Goal: Obtain resource: Download file/media

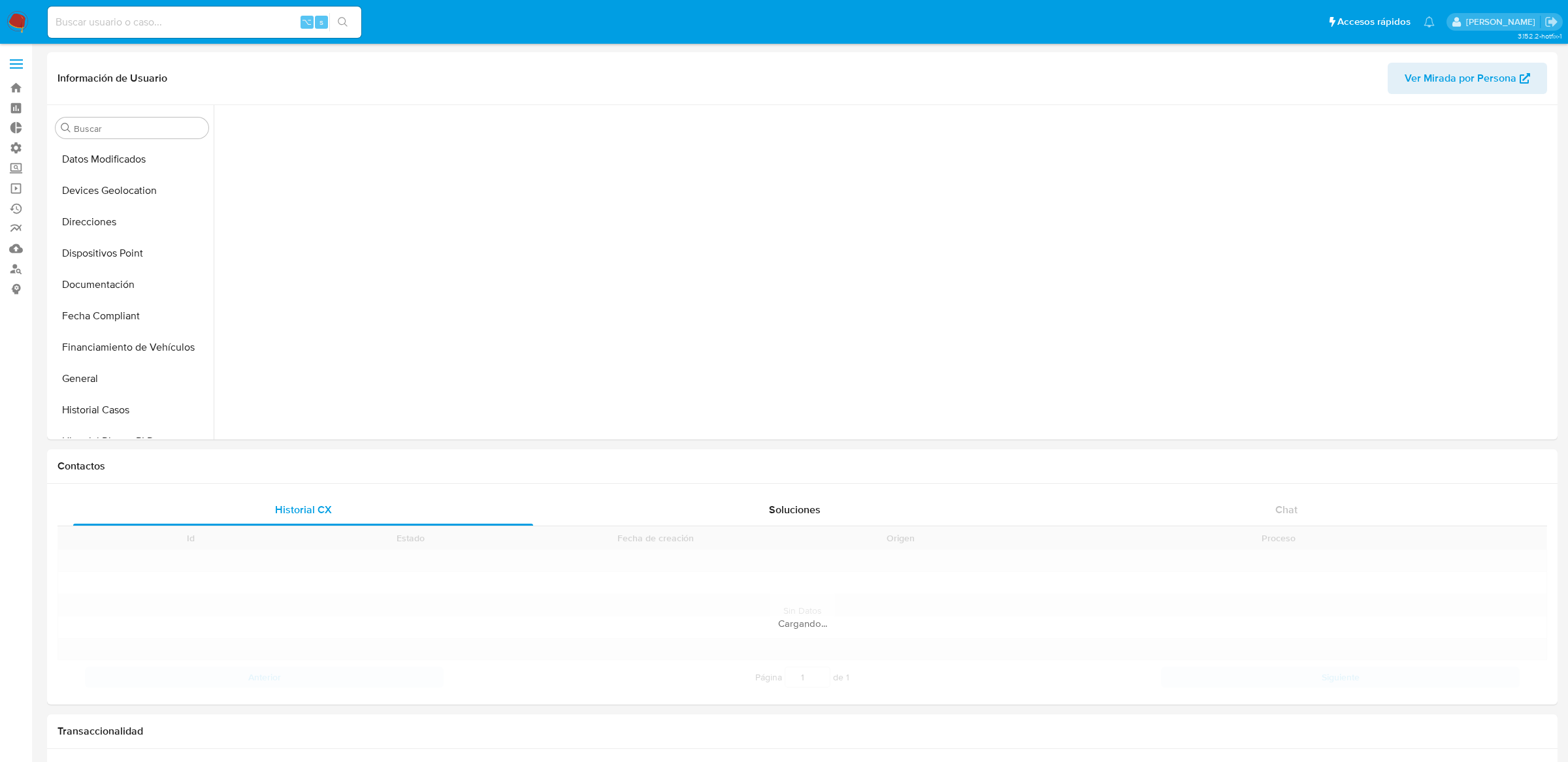
scroll to position [551, 0]
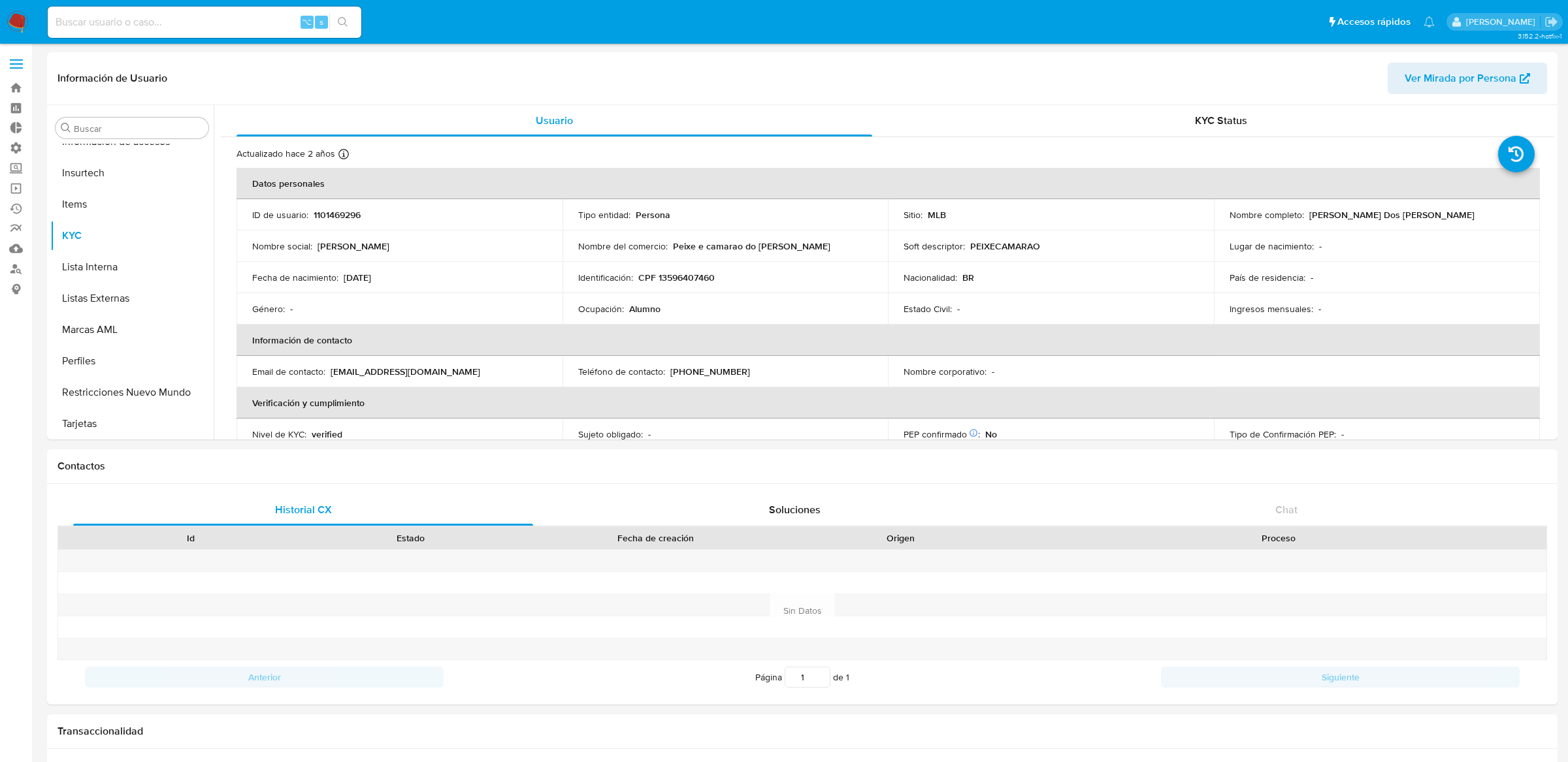
select select "10"
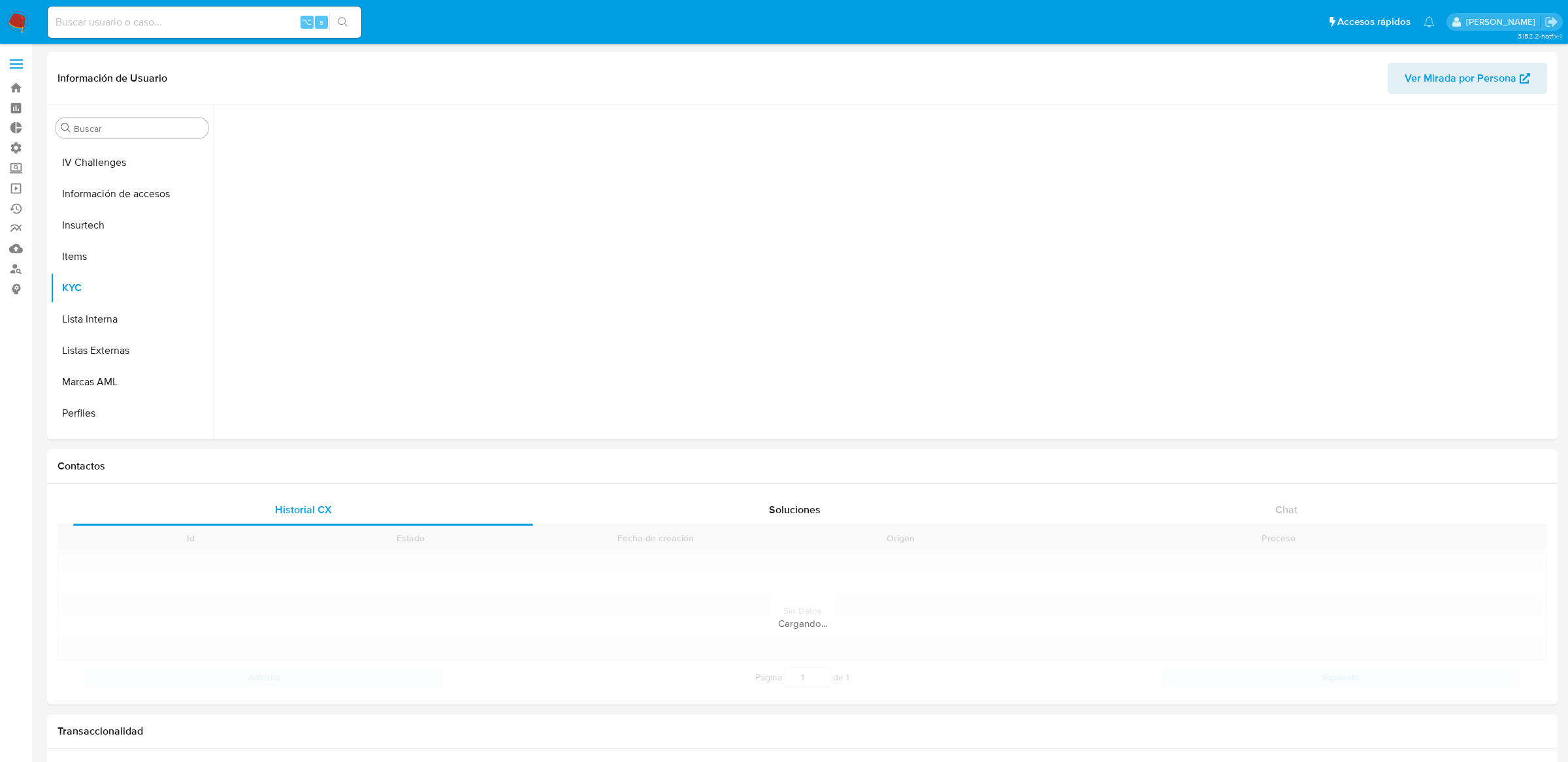
scroll to position [520, 0]
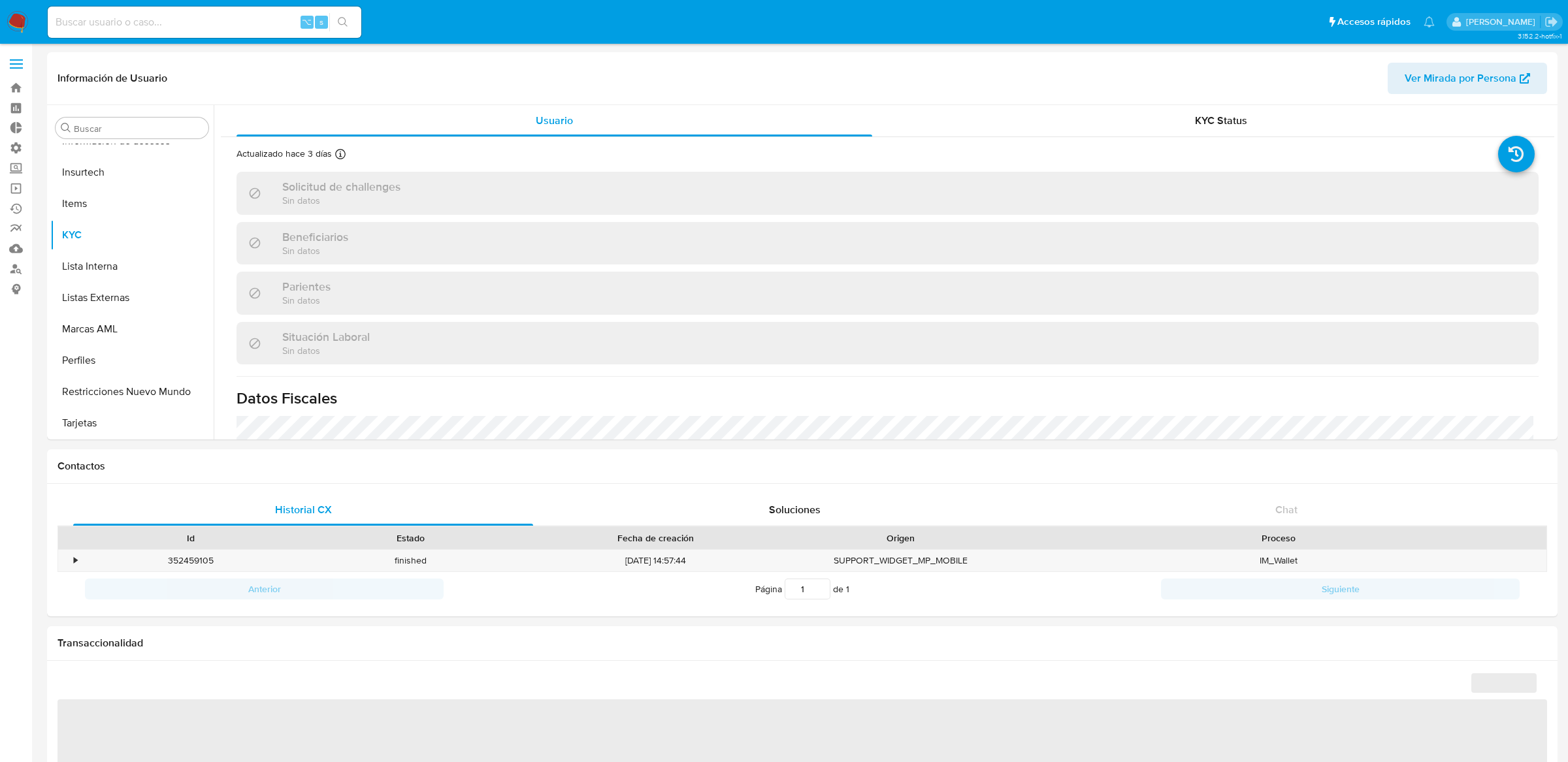
select select "10"
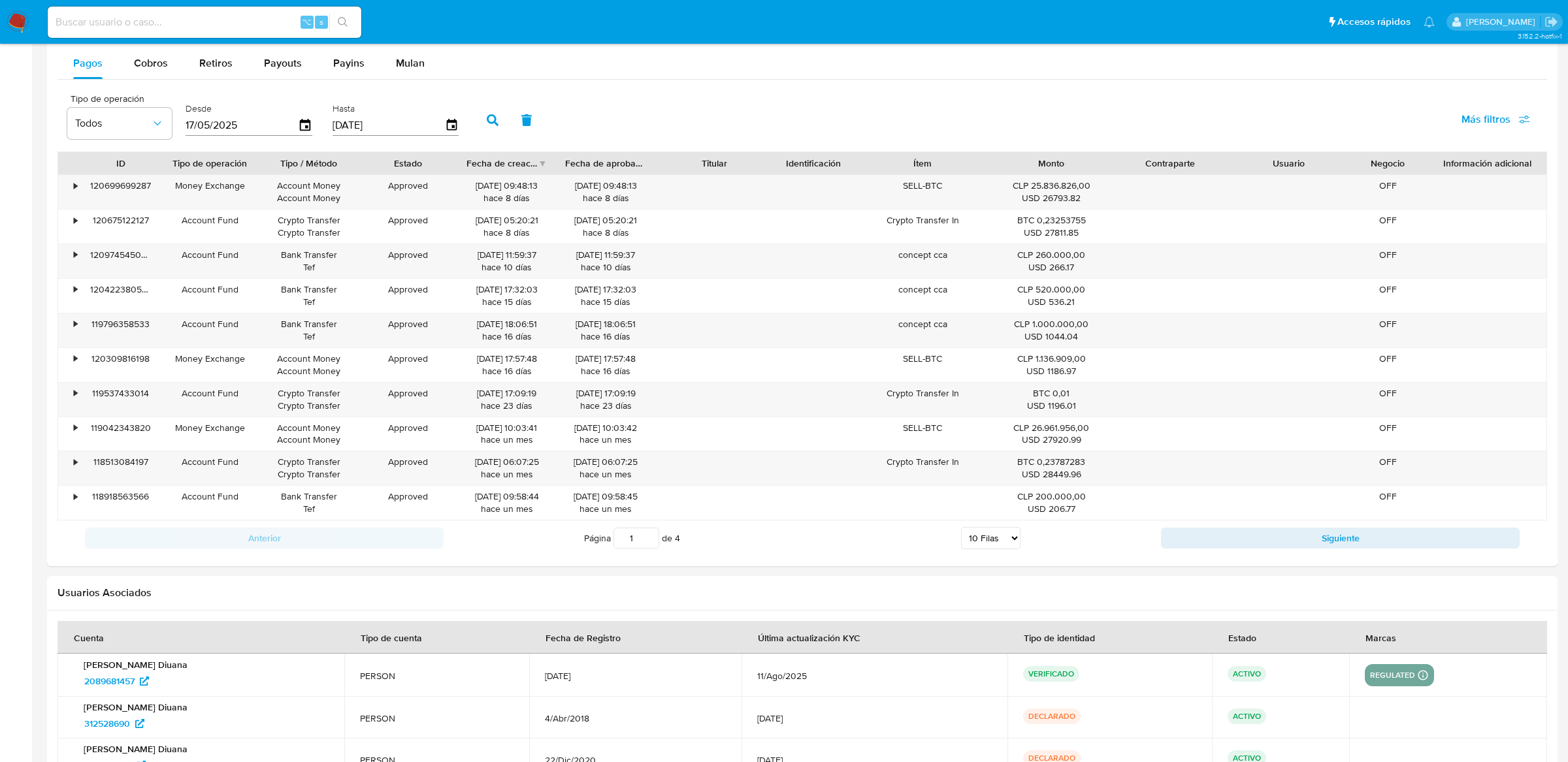
scroll to position [1171, 0]
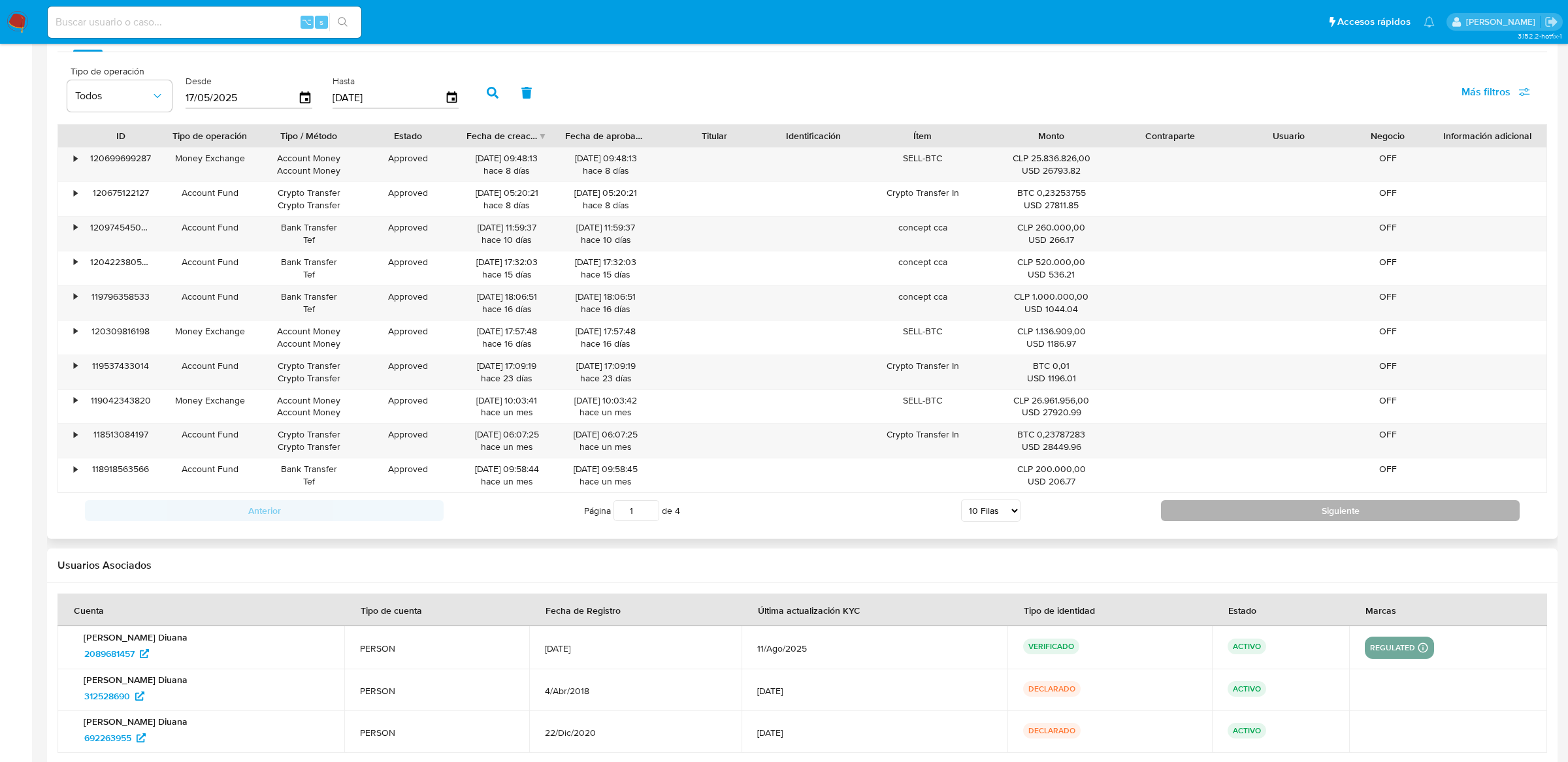
click at [1203, 506] on button "Siguiente" at bounding box center [1341, 510] width 359 height 21
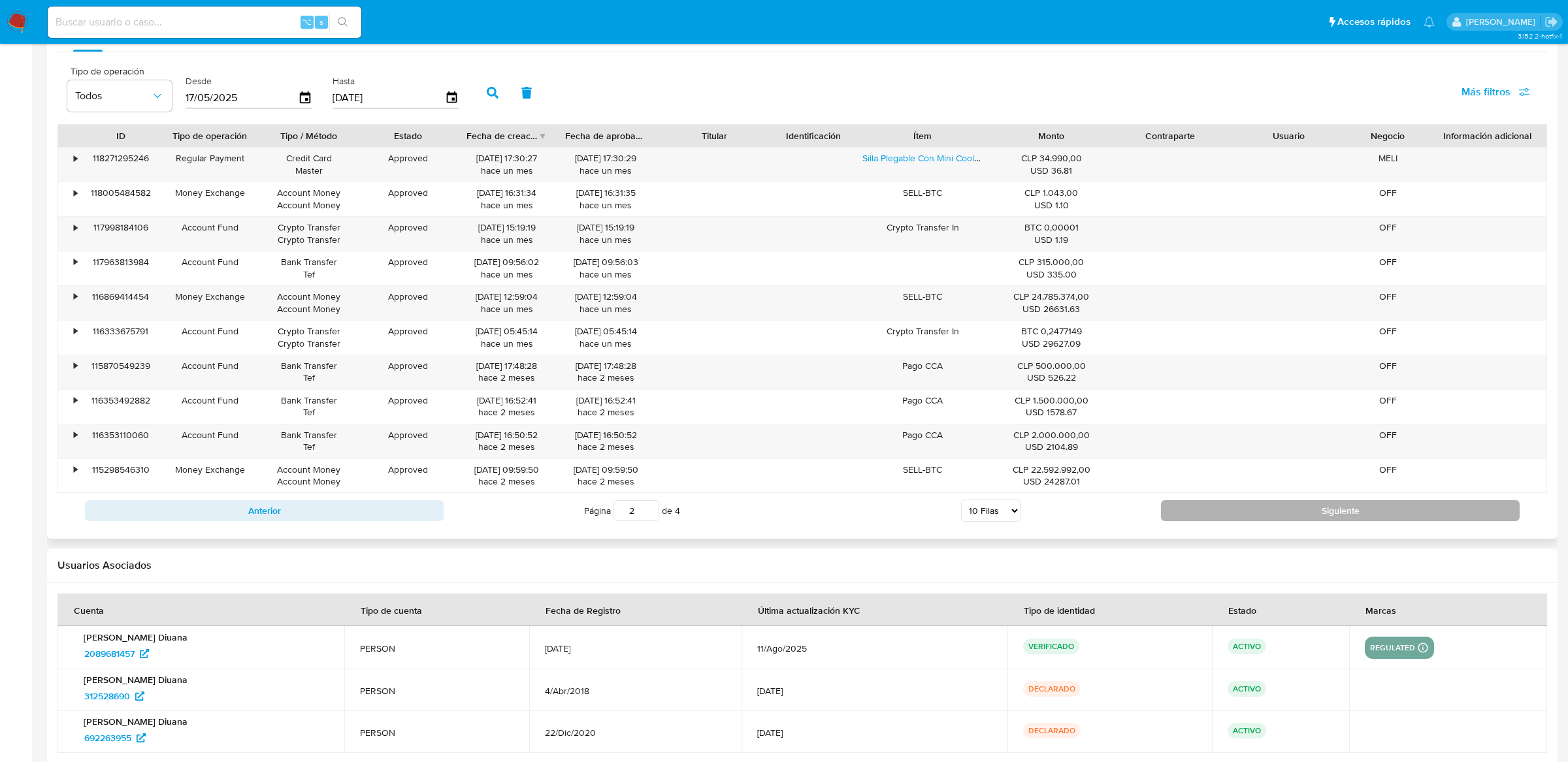
click at [1203, 506] on button "Siguiente" at bounding box center [1341, 510] width 359 height 21
type input "3"
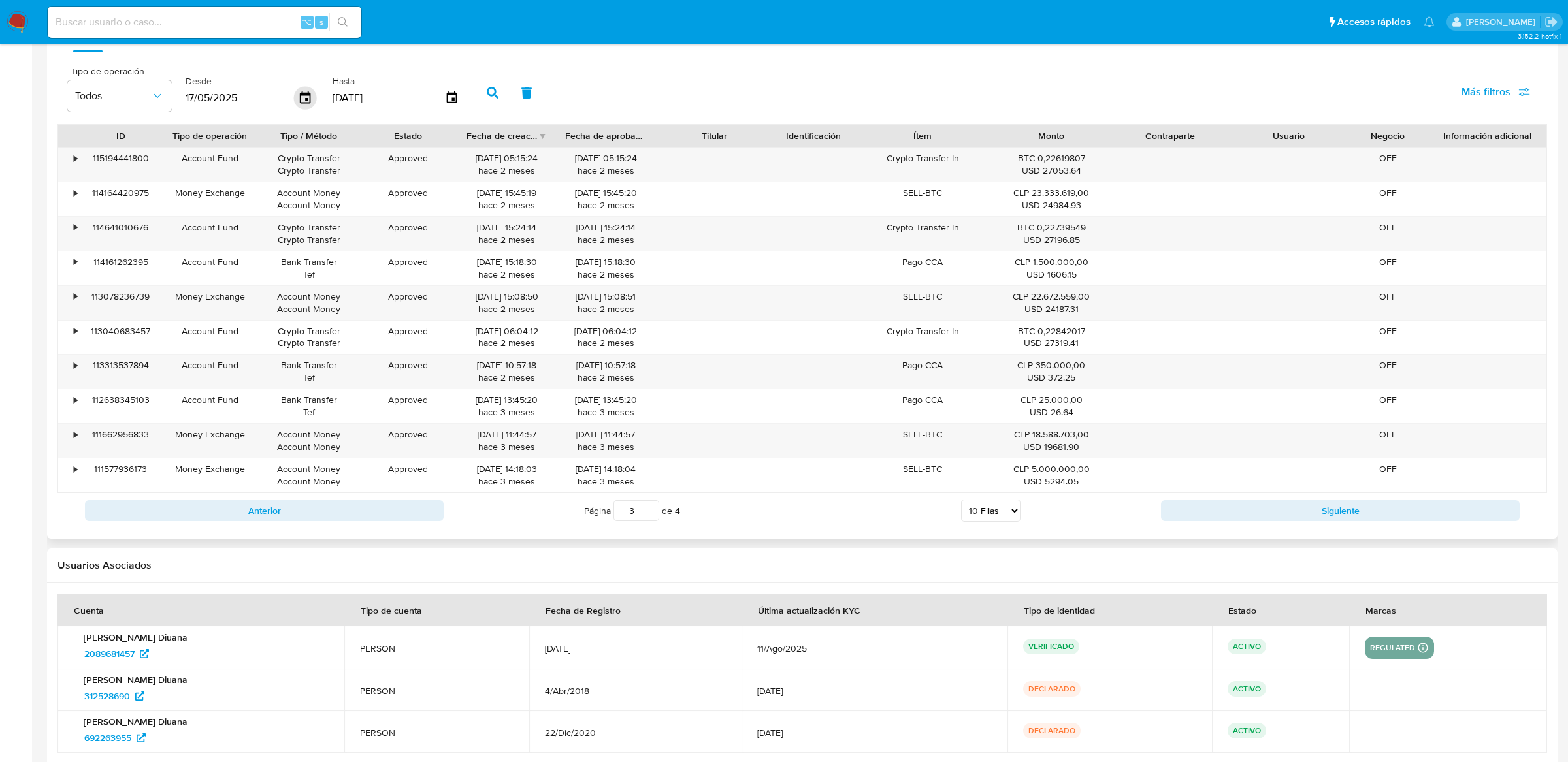
click at [302, 99] on icon "button" at bounding box center [305, 97] width 11 height 12
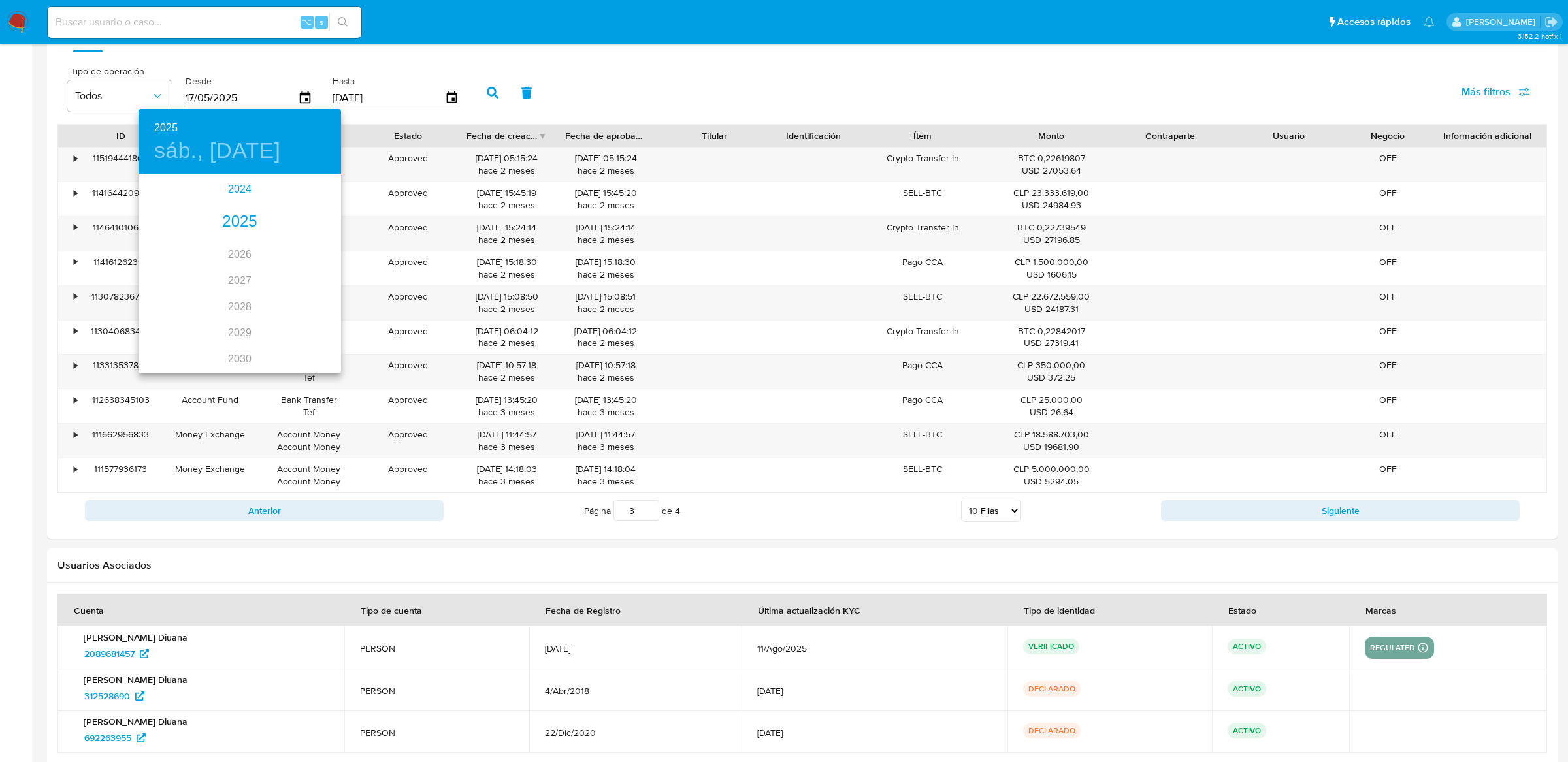
click at [237, 195] on div "2024" at bounding box center [240, 189] width 203 height 26
click at [240, 292] on div "ago." at bounding box center [239, 294] width 67 height 49
click at [210, 288] on p "14" at bounding box center [214, 291] width 11 height 13
type input "14/08/2024"
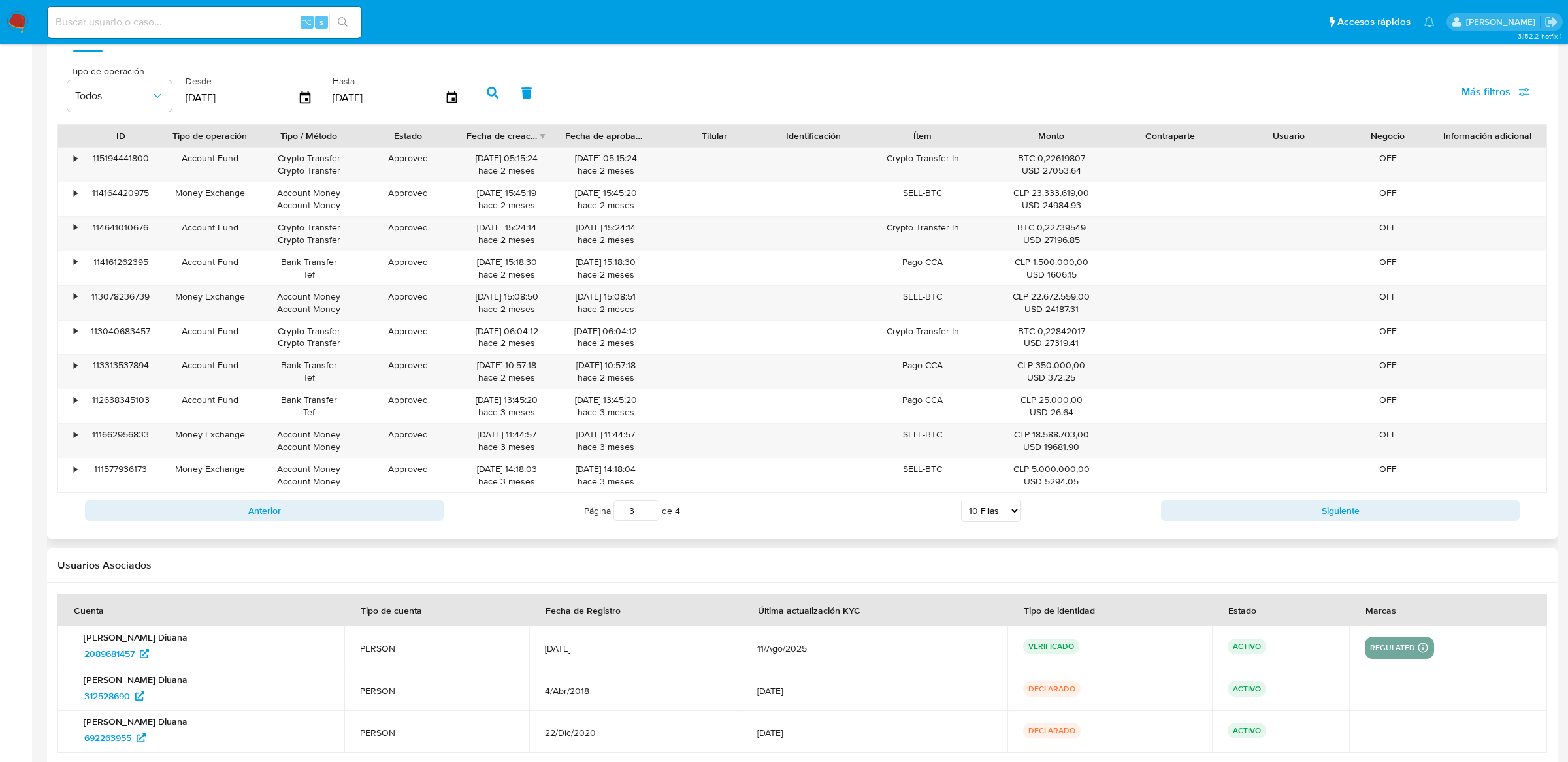
click at [487, 97] on icon "button" at bounding box center [492, 92] width 12 height 12
click at [1198, 500] on div "Anterior Página 3 de 10 5 Filas 10 Filas 20 Filas 25 Filas 50 Filas 100 Filas S…" at bounding box center [802, 510] width 1490 height 35
click at [1198, 502] on button "Siguiente" at bounding box center [1341, 510] width 359 height 21
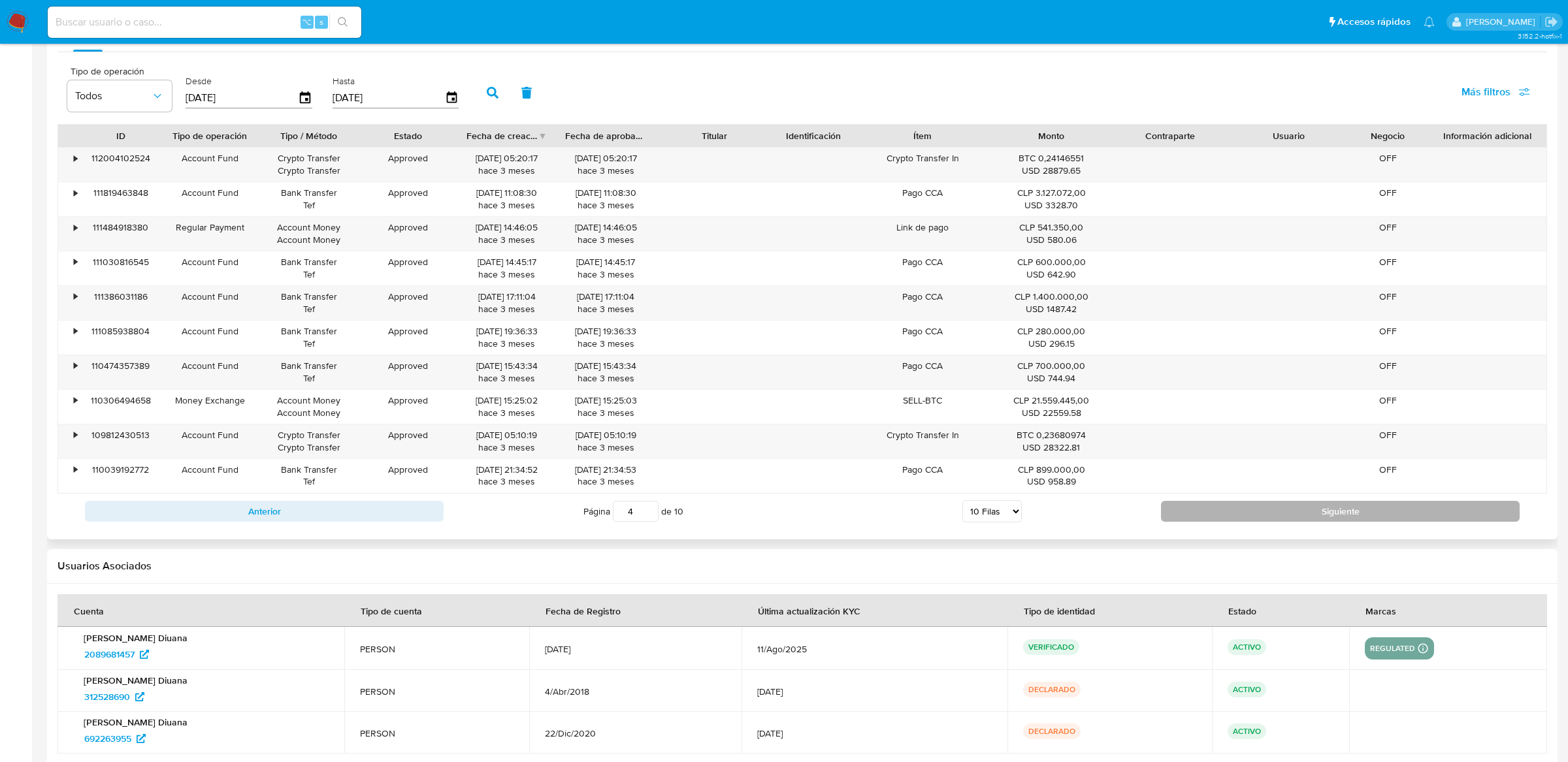
click at [1198, 502] on button "Siguiente" at bounding box center [1341, 511] width 359 height 21
click at [1198, 502] on button "Siguiente" at bounding box center [1341, 510] width 359 height 21
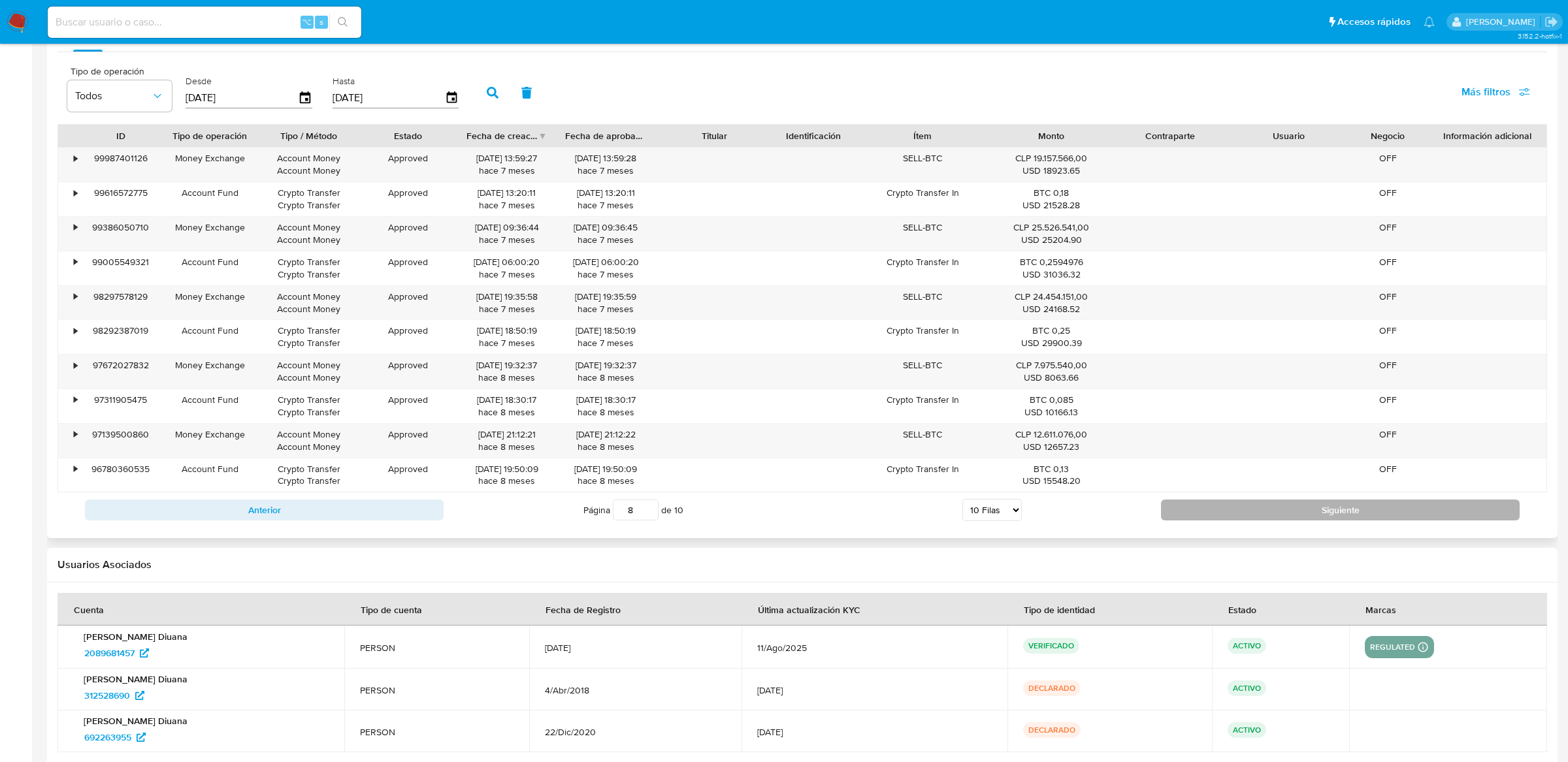
type input "9"
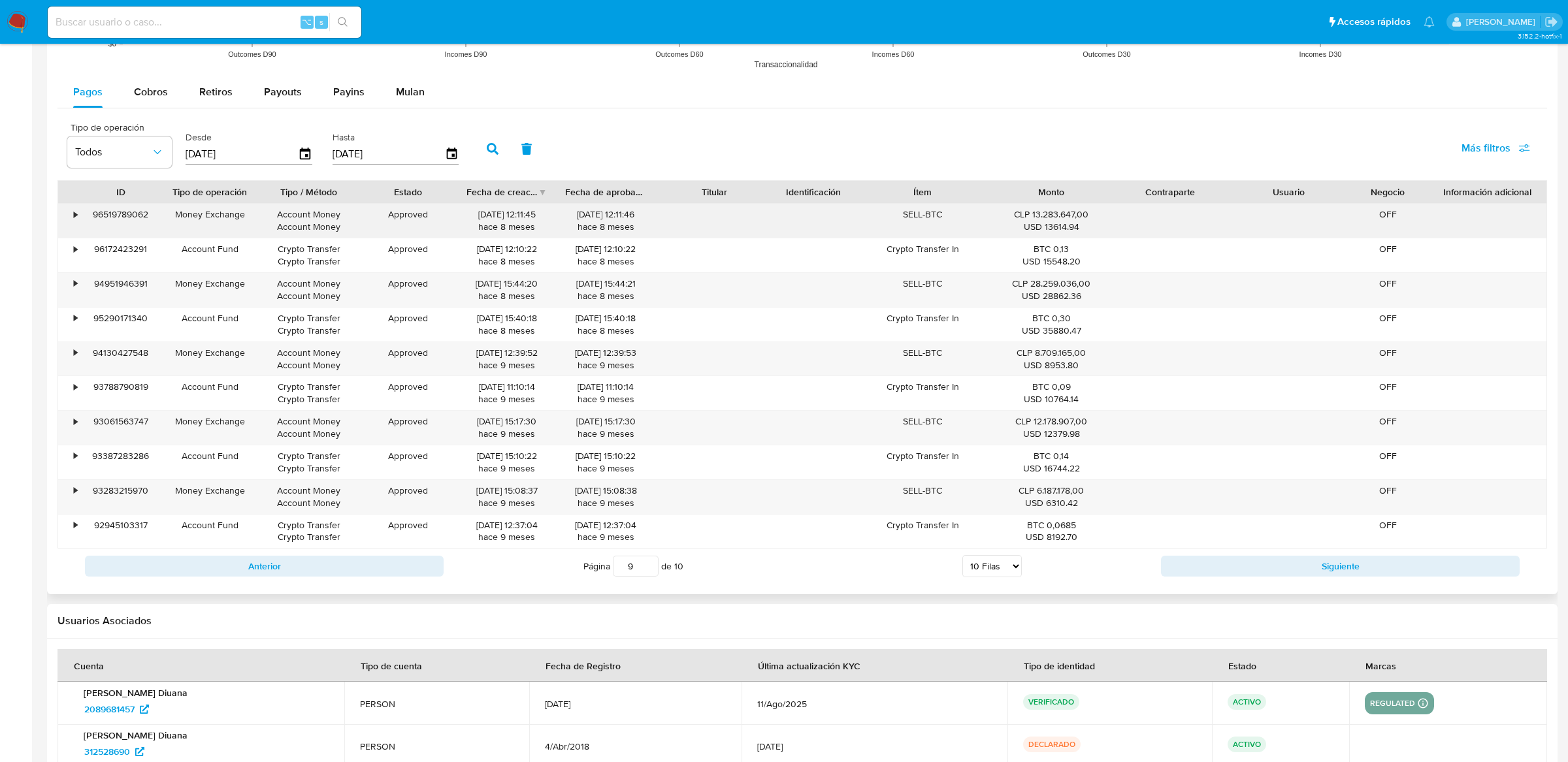
scroll to position [1103, 0]
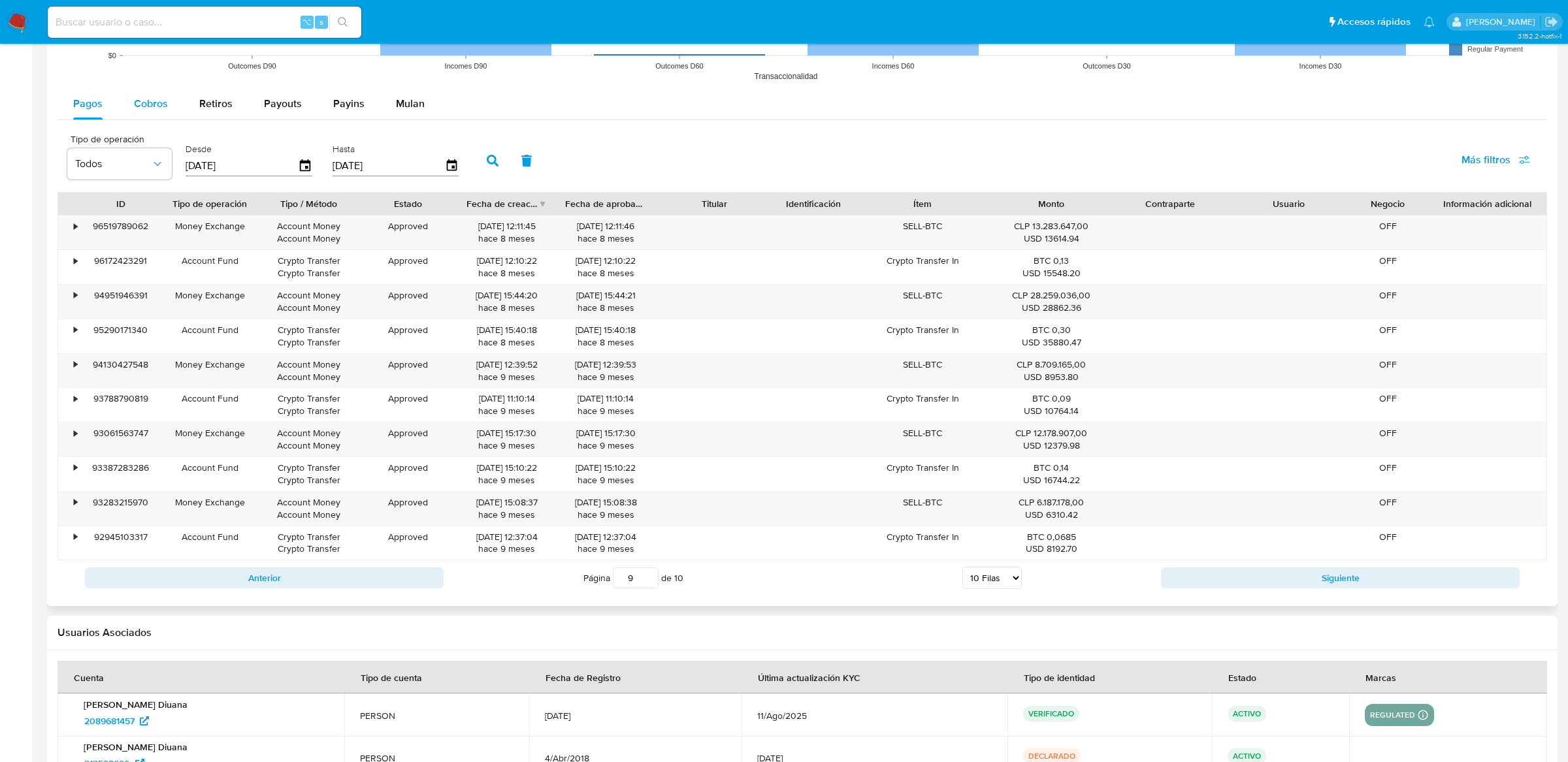
click at [166, 101] on span "Cobros" at bounding box center [150, 103] width 34 height 15
select select "10"
click at [1221, 596] on div "Anterior Página 1 de 3 5 Filas 10 Filas 20 Filas 25 Filas 50 Filas 100 Filas Si…" at bounding box center [802, 578] width 1490 height 35
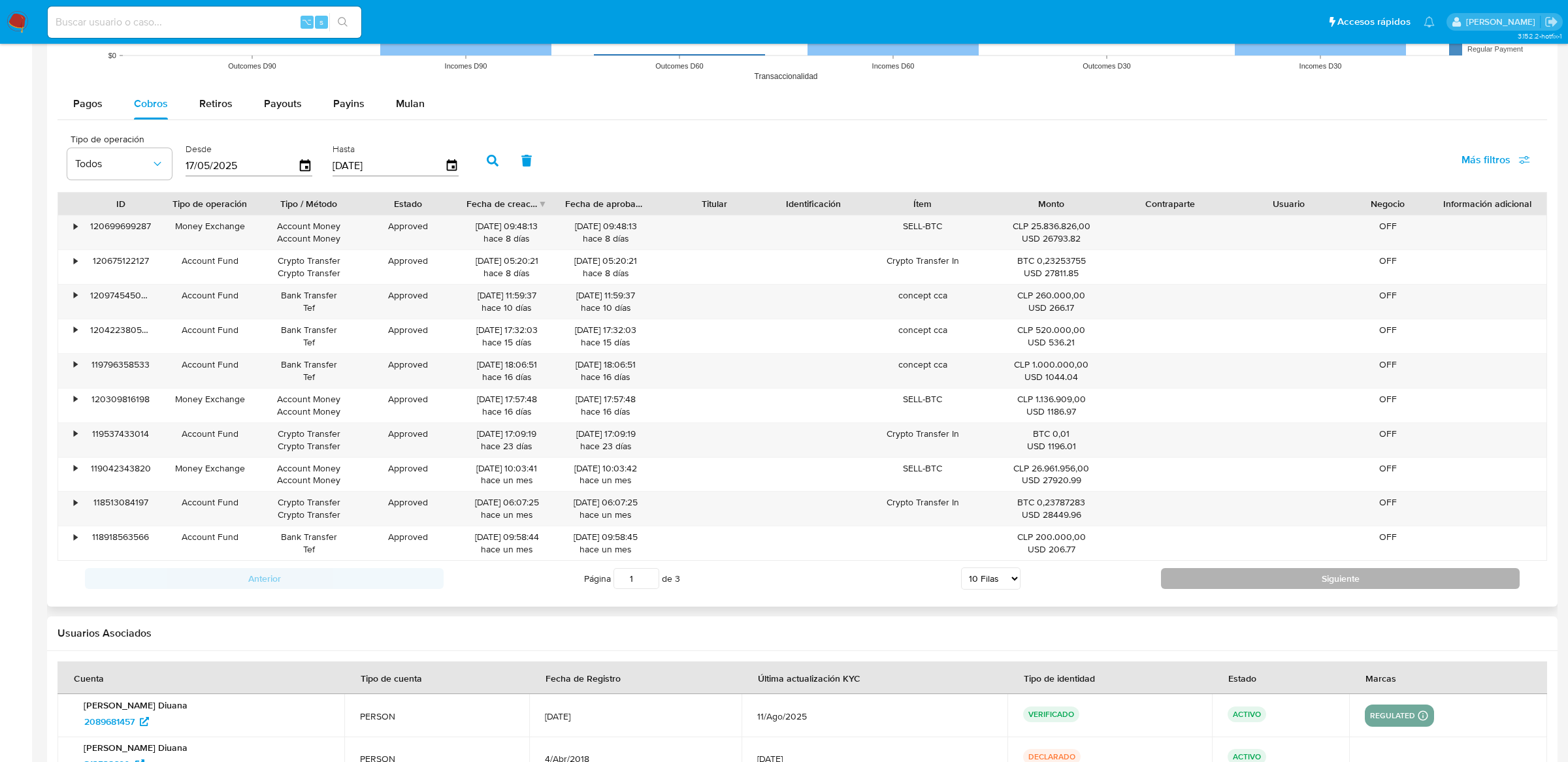
click at [1221, 589] on button "Siguiente" at bounding box center [1341, 578] width 359 height 21
type input "2"
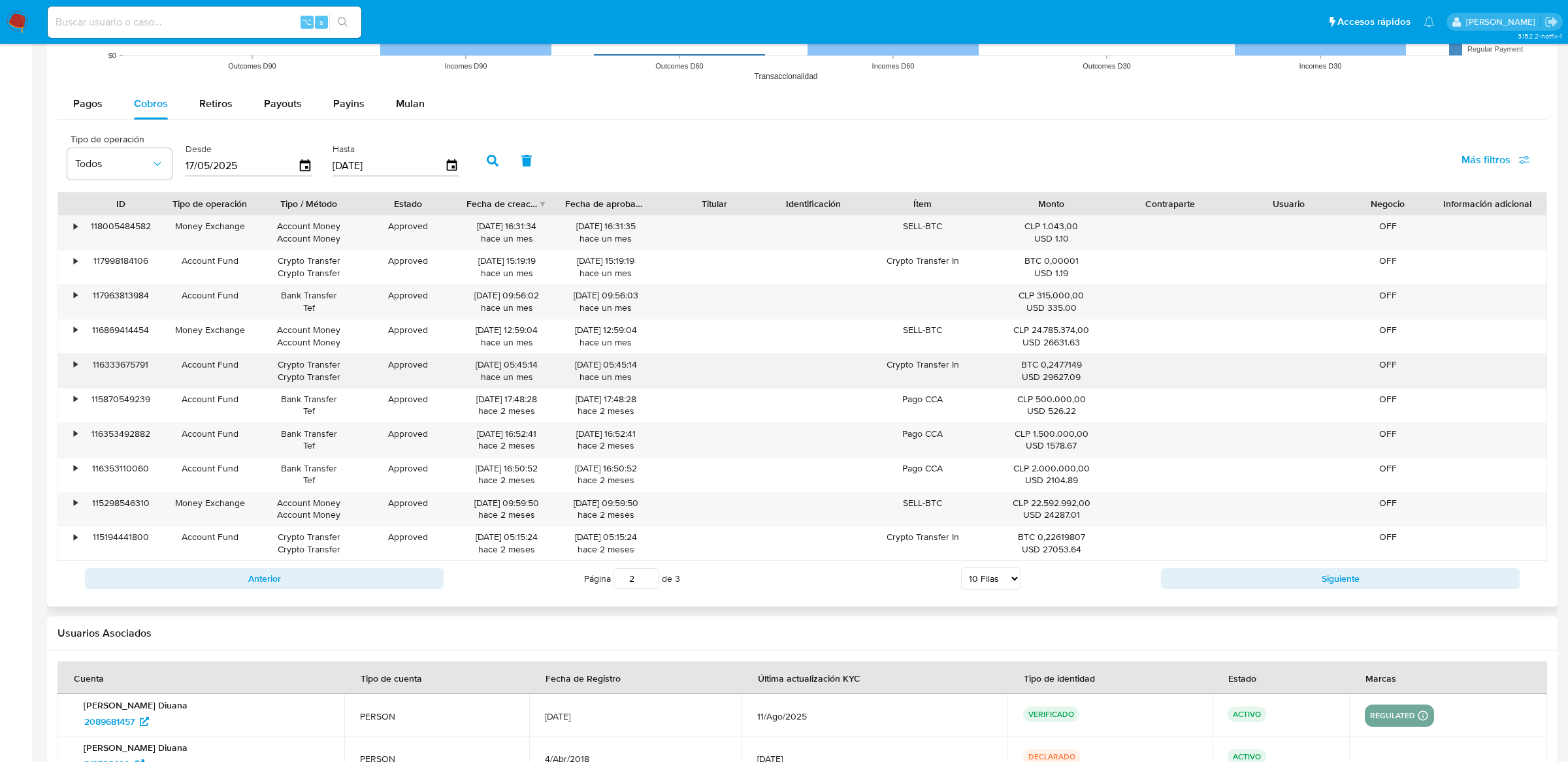
click at [951, 362] on div "Crypto Transfer In" at bounding box center [923, 371] width 139 height 34
click at [74, 364] on div "•" at bounding box center [75, 365] width 4 height 13
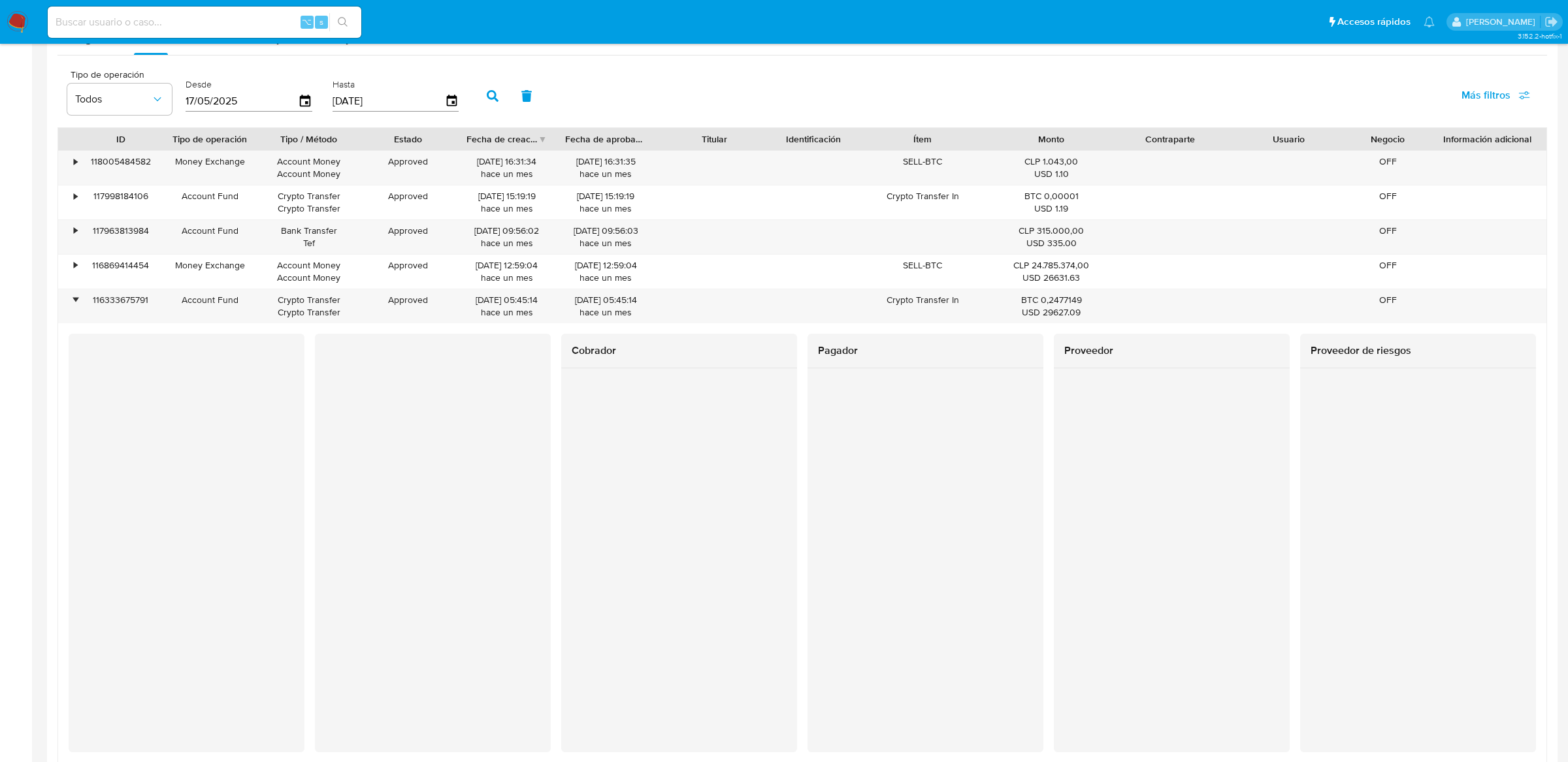
scroll to position [1172, 0]
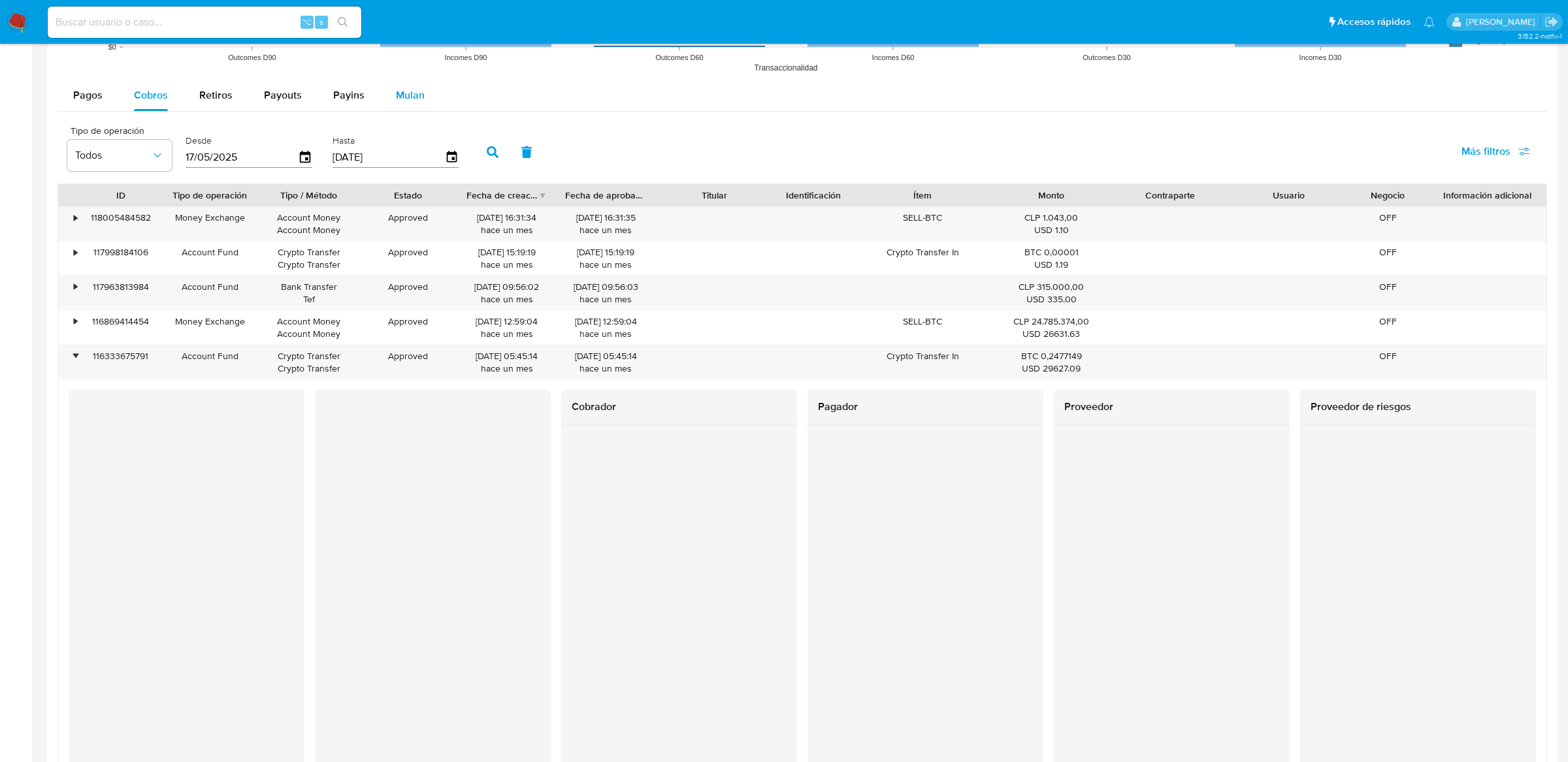
click at [400, 106] on div "Mulan" at bounding box center [411, 95] width 29 height 32
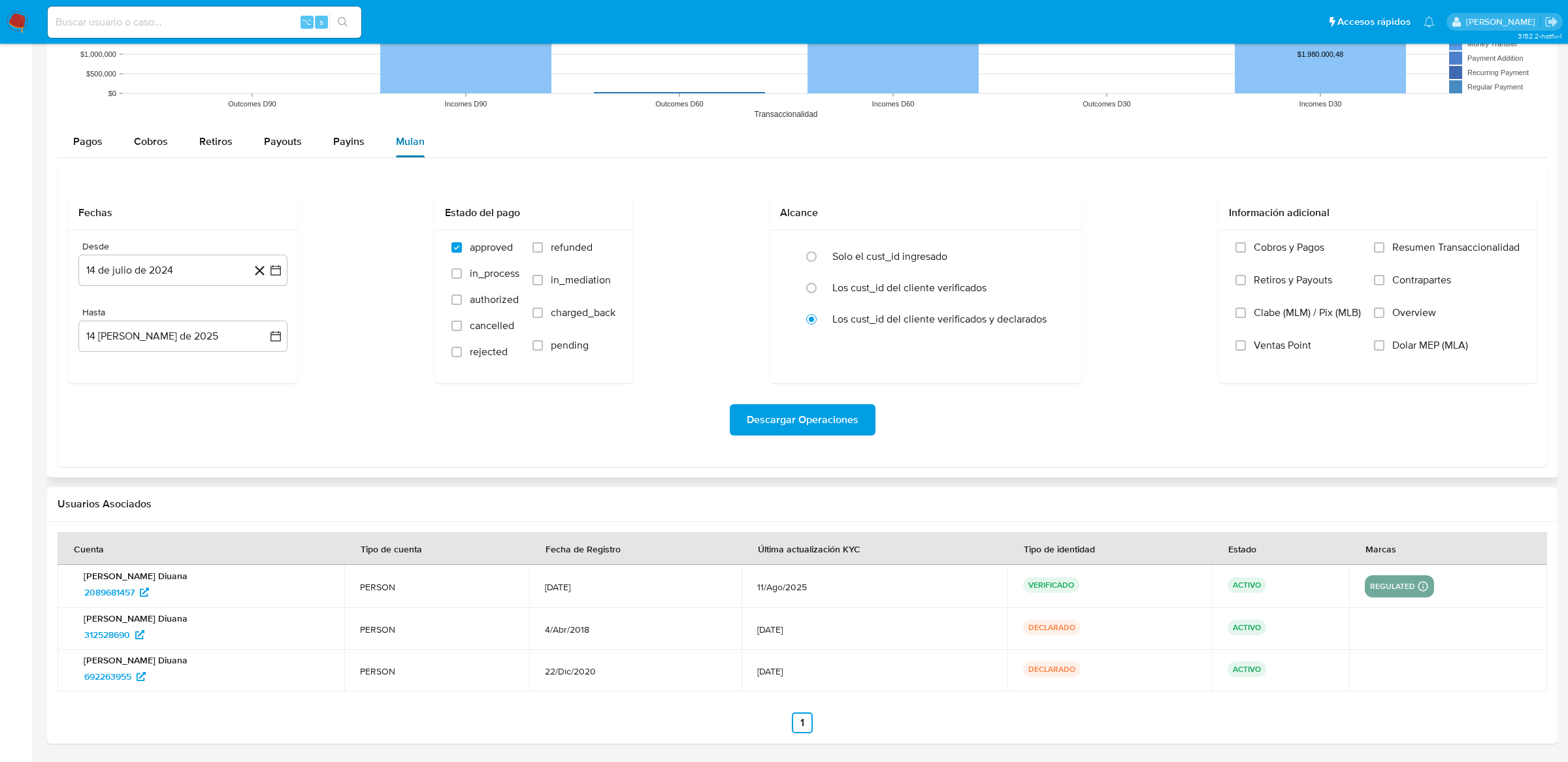
scroll to position [1066, 0]
click at [283, 271] on button "14 de julio de 2024" at bounding box center [183, 270] width 209 height 32
click at [260, 313] on icon "Mes siguiente" at bounding box center [264, 317] width 15 height 15
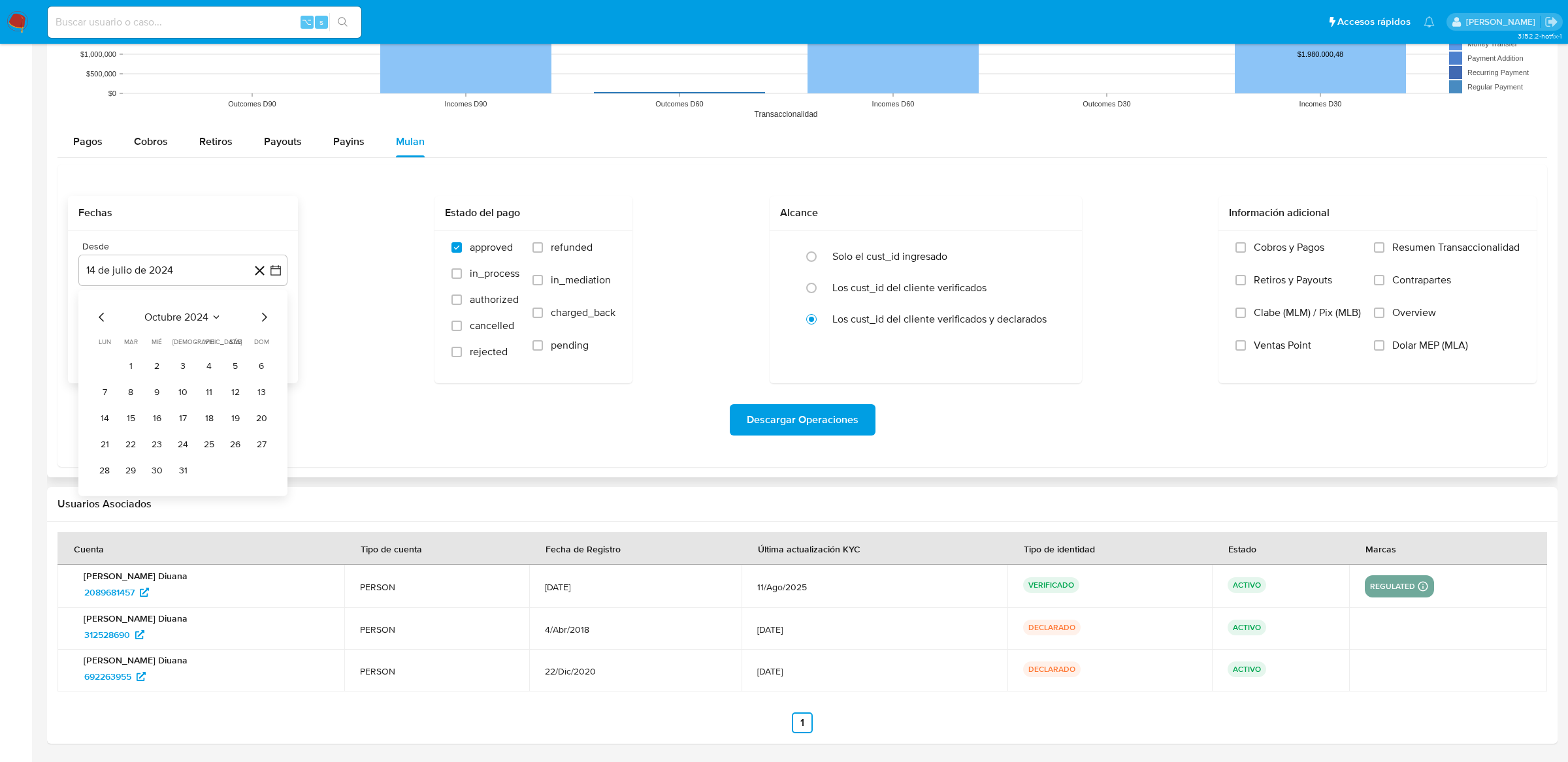
click at [260, 313] on icon "Mes siguiente" at bounding box center [264, 317] width 15 height 15
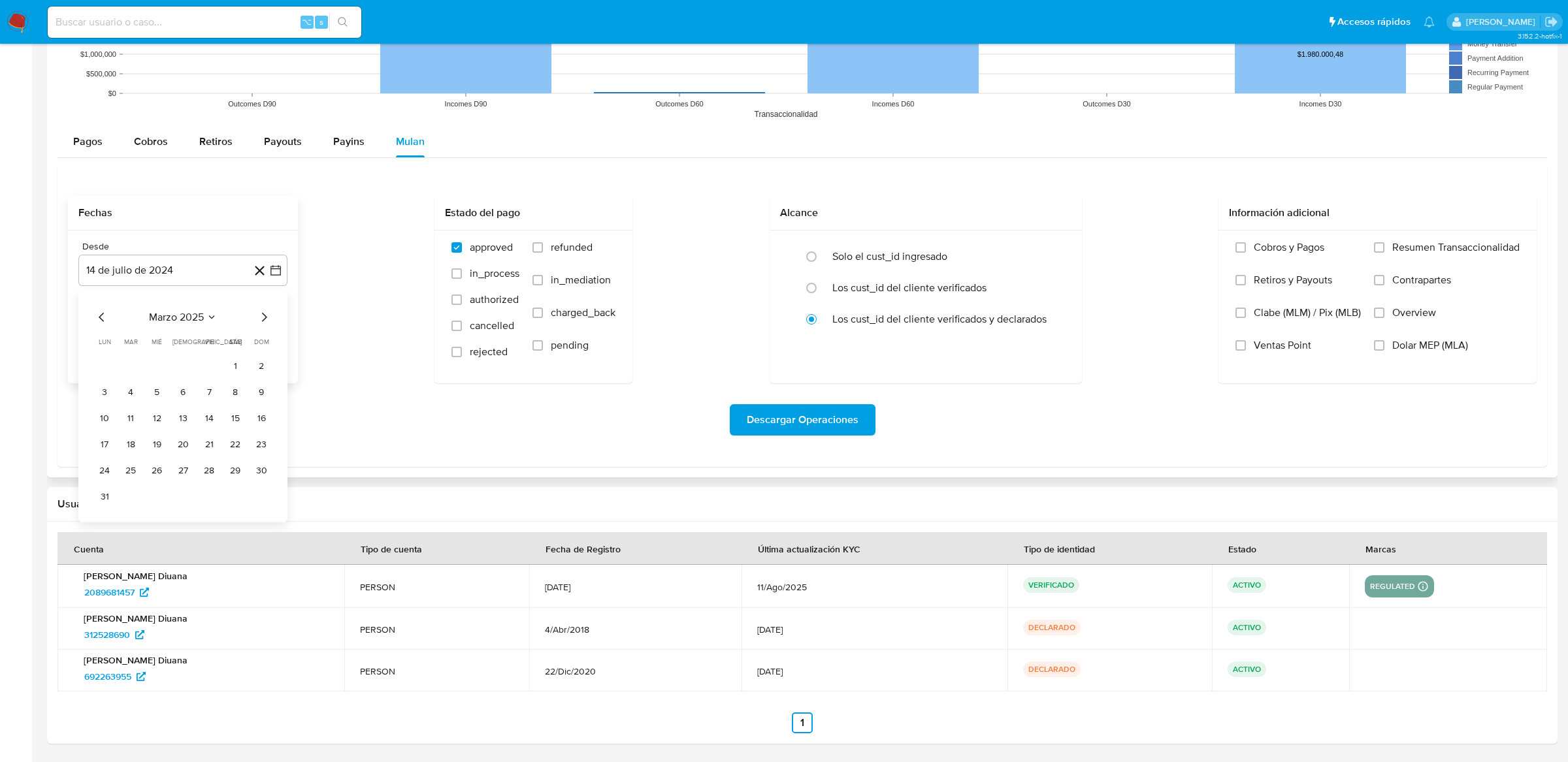
click at [260, 313] on icon "Mes siguiente" at bounding box center [264, 317] width 15 height 15
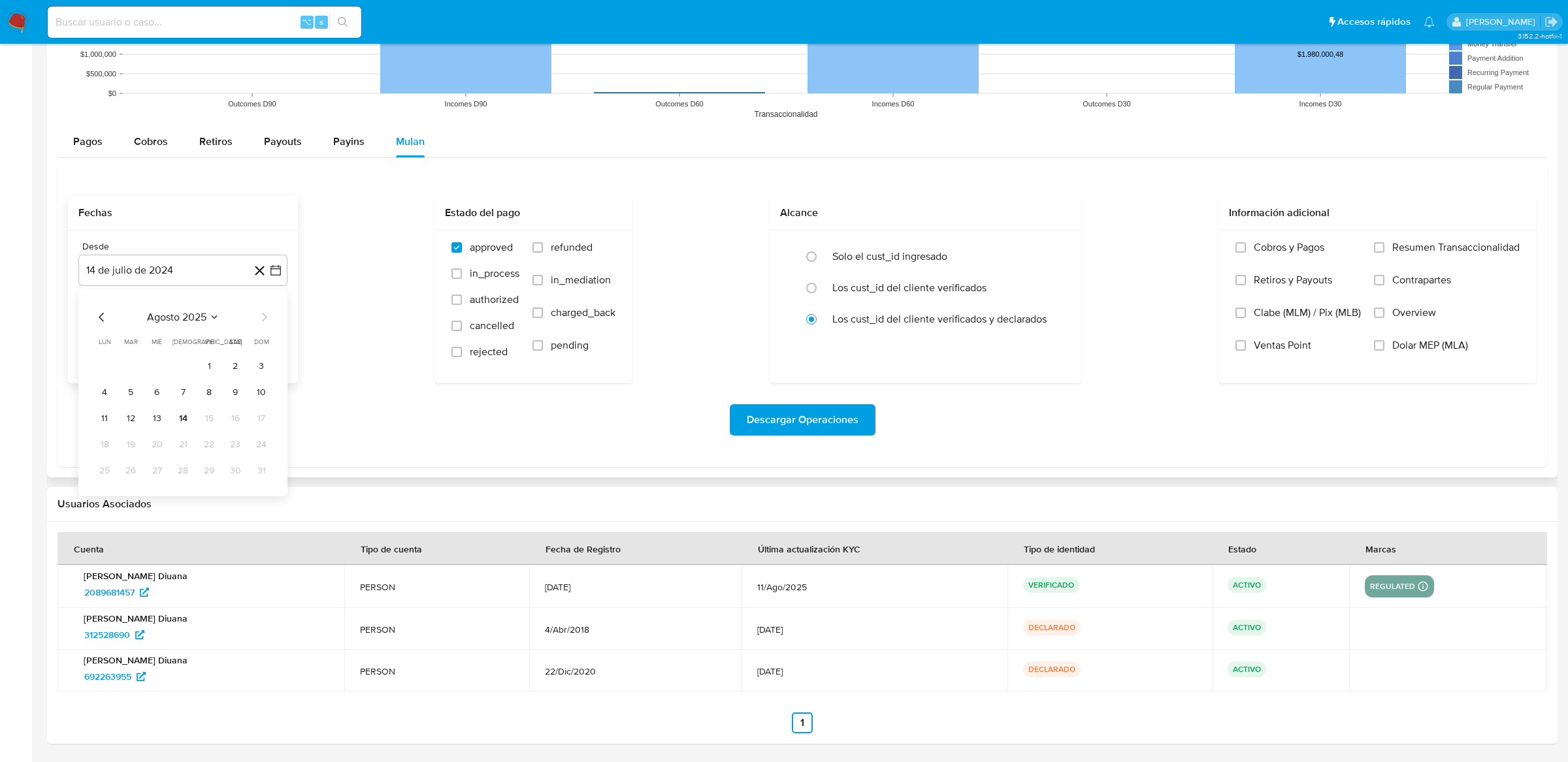
click at [102, 323] on icon "Mes anterior" at bounding box center [102, 317] width 15 height 15
click at [108, 487] on button "30" at bounding box center [104, 496] width 21 height 21
click at [276, 342] on icon "button" at bounding box center [276, 336] width 13 height 13
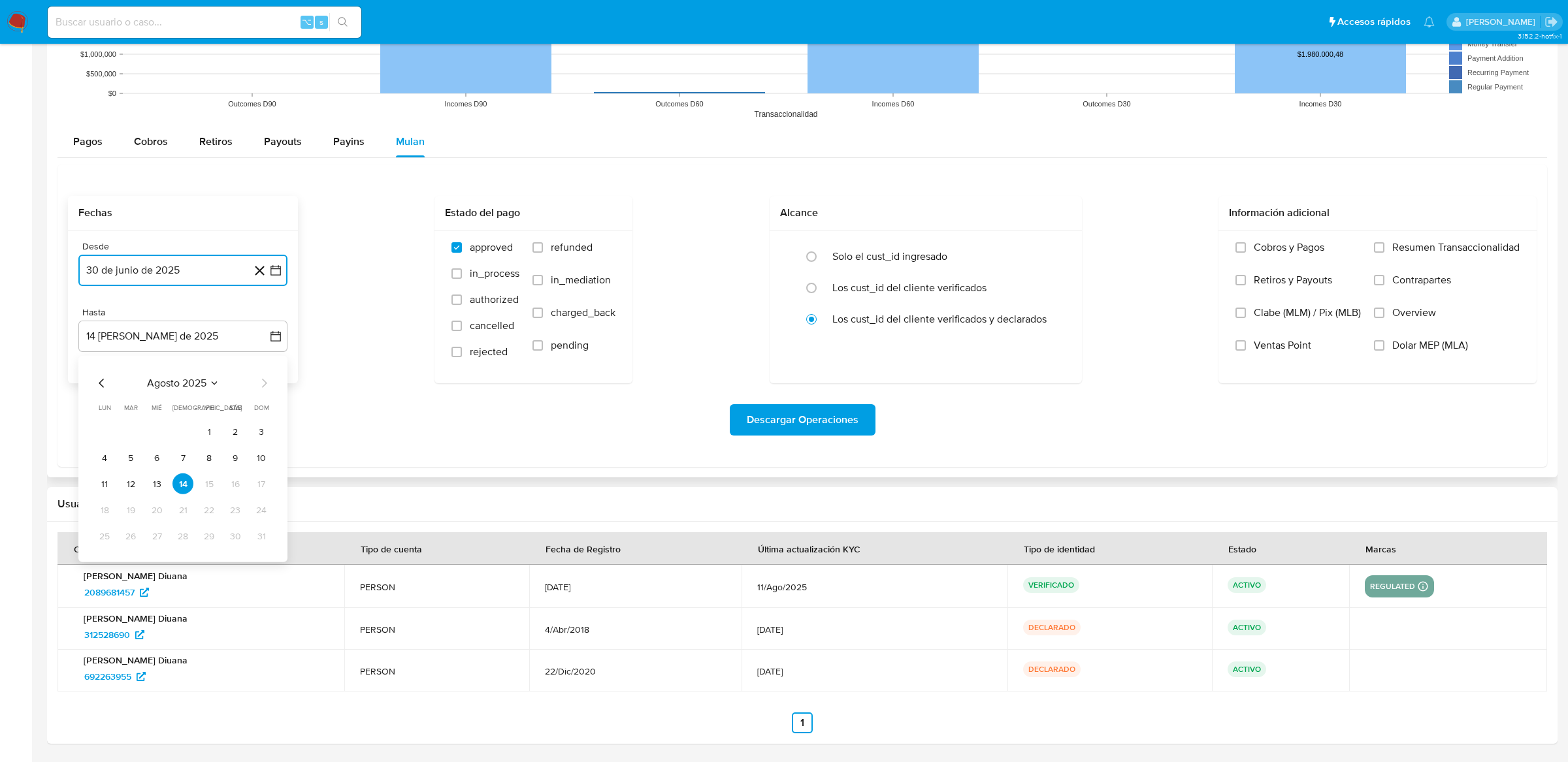
click at [94, 379] on icon "Mes anterior" at bounding box center [102, 383] width 15 height 15
click at [266, 395] on div "abril 2025 abril 2025 lun lunes mar martes mié miércoles jue jueves vie viernes…" at bounding box center [183, 461] width 178 height 171
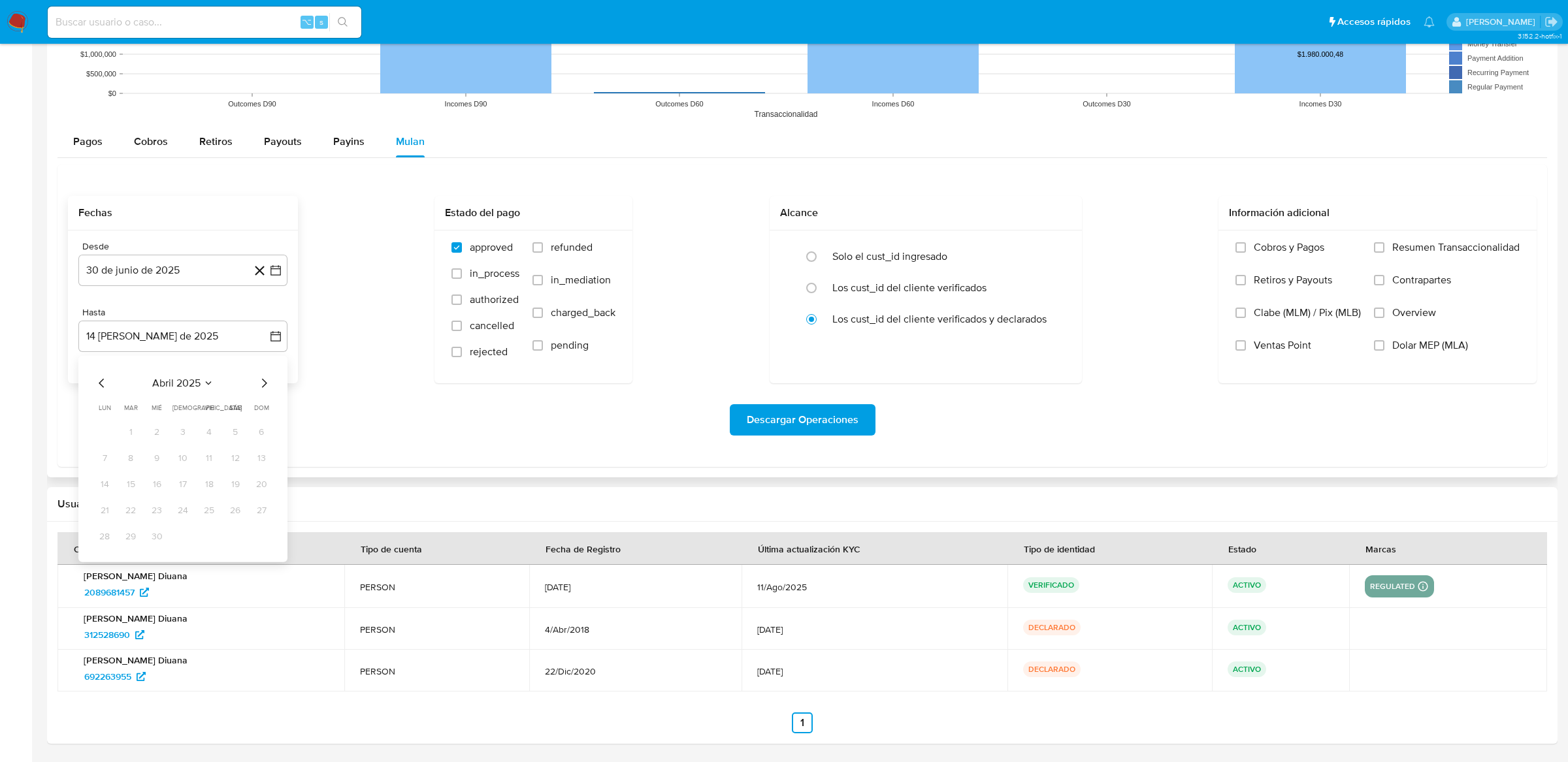
click at [266, 395] on div "abril 2025 abril 2025 lun lunes mar martes mié miércoles jue jueves vie viernes…" at bounding box center [183, 461] width 178 height 171
click at [266, 386] on icon "Mes siguiente" at bounding box center [264, 383] width 15 height 15
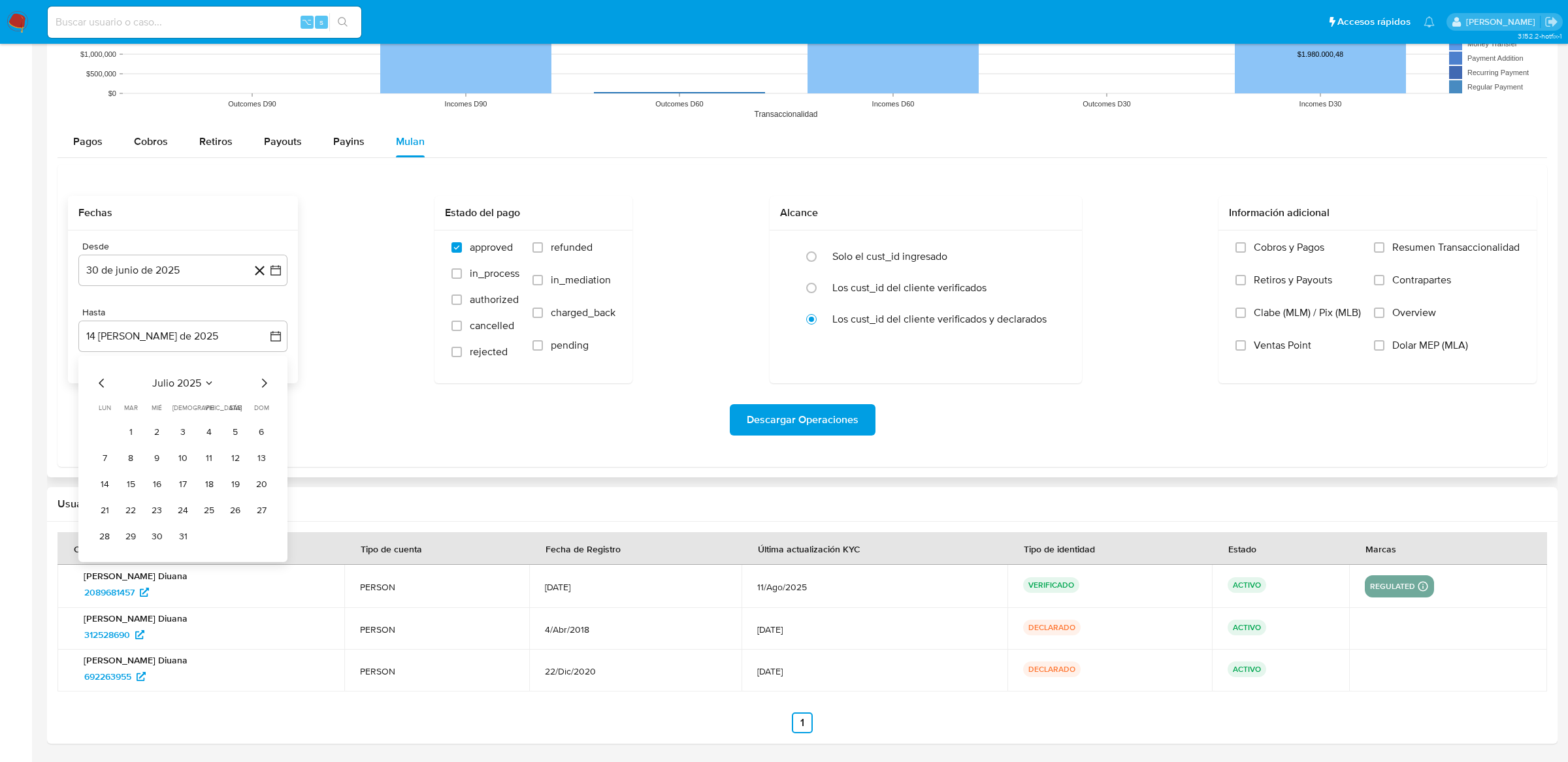
click at [97, 385] on icon "Mes anterior" at bounding box center [102, 383] width 15 height 15
click at [106, 567] on button "30" at bounding box center [104, 562] width 21 height 21
click at [870, 270] on div "Solo el cust_id ingresado" at bounding box center [940, 256] width 214 height 32
radio input "true"
click at [854, 425] on span "Descargar Operaciones" at bounding box center [802, 420] width 111 height 29
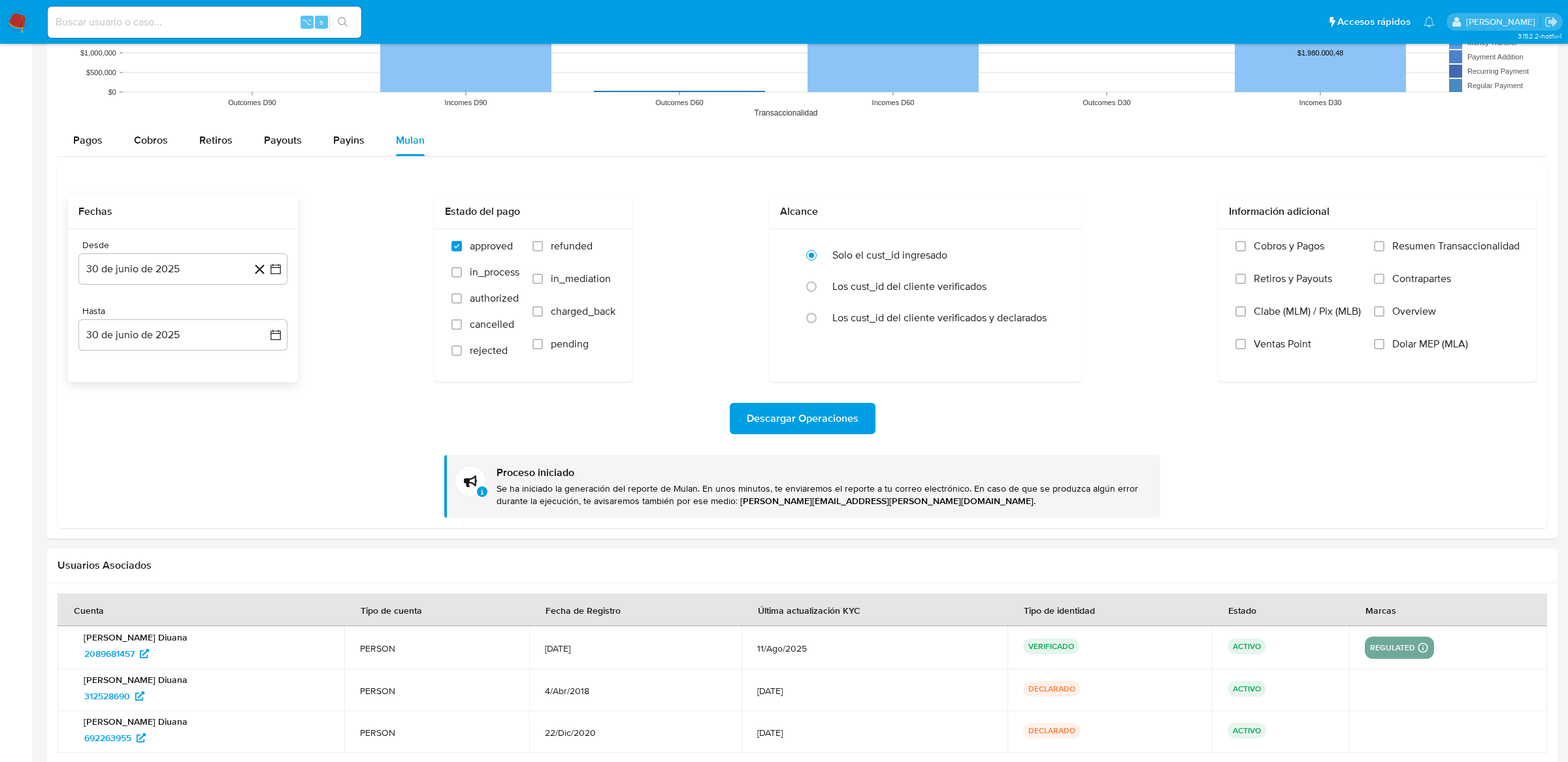
scroll to position [0, 0]
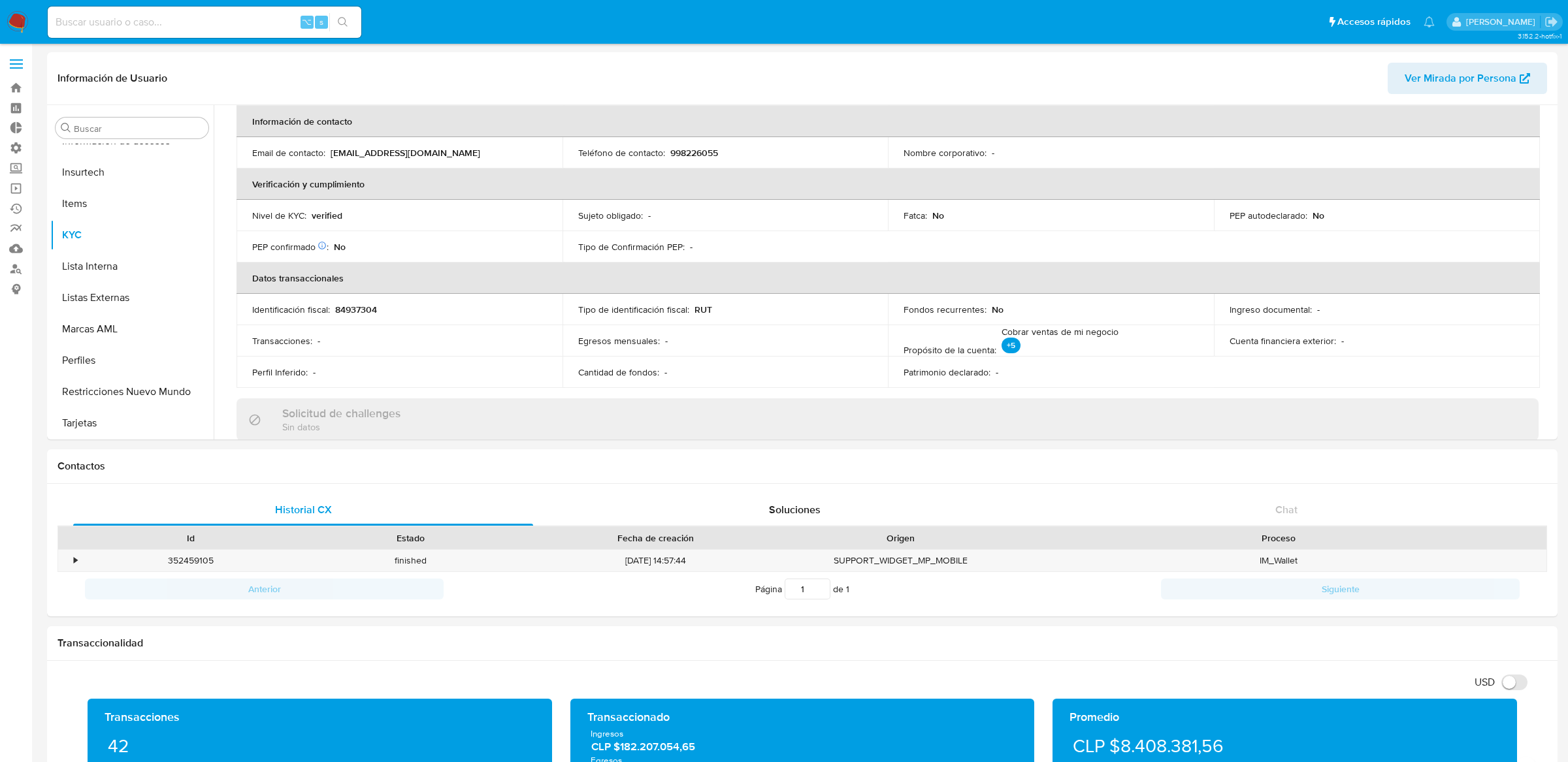
click at [22, 67] on span at bounding box center [16, 68] width 13 height 2
click at [0, 0] on input "checkbox" at bounding box center [0, 0] width 0 height 0
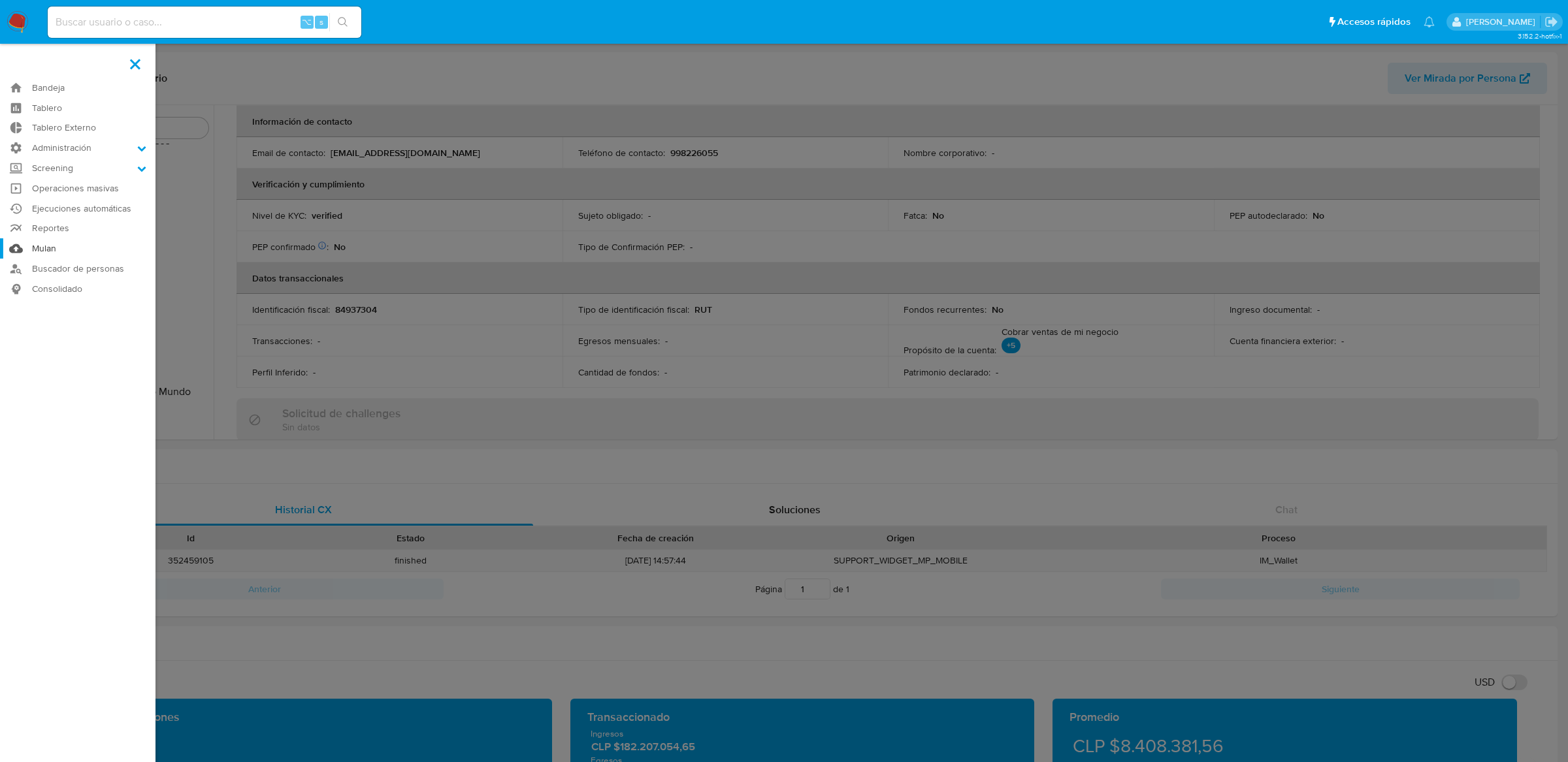
click at [76, 249] on link "Mulan" at bounding box center [78, 248] width 156 height 20
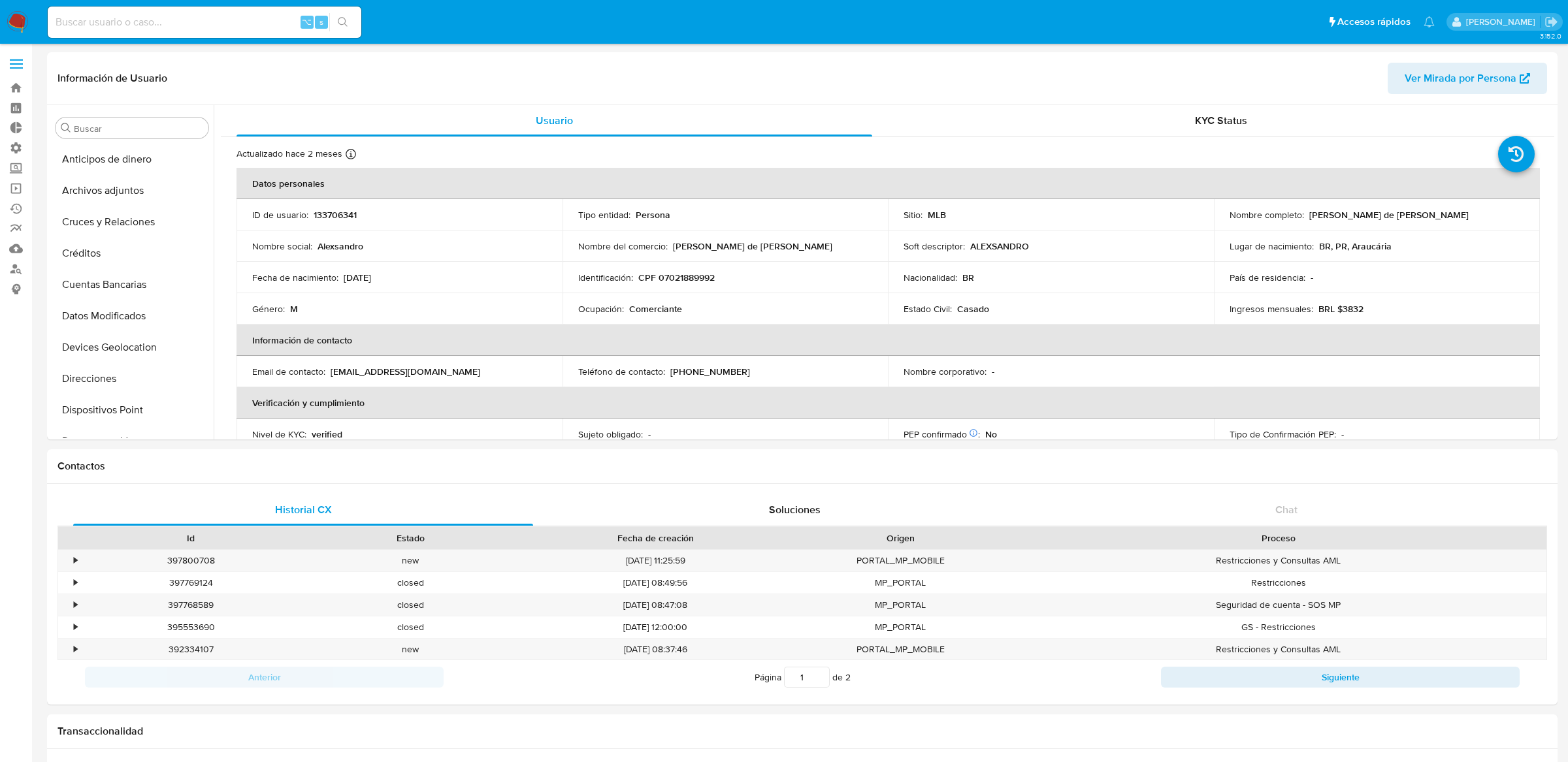
select select "10"
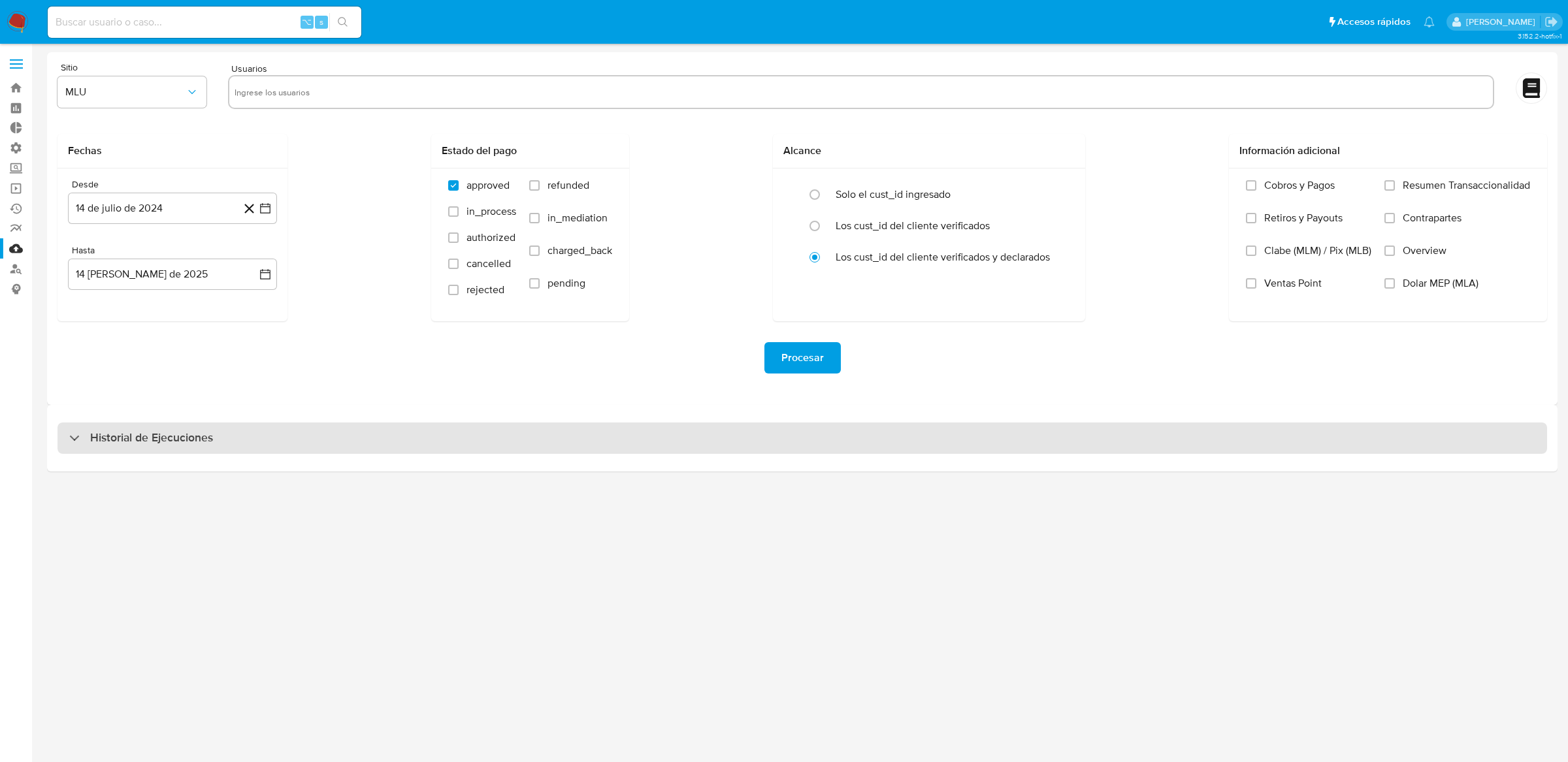
click at [245, 439] on div "Historial de Ejecuciones" at bounding box center [802, 438] width 1490 height 32
select select "10"
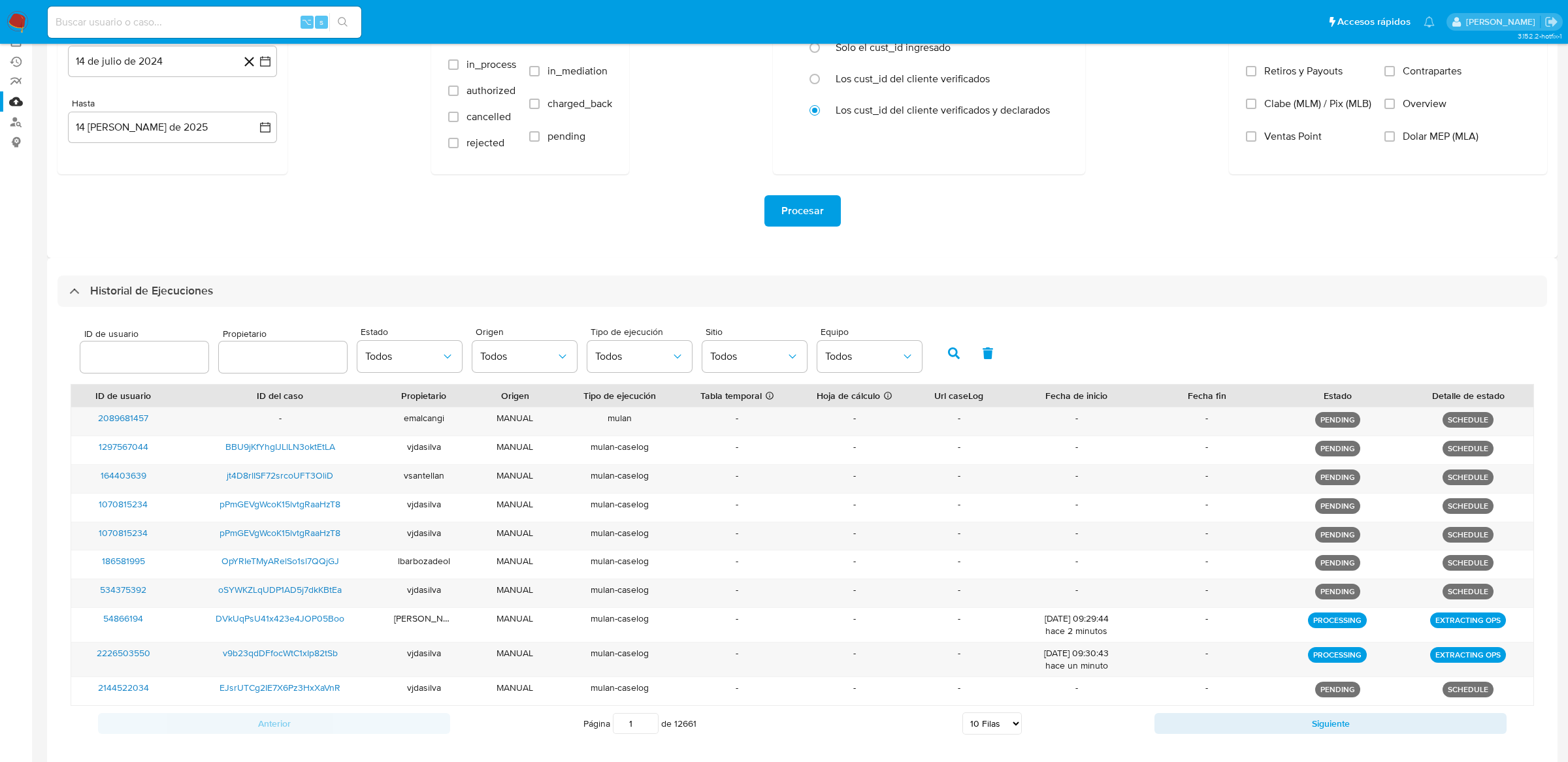
scroll to position [167, 0]
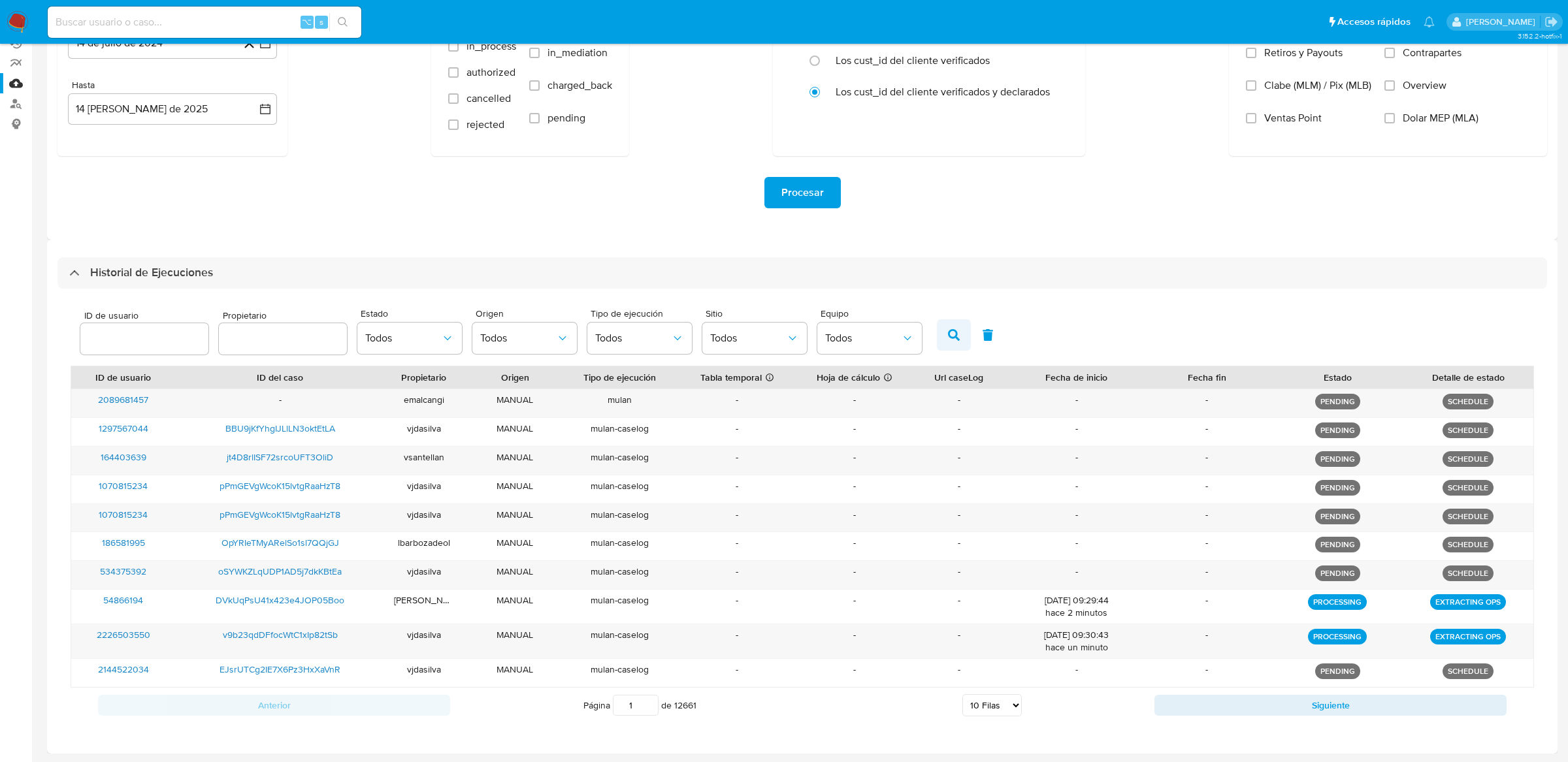
click at [948, 334] on icon "button" at bounding box center [953, 334] width 12 height 12
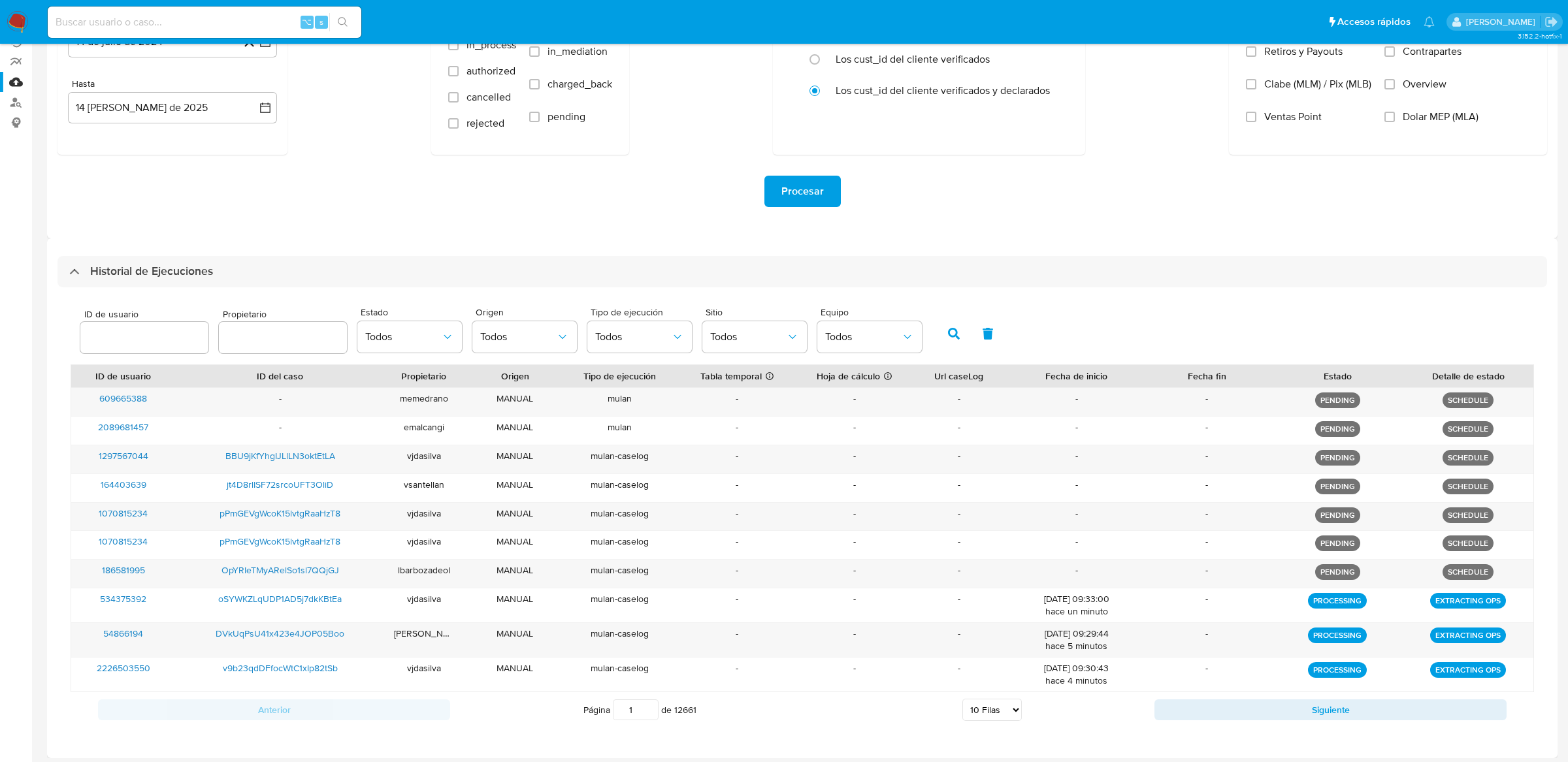
click at [948, 334] on icon "button" at bounding box center [953, 333] width 12 height 12
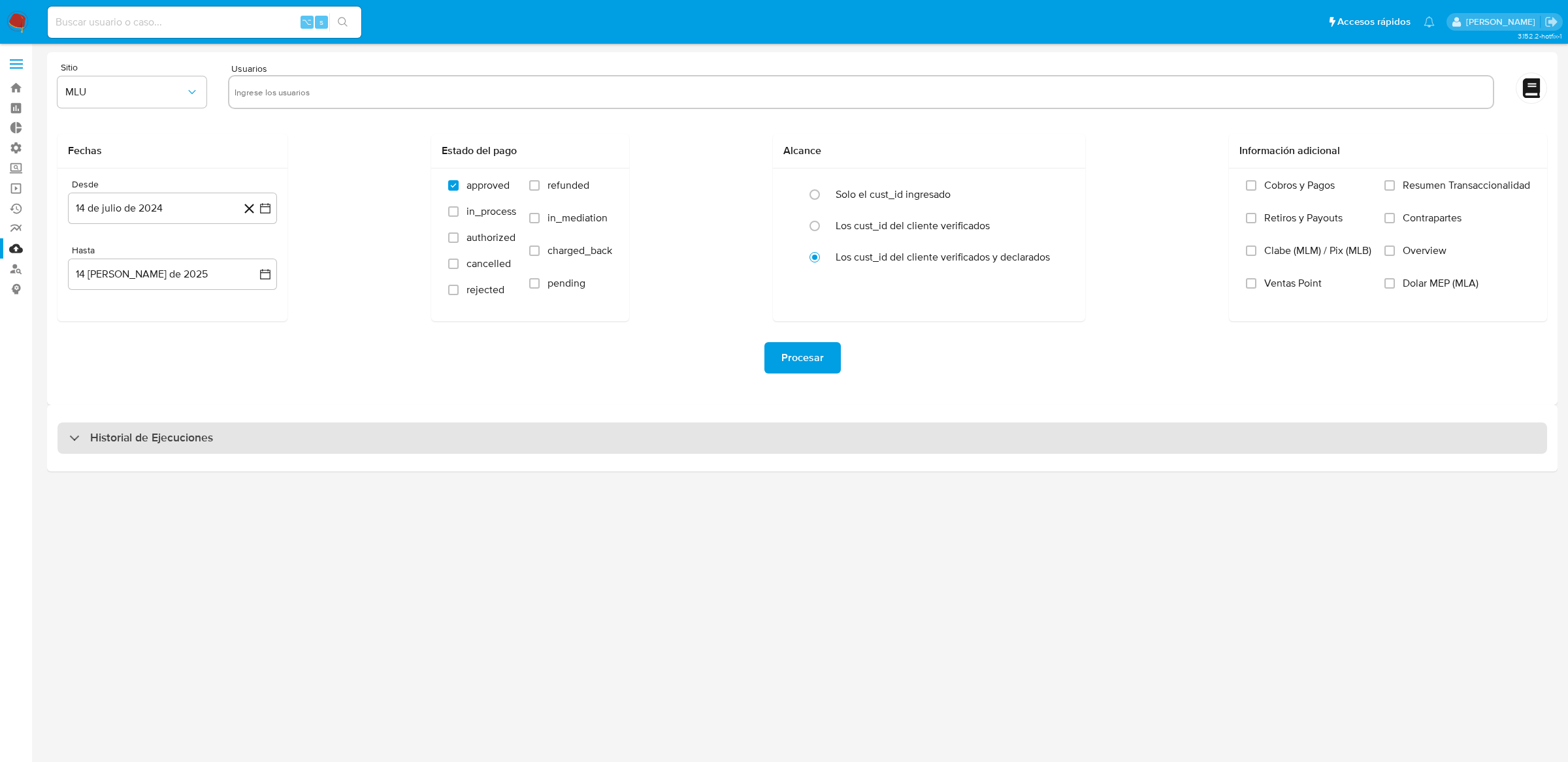
click at [752, 427] on div "Historial de Ejecuciones" at bounding box center [802, 438] width 1490 height 32
select select "10"
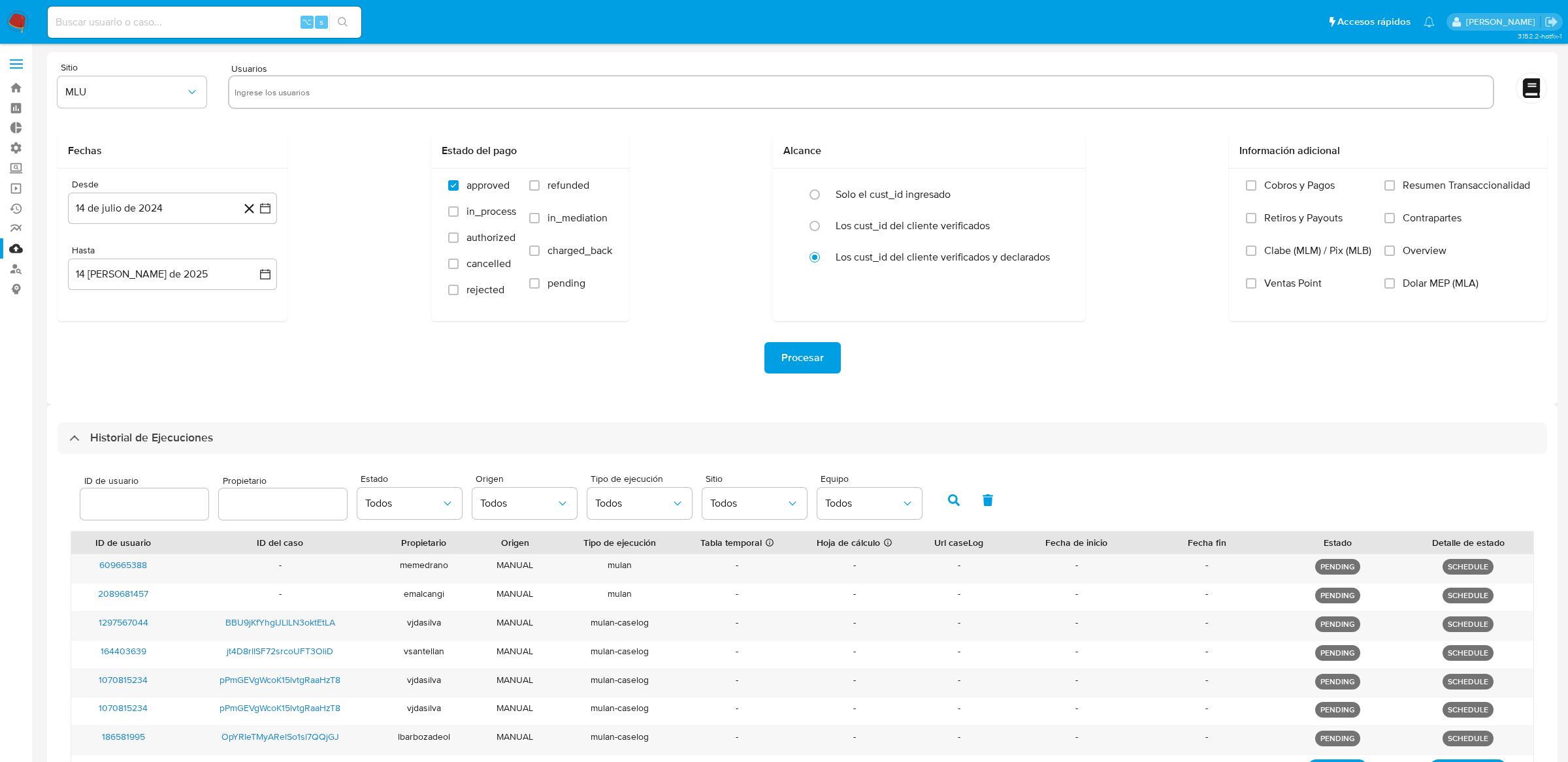
click at [195, 17] on input at bounding box center [205, 22] width 314 height 17
click at [937, 493] on button "button" at bounding box center [953, 500] width 34 height 32
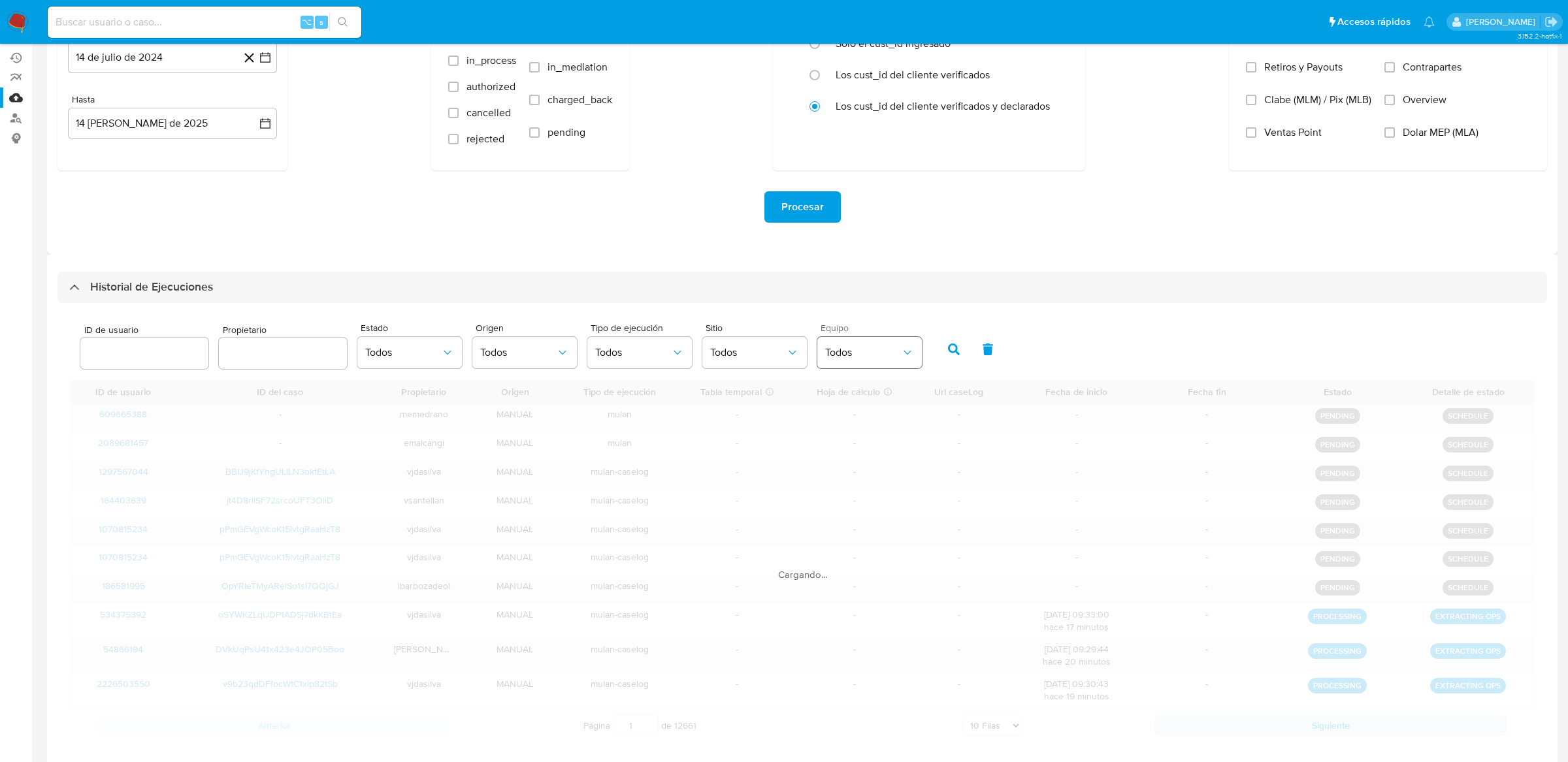
scroll to position [155, 0]
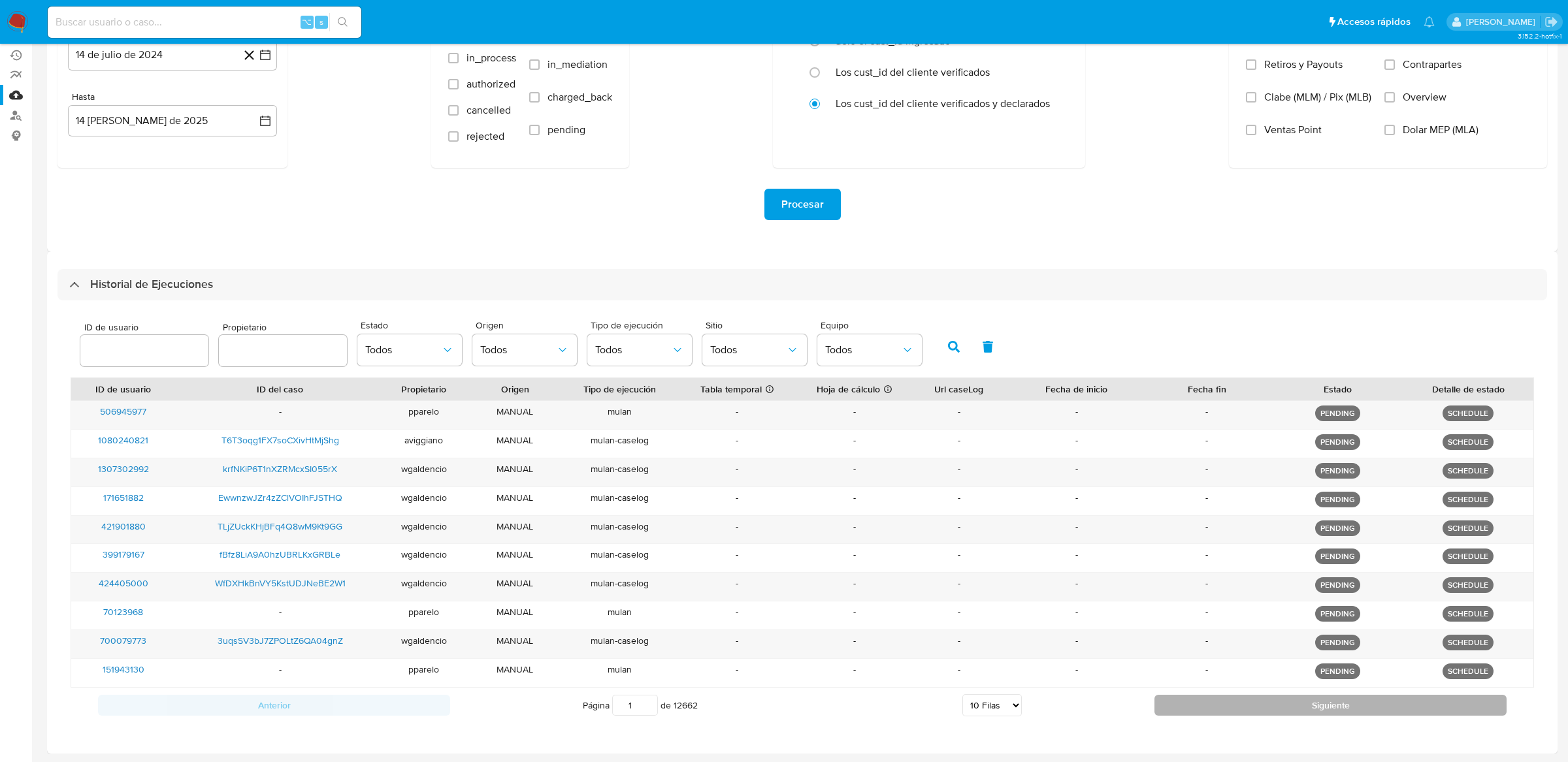
click at [1253, 706] on button "Siguiente" at bounding box center [1331, 705] width 353 height 21
type input "2"
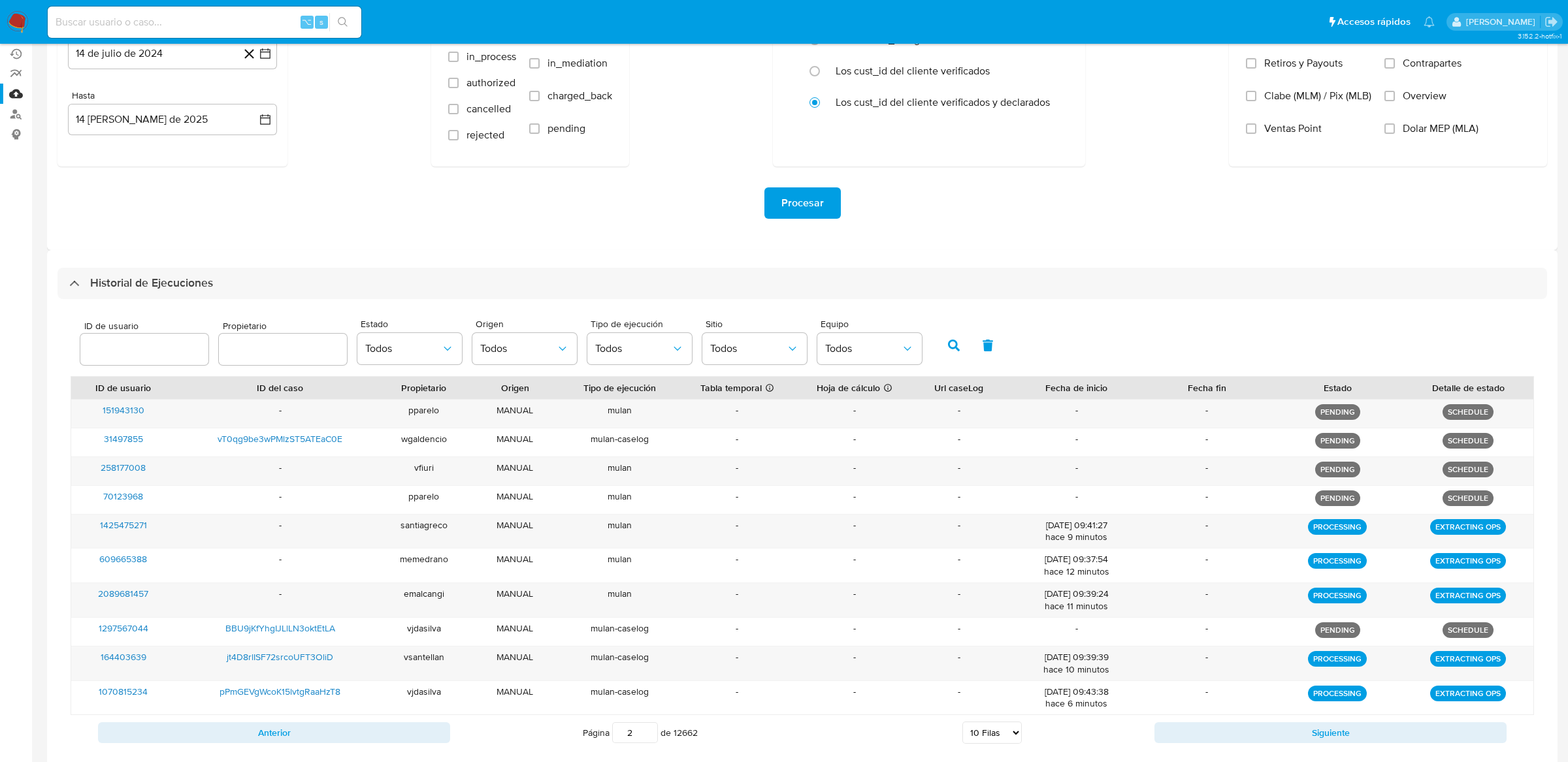
scroll to position [0, 0]
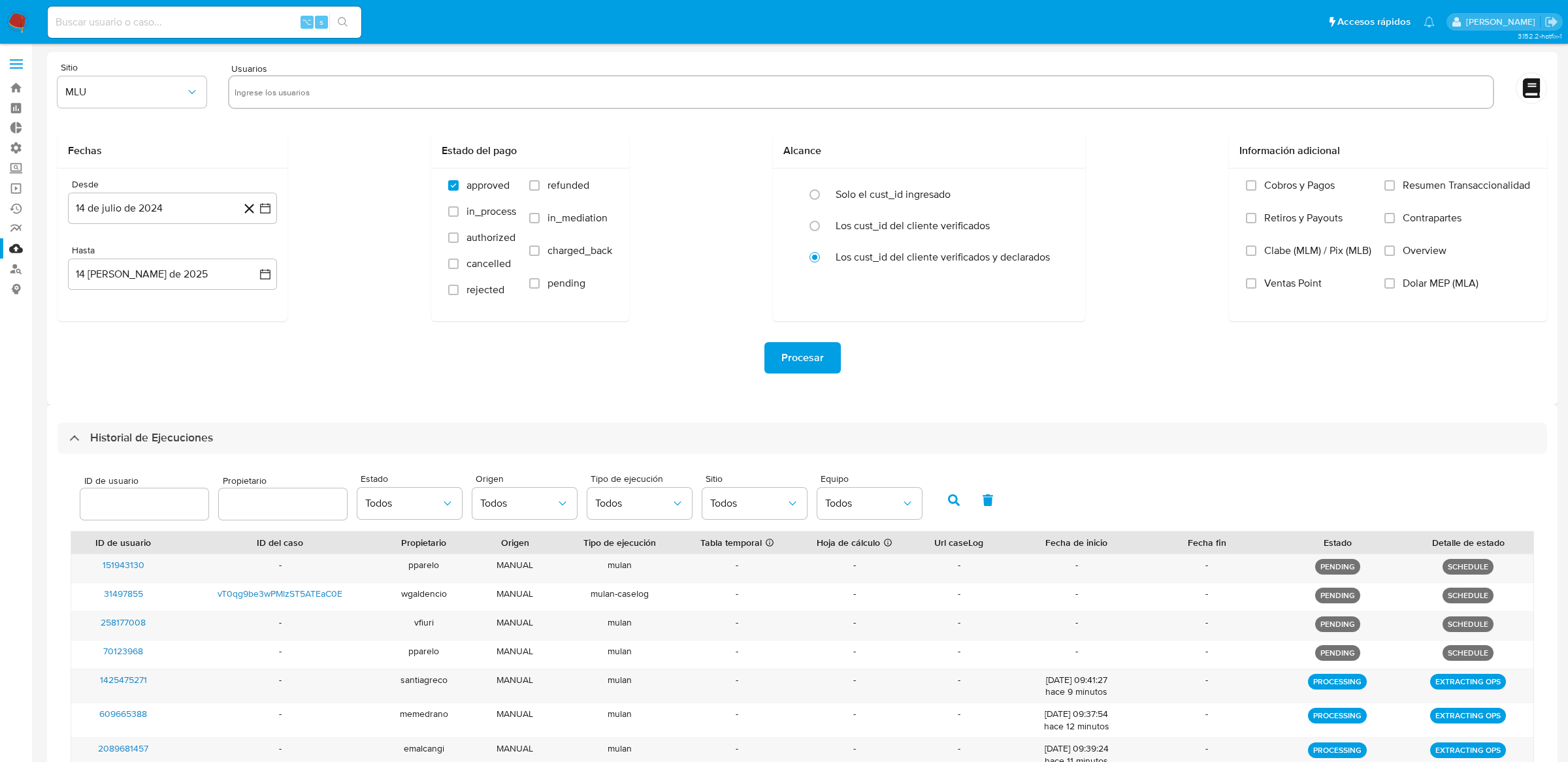
click at [219, 11] on div "⌥ s" at bounding box center [205, 22] width 314 height 32
click at [214, 31] on div "⌥ s" at bounding box center [205, 22] width 314 height 32
paste input "13394289"
type input "13394289"
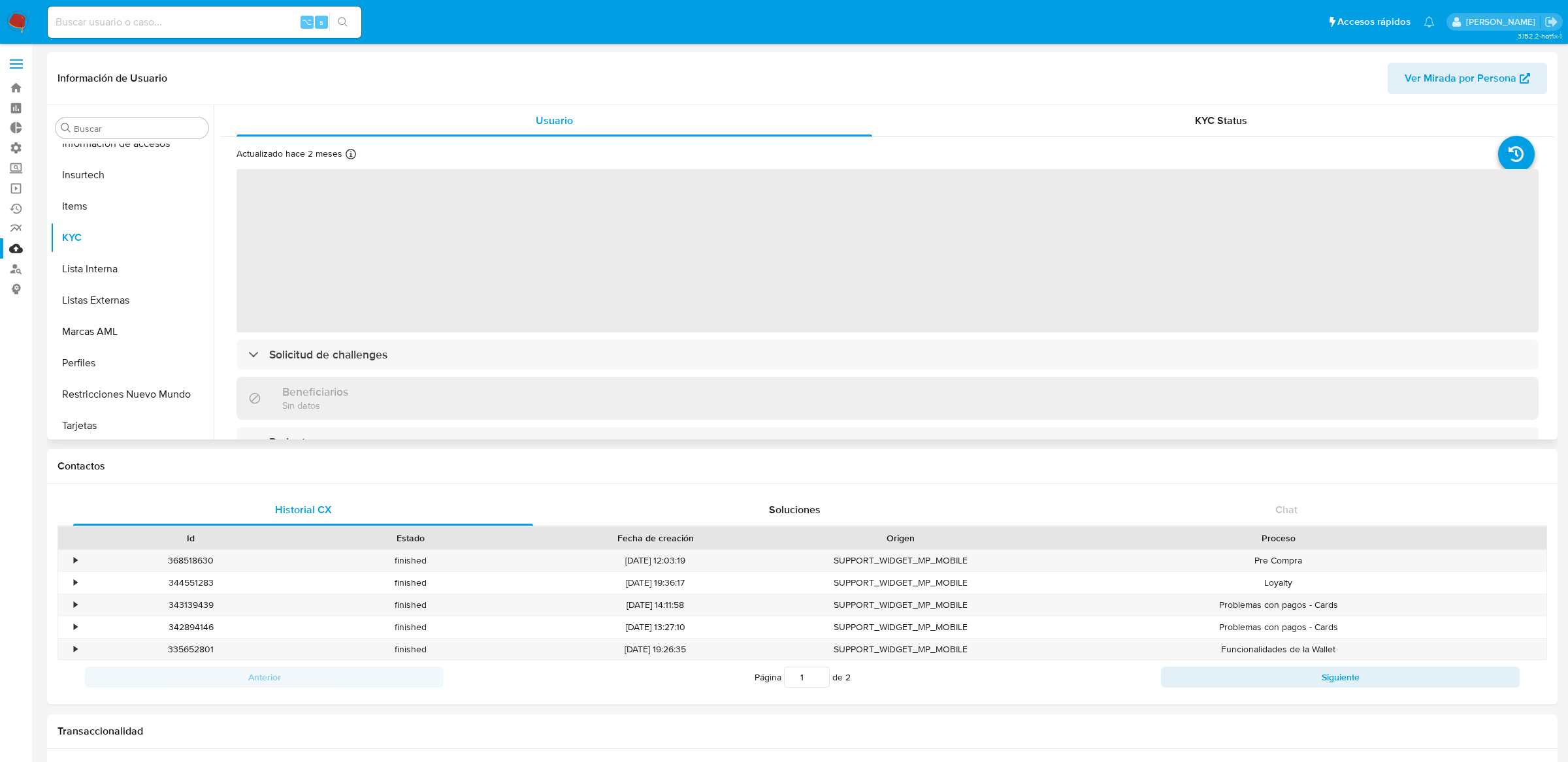
scroll to position [551, 0]
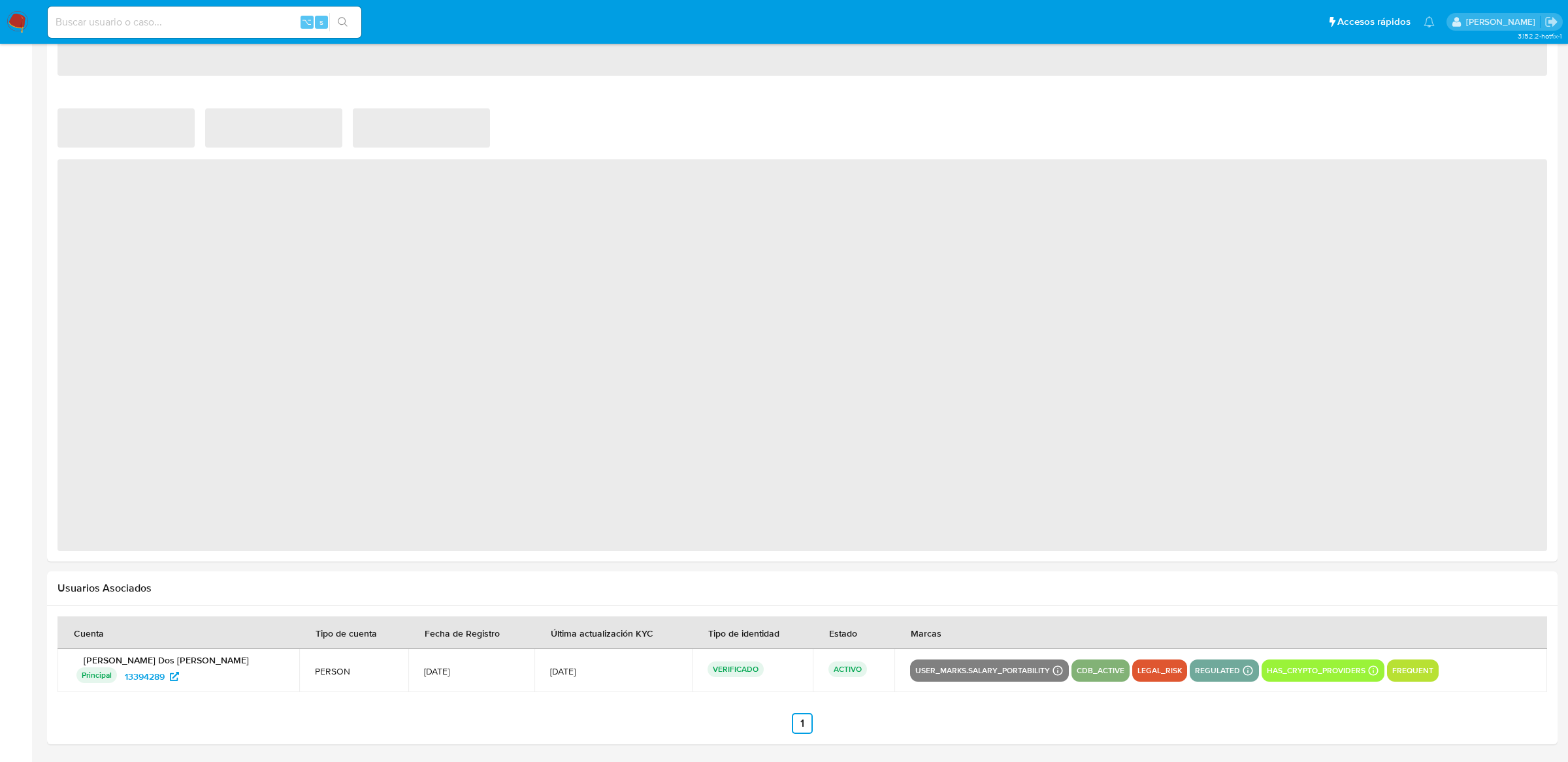
select select "10"
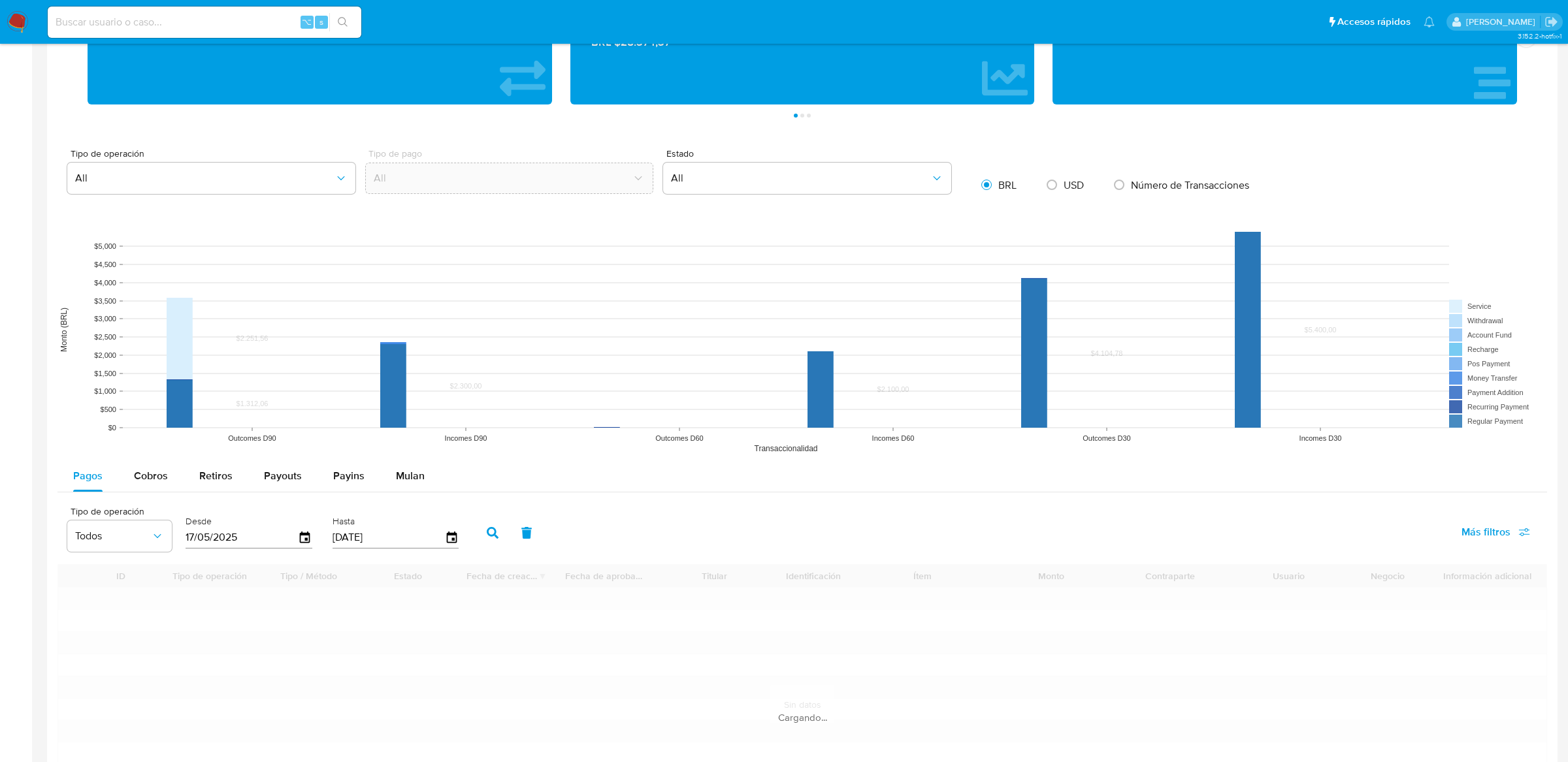
scroll to position [1090, 0]
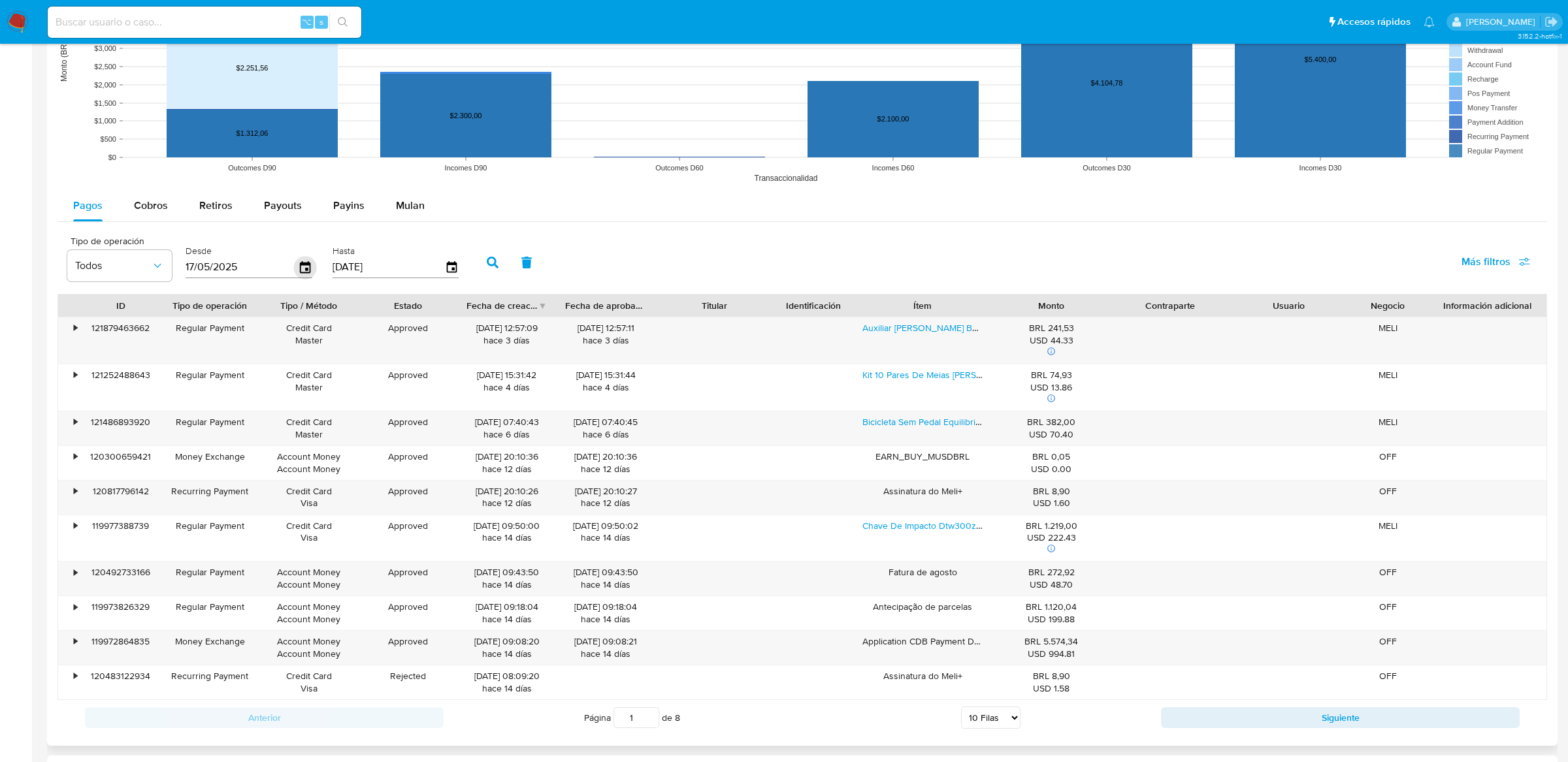
click at [304, 273] on icon "button" at bounding box center [305, 266] width 11 height 12
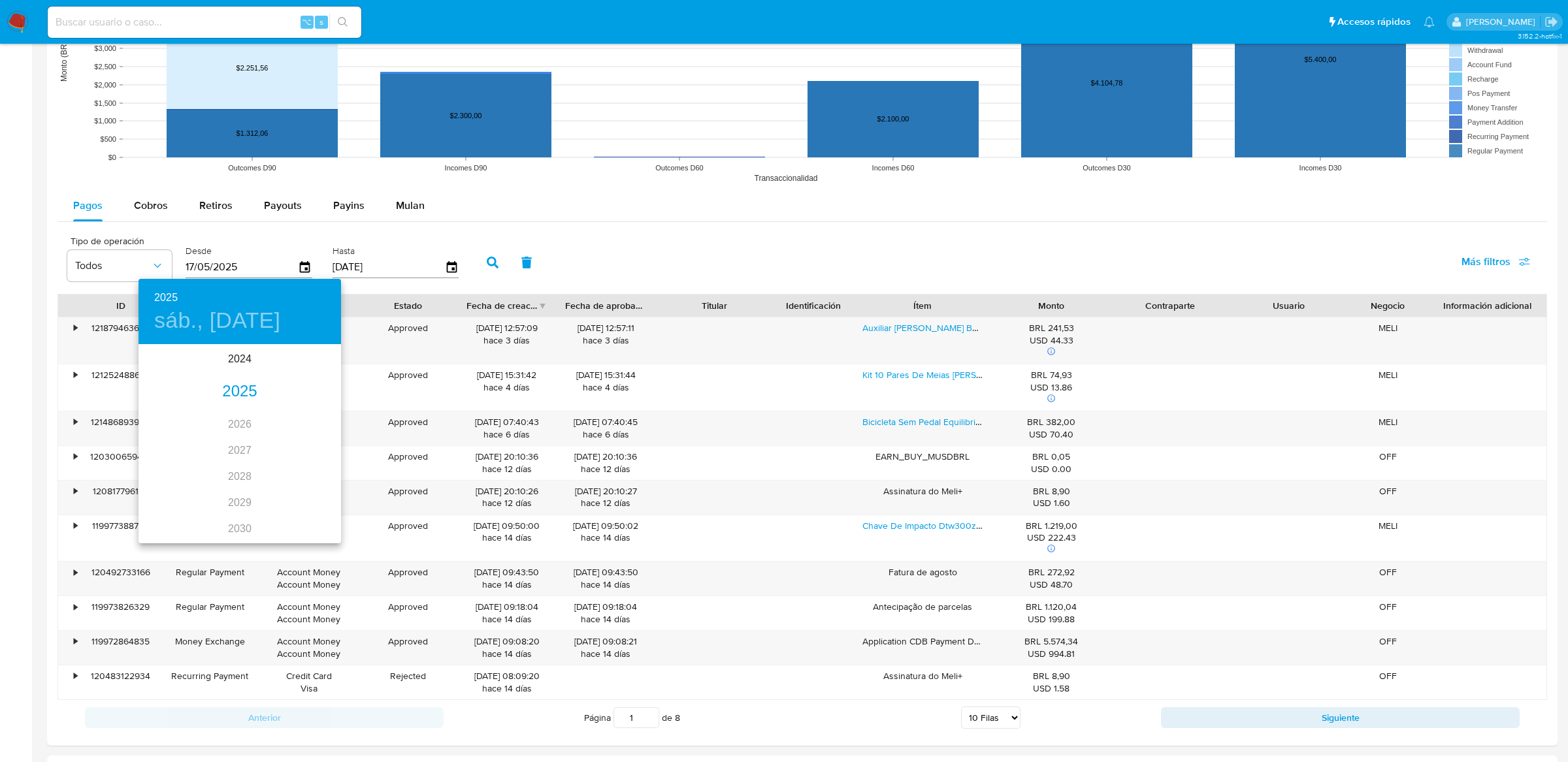
click at [241, 389] on div "2025" at bounding box center [240, 391] width 203 height 26
click at [186, 416] on div "abr." at bounding box center [172, 420] width 67 height 49
click at [212, 505] on p "30" at bounding box center [214, 507] width 11 height 13
type input "30/04/2025"
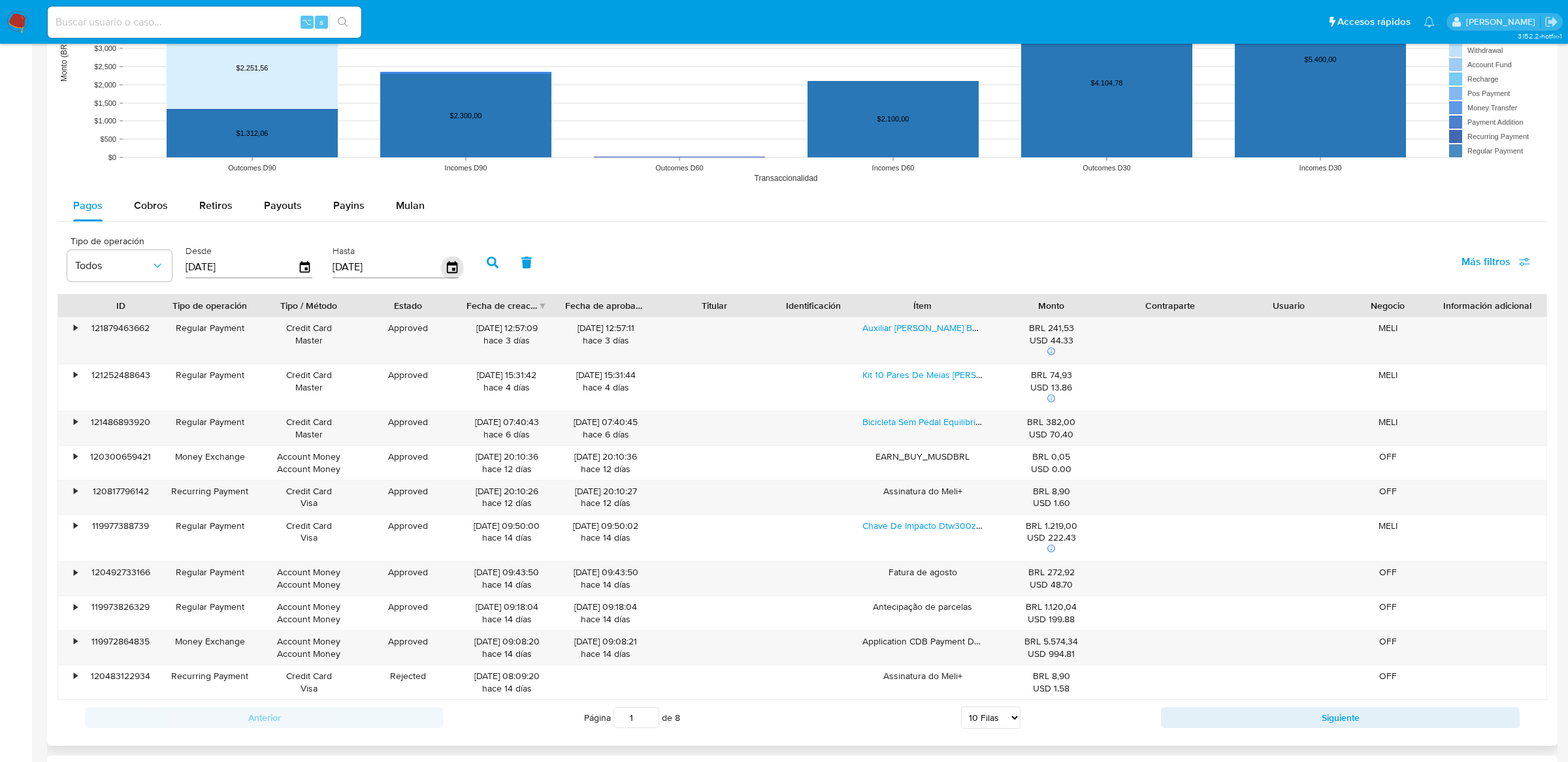
click at [446, 268] on icon "button" at bounding box center [451, 266] width 11 height 12
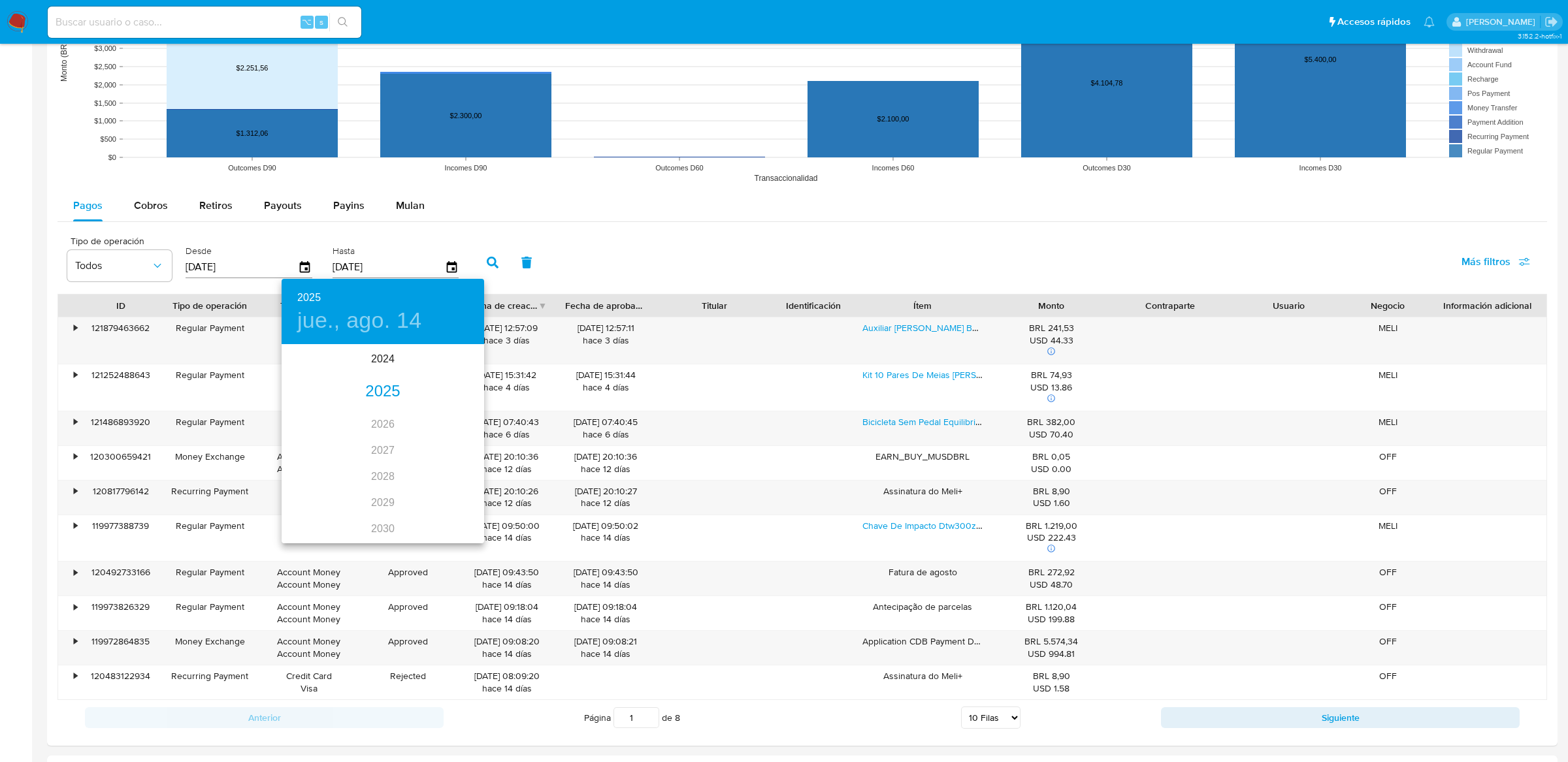
click at [373, 392] on div "2025" at bounding box center [383, 391] width 203 height 26
click at [325, 413] on div "abr." at bounding box center [315, 420] width 67 height 49
click at [359, 509] on p "30" at bounding box center [357, 507] width 11 height 13
type input "30/04/2025"
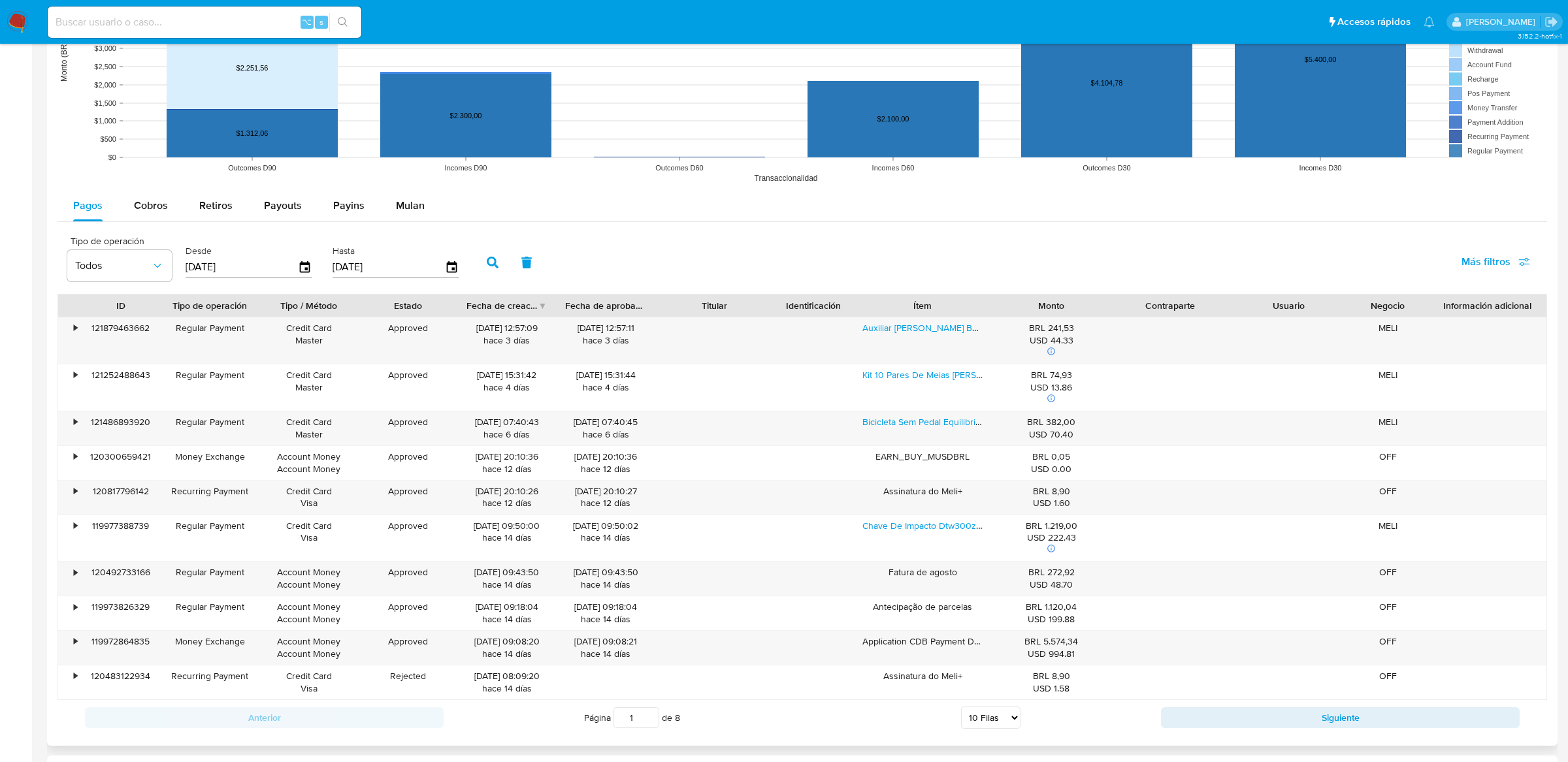
click at [476, 272] on button "button" at bounding box center [492, 263] width 34 height 32
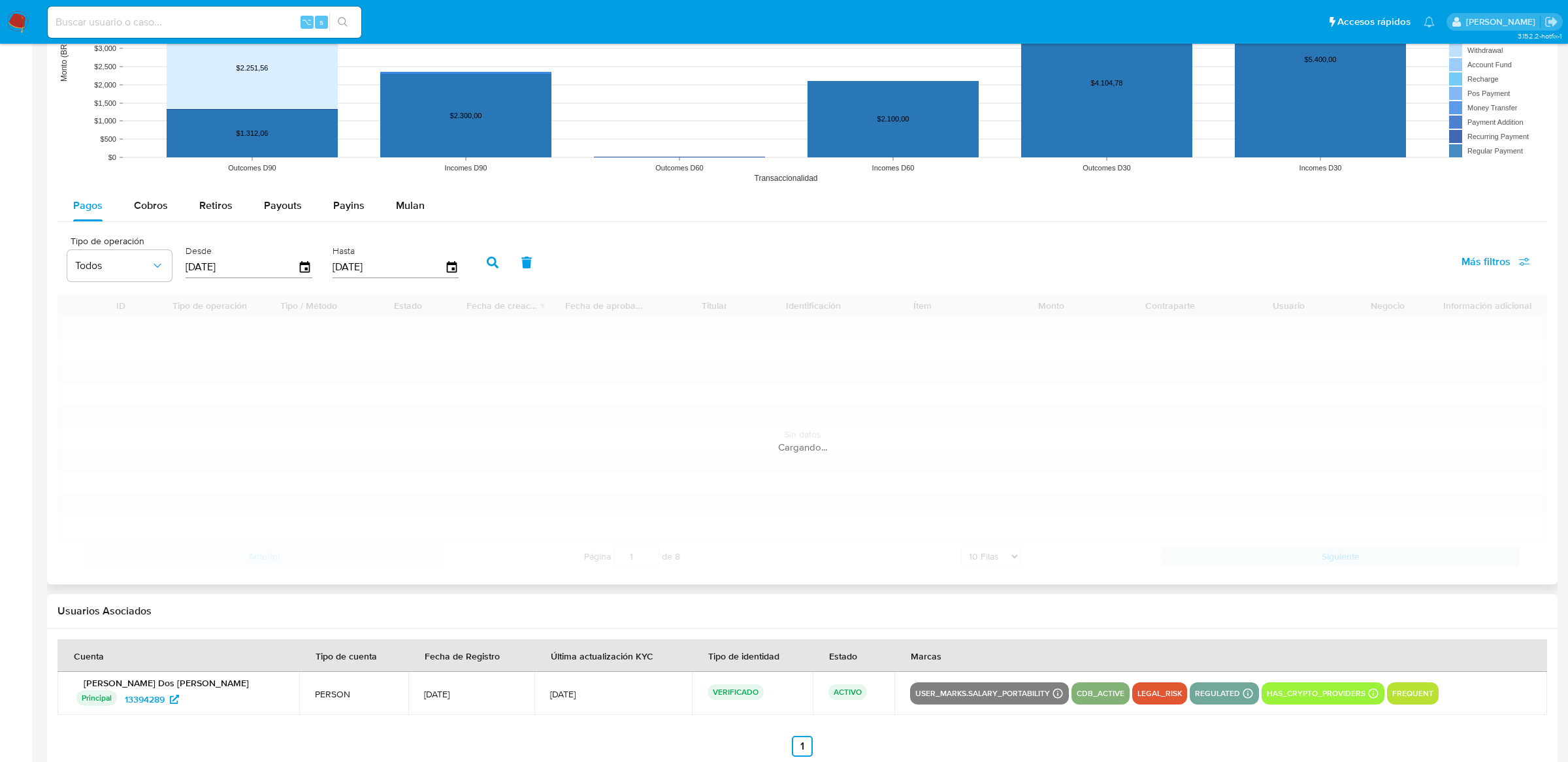
scroll to position [961, 0]
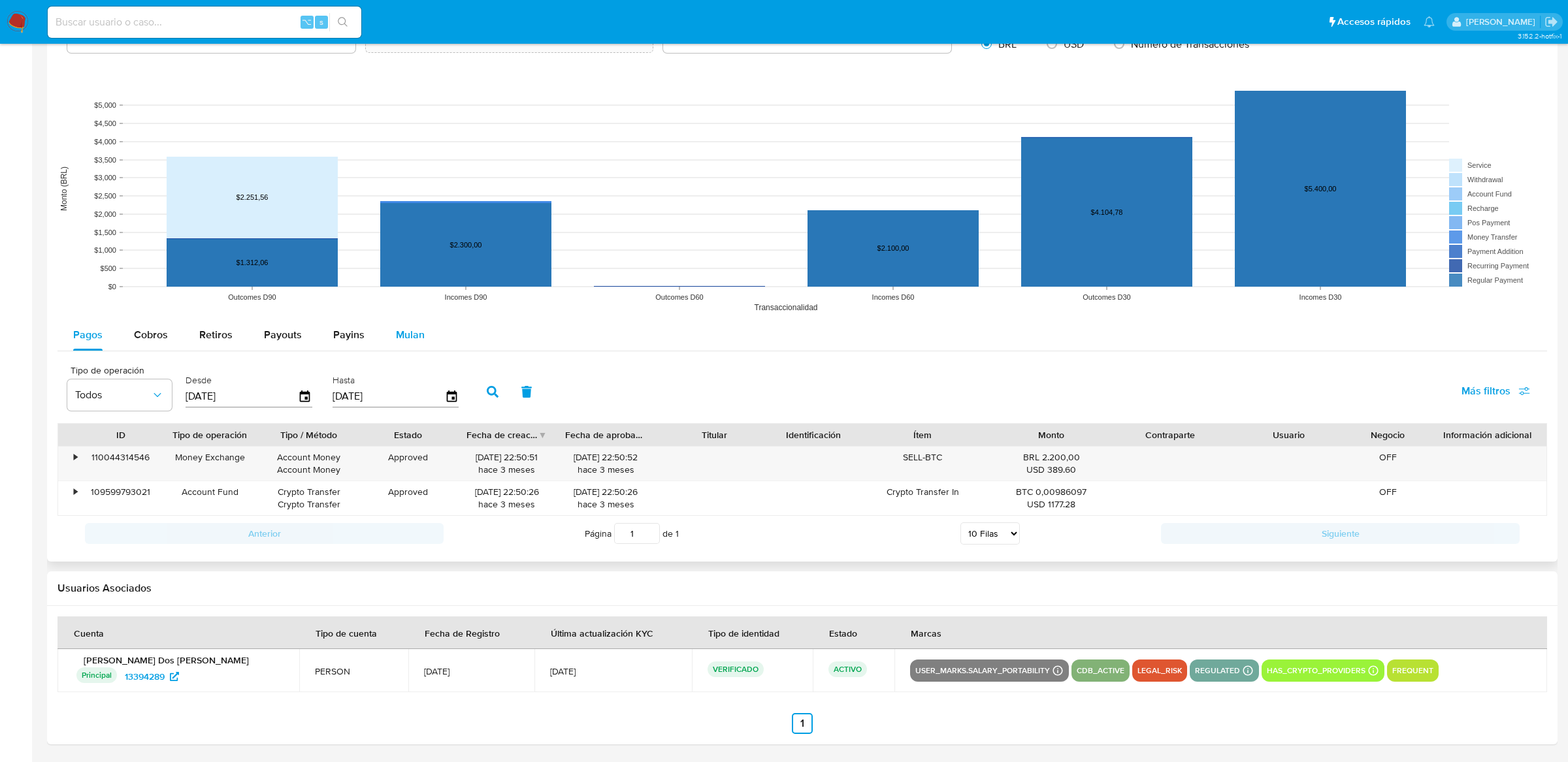
click at [382, 321] on button "Mulan" at bounding box center [411, 335] width 60 height 32
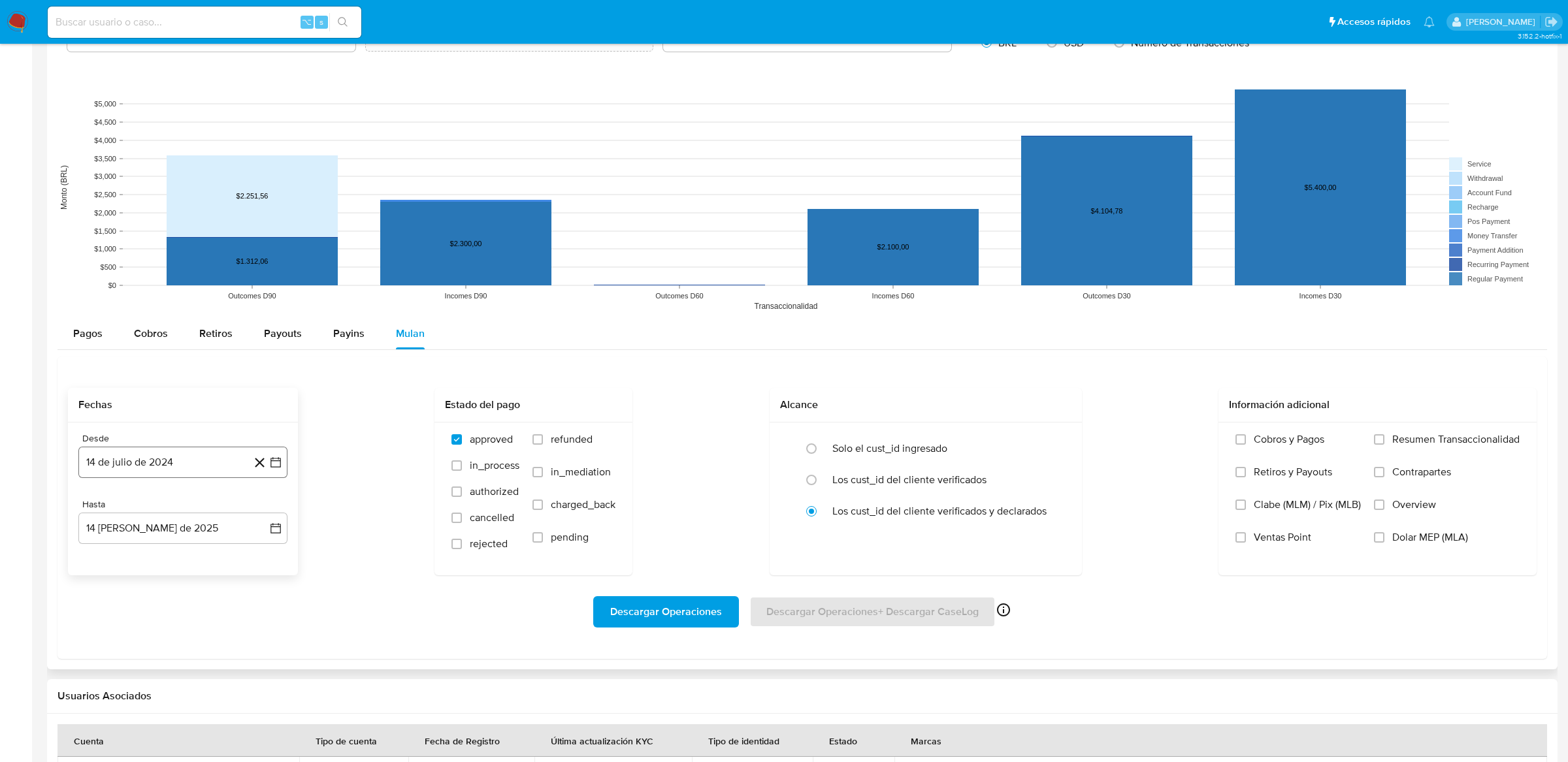
click at [277, 477] on button "14 de julio de 2024" at bounding box center [183, 462] width 209 height 32
click at [269, 513] on icon "Mes siguiente" at bounding box center [264, 509] width 15 height 15
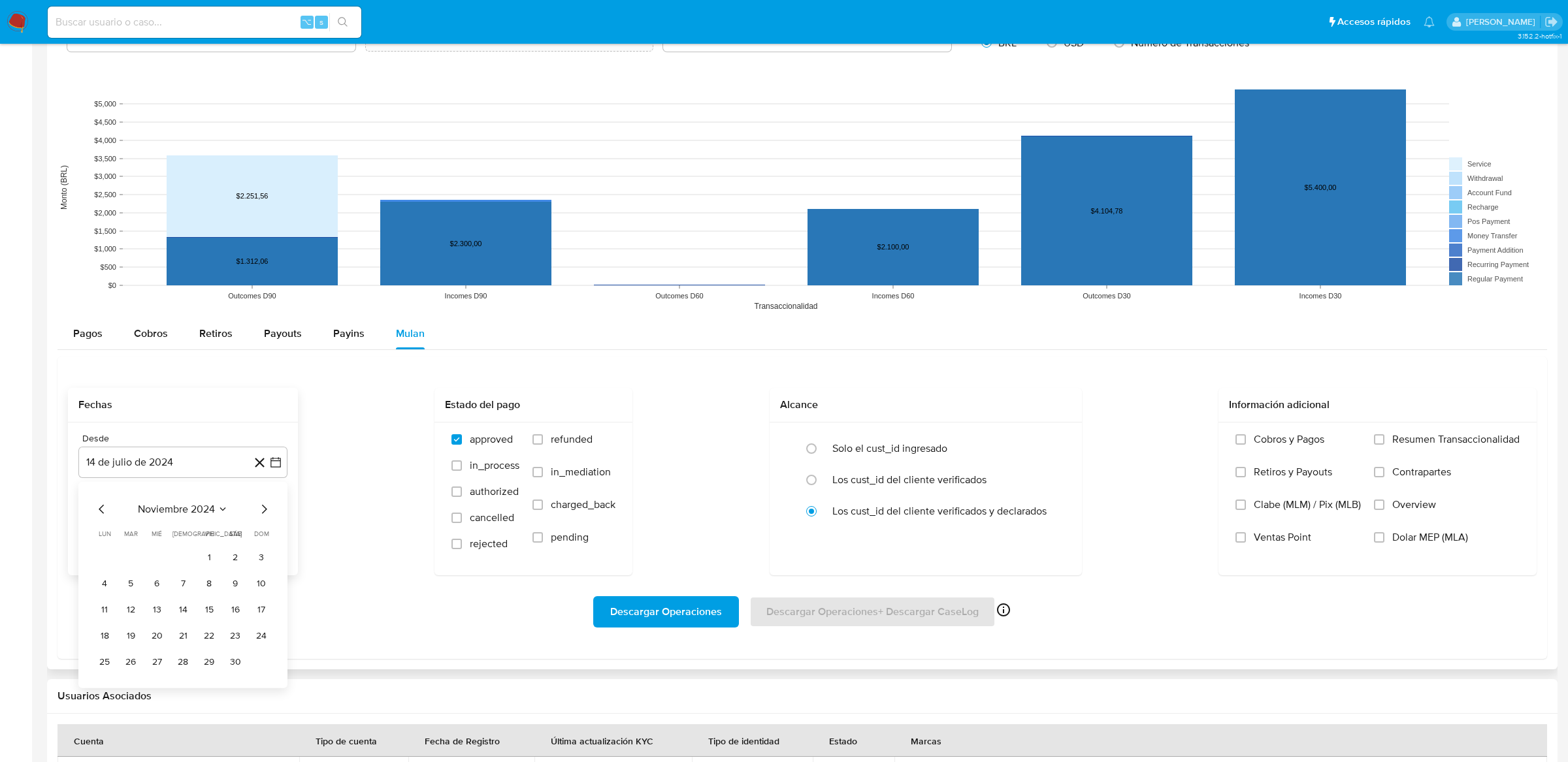
click at [269, 513] on icon "Mes siguiente" at bounding box center [264, 509] width 15 height 15
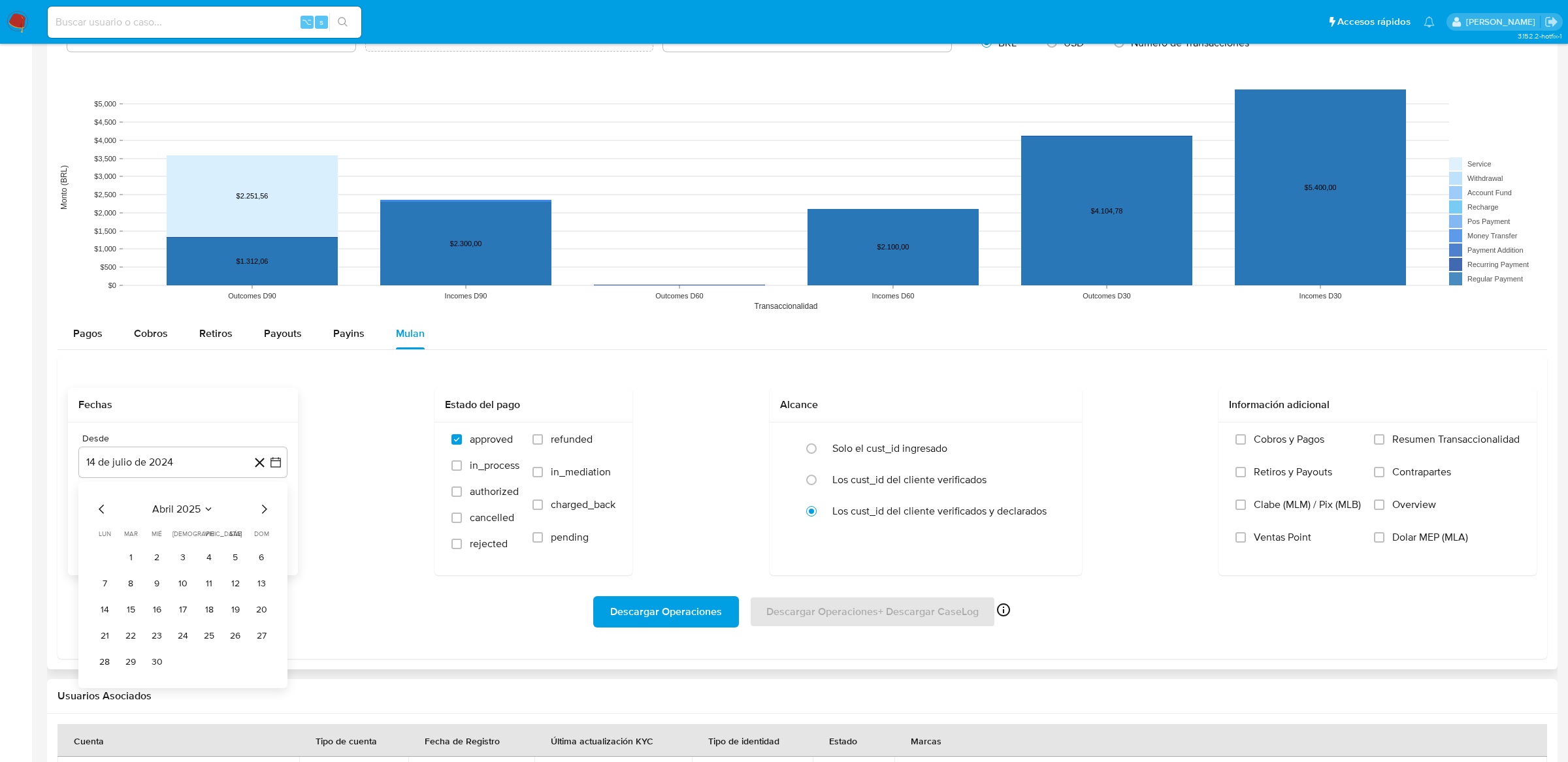
click at [269, 513] on icon "Mes siguiente" at bounding box center [264, 509] width 15 height 15
click at [270, 513] on icon "Mes siguiente" at bounding box center [264, 509] width 15 height 15
click at [266, 514] on icon "Mes siguiente" at bounding box center [264, 509] width 15 height 15
click at [99, 514] on icon "Mes anterior" at bounding box center [102, 509] width 15 height 15
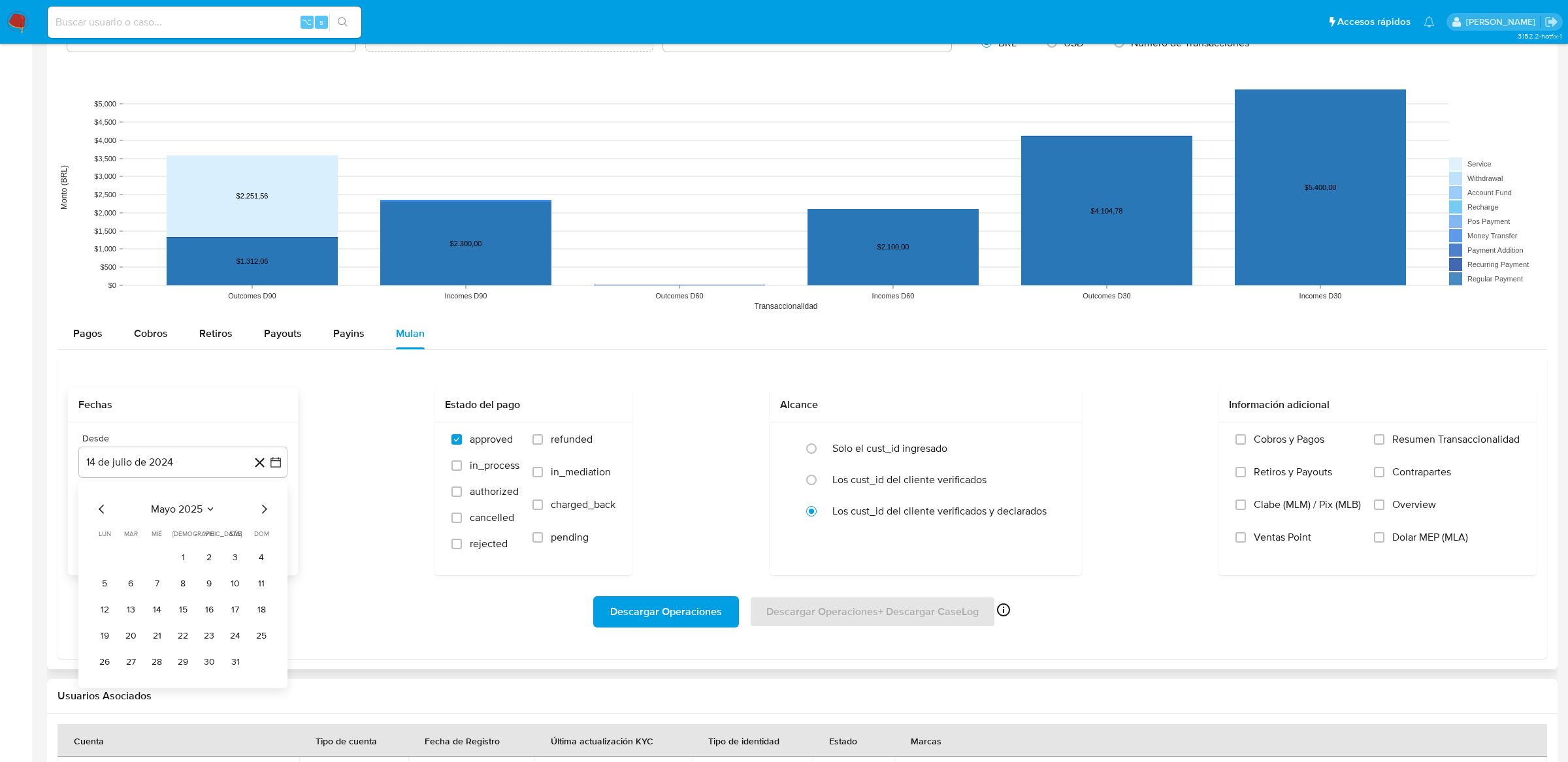
click at [99, 514] on icon "Mes anterior" at bounding box center [102, 509] width 15 height 15
click at [165, 661] on button "30" at bounding box center [157, 662] width 21 height 21
click at [274, 532] on icon "button" at bounding box center [276, 528] width 13 height 13
click at [92, 572] on div "agosto 2025 agosto 2025 lun lunes mar martes mié miércoles jue jueves vie viern…" at bounding box center [183, 651] width 209 height 207
click at [97, 573] on icon "Mes anterior" at bounding box center [102, 575] width 15 height 15
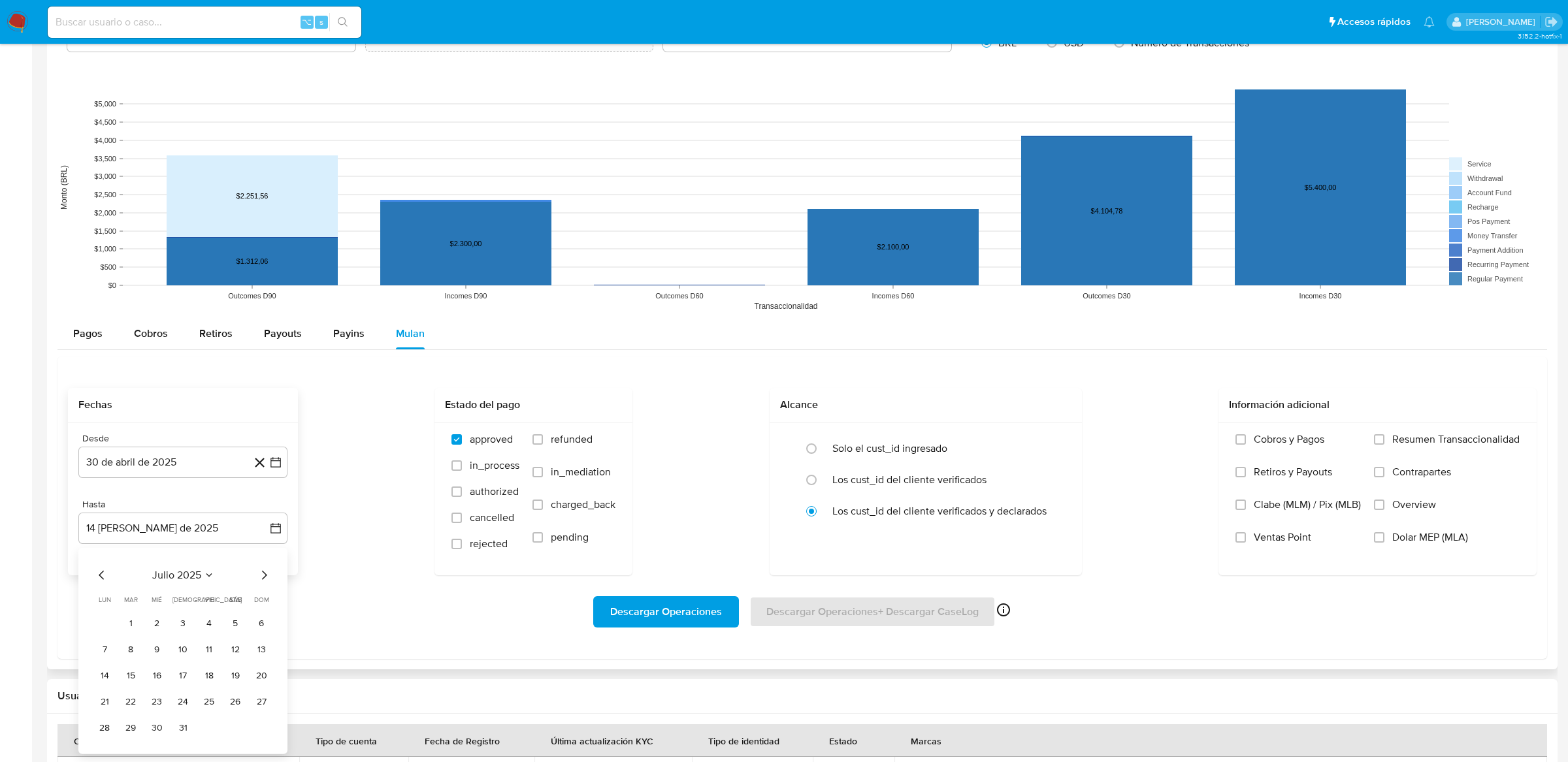
click at [102, 574] on icon "Mes anterior" at bounding box center [102, 575] width 5 height 9
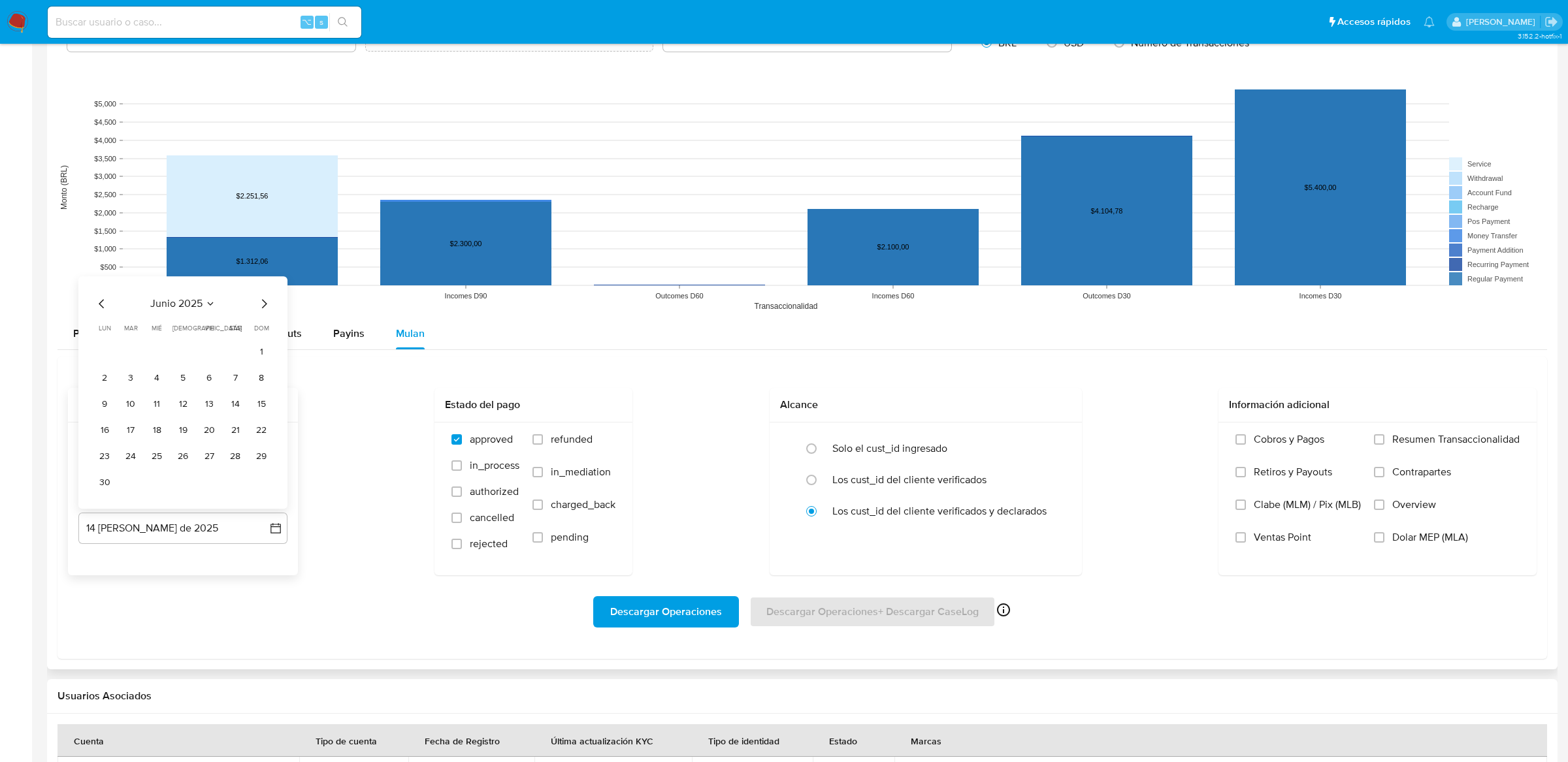
click at [107, 306] on icon "Mes anterior" at bounding box center [102, 304] width 15 height 15
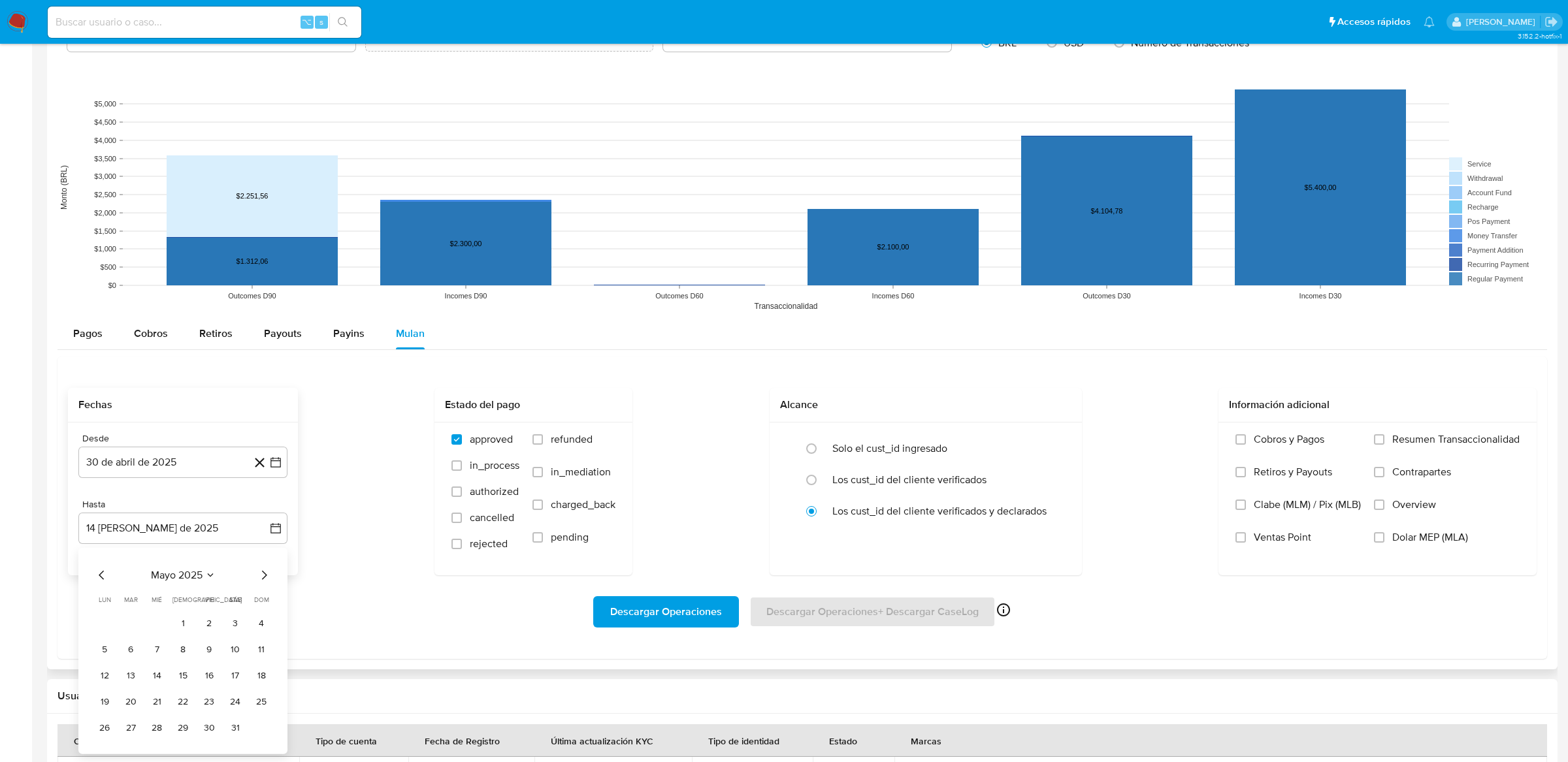
click at [102, 580] on icon "Mes anterior" at bounding box center [102, 575] width 5 height 9
click at [157, 729] on button "30" at bounding box center [157, 728] width 21 height 21
click at [824, 449] on div at bounding box center [815, 449] width 35 height 27
radio input "true"
click at [702, 609] on span "Descargar Operaciones" at bounding box center [665, 612] width 111 height 29
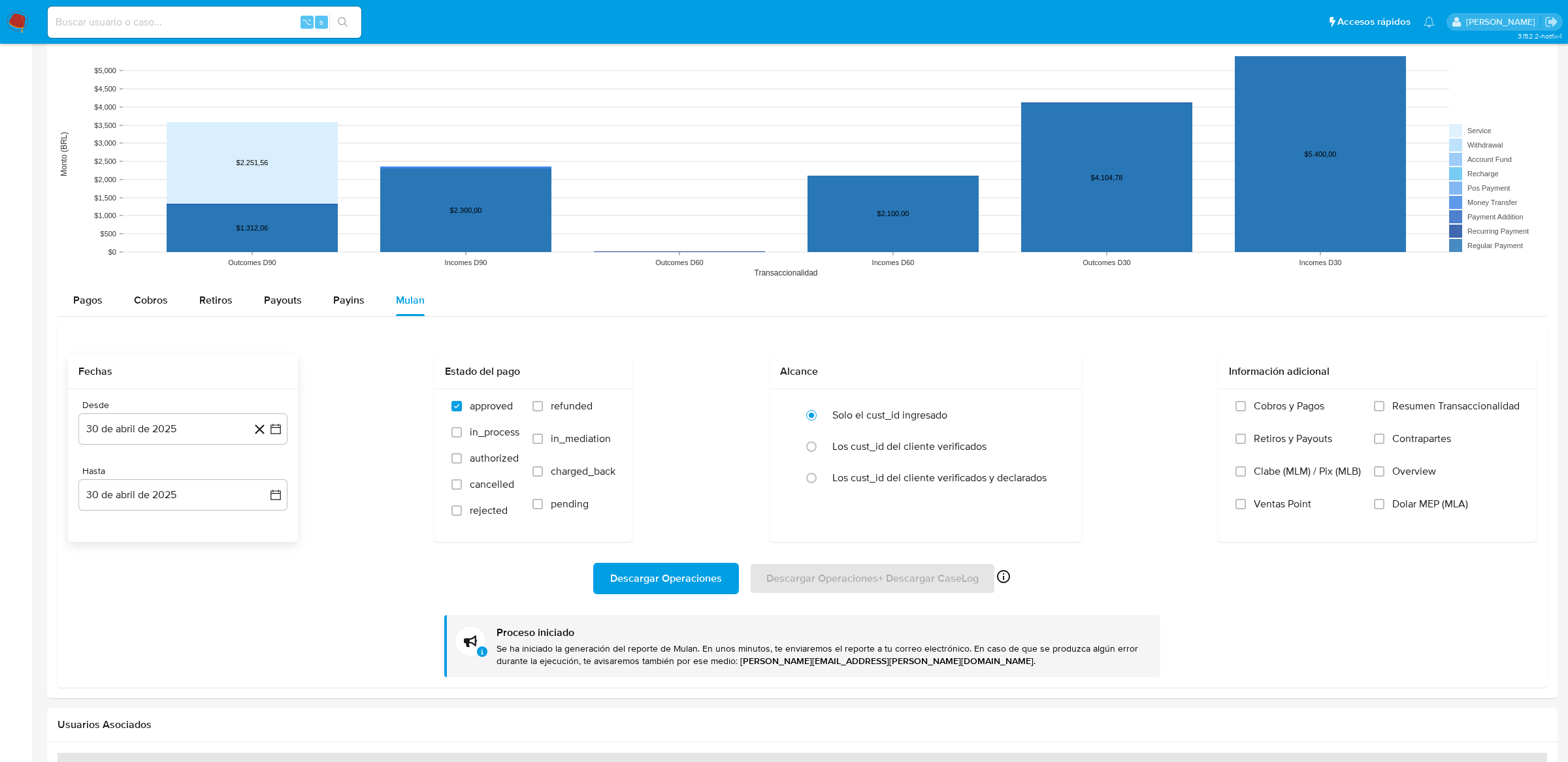
scroll to position [759, 0]
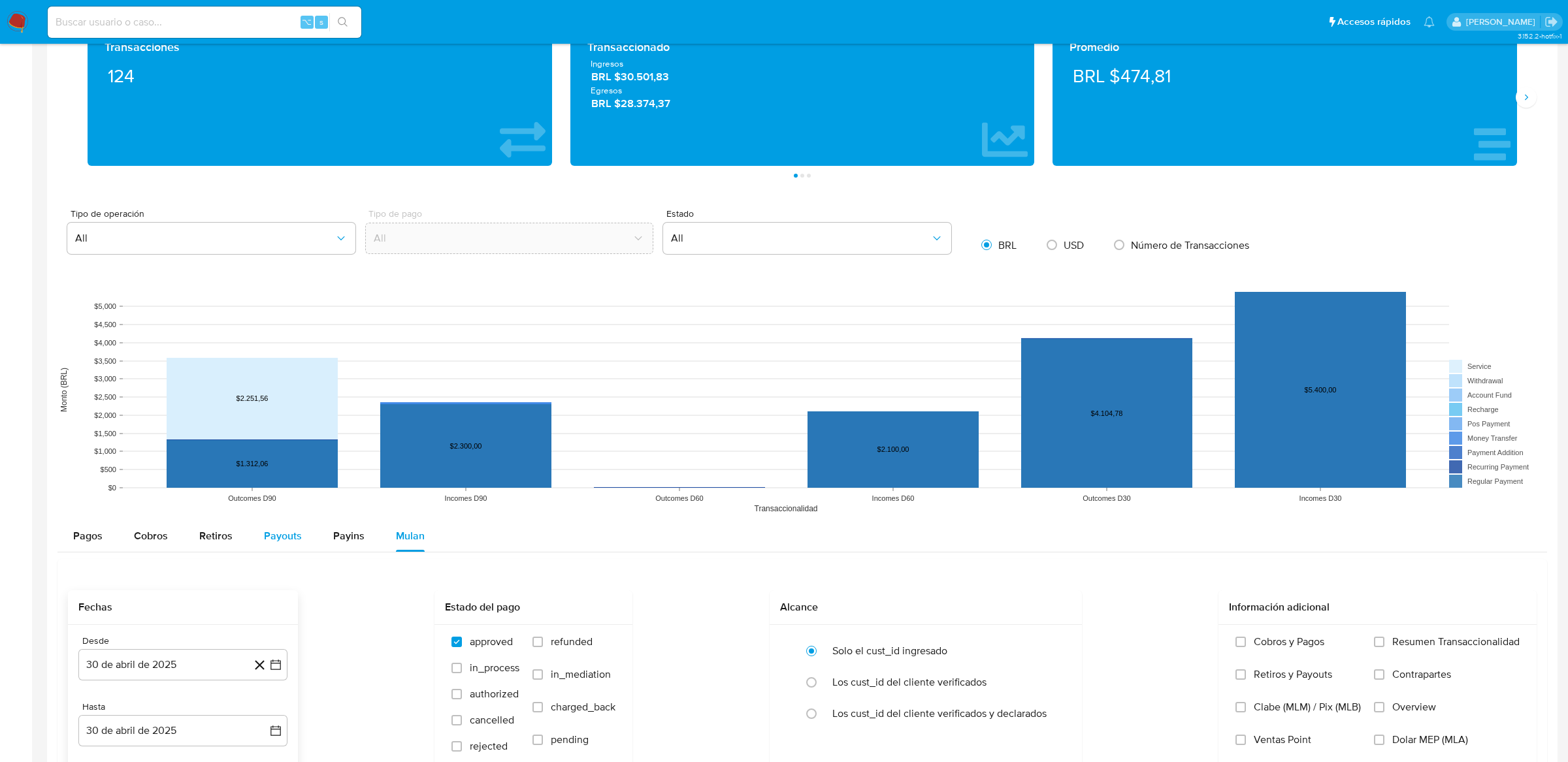
click at [298, 537] on span "Payouts" at bounding box center [283, 535] width 38 height 15
select select "10"
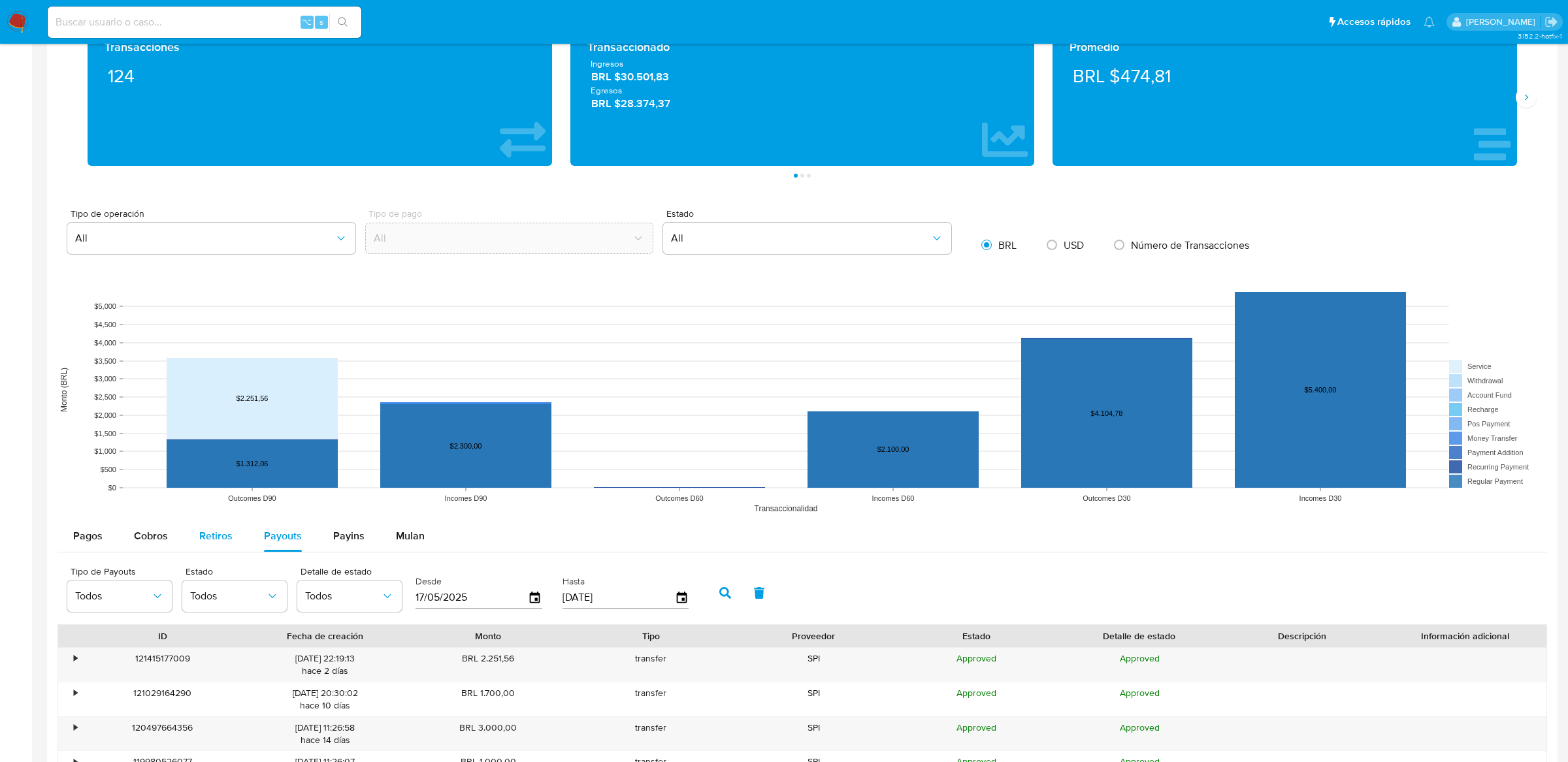
click at [240, 543] on button "Retiros" at bounding box center [216, 536] width 64 height 32
select select "10"
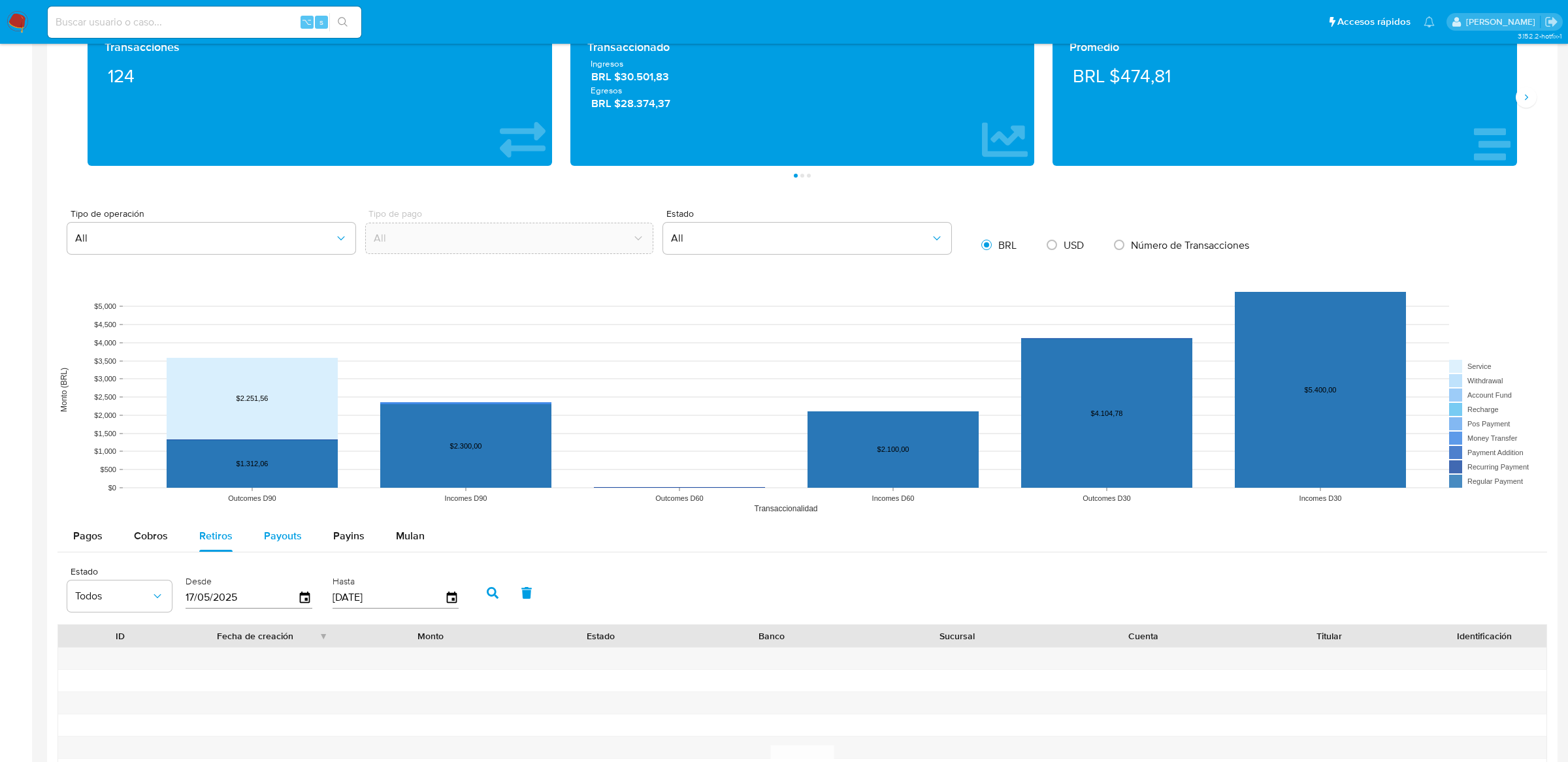
click at [283, 545] on div "Payouts" at bounding box center [283, 536] width 38 height 32
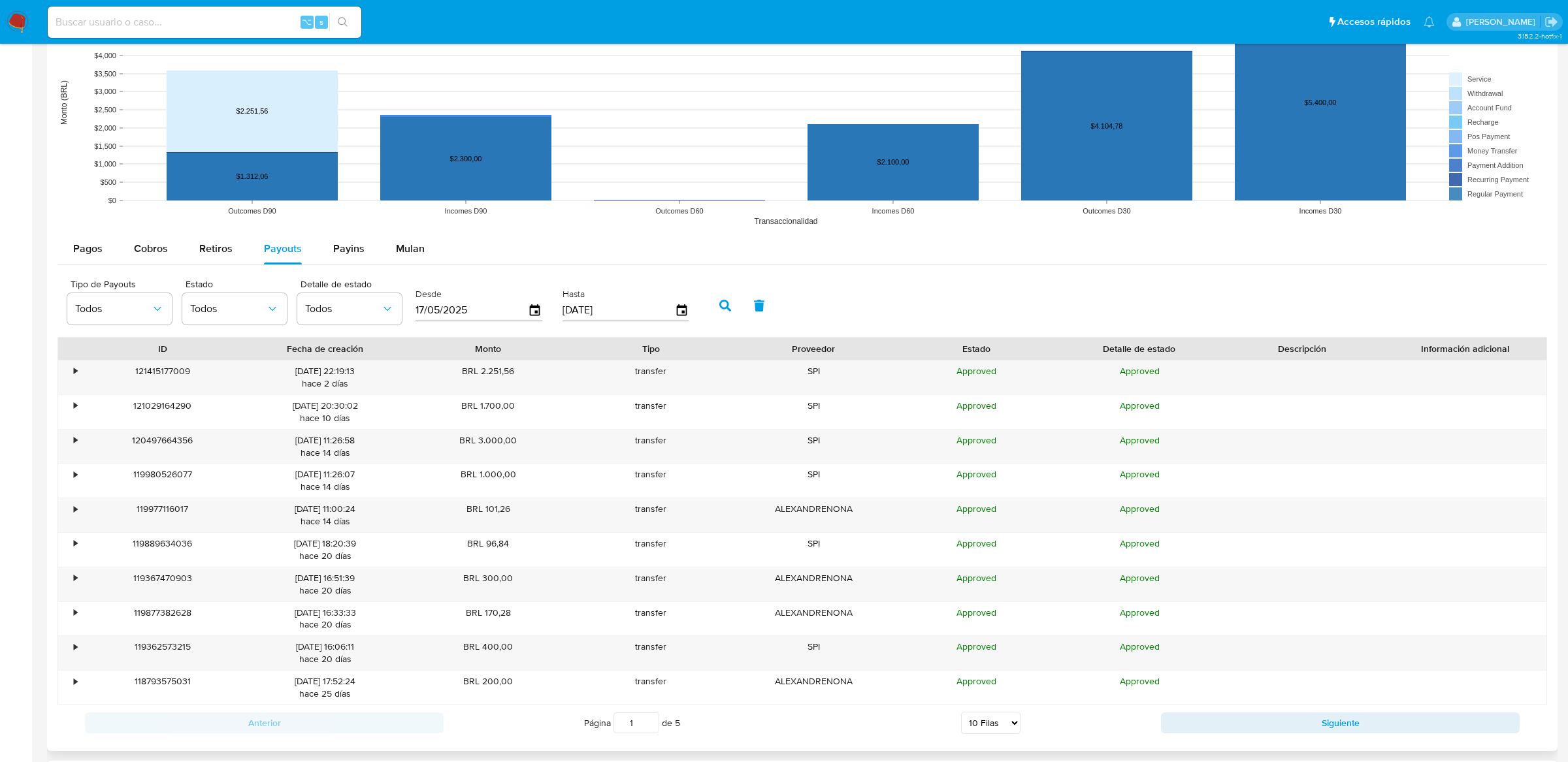
scroll to position [1048, 0]
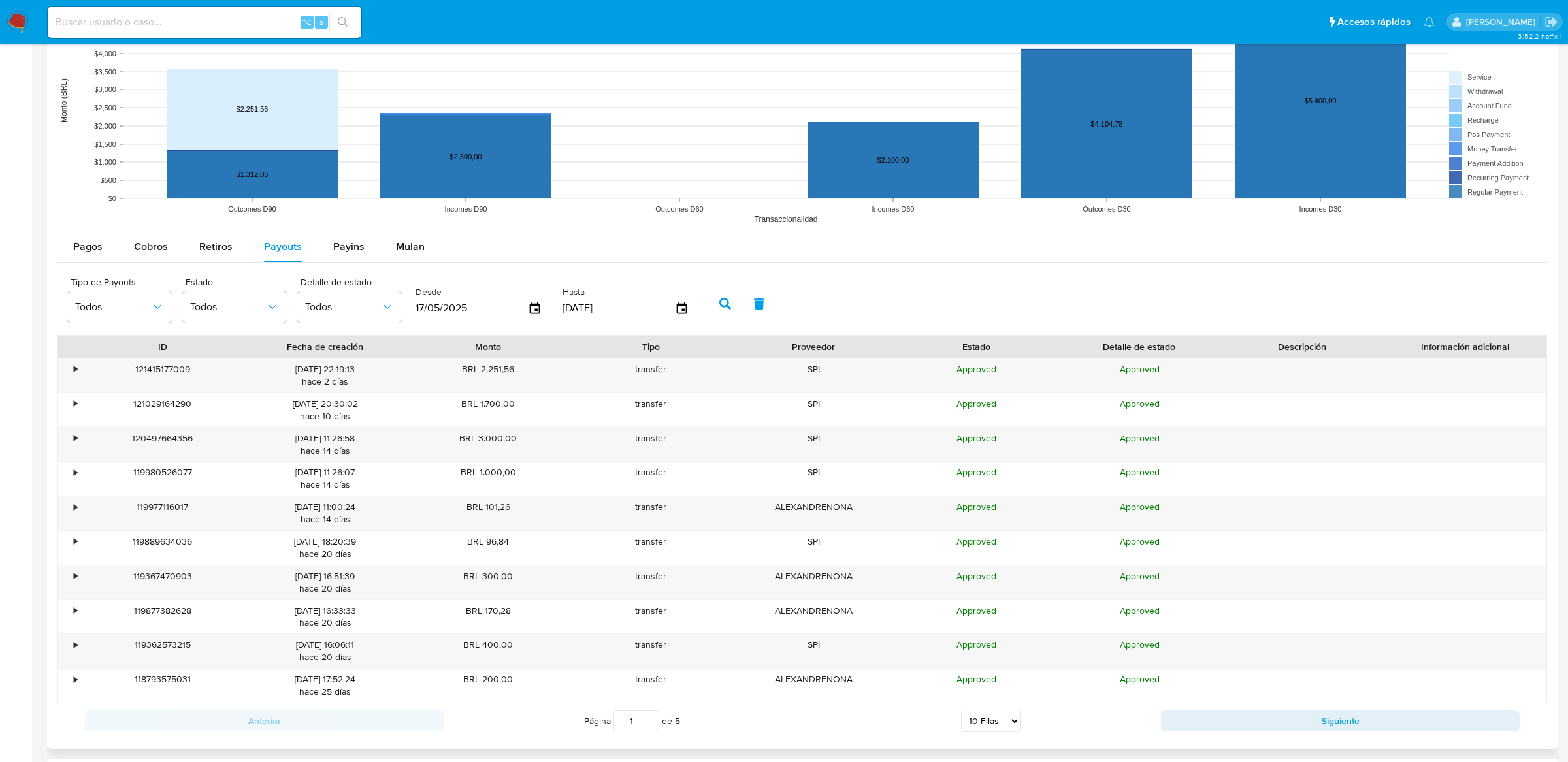
click at [431, 296] on label "Desde" at bounding box center [479, 293] width 127 height 13
click at [409, 252] on span "Mulan" at bounding box center [411, 246] width 29 height 15
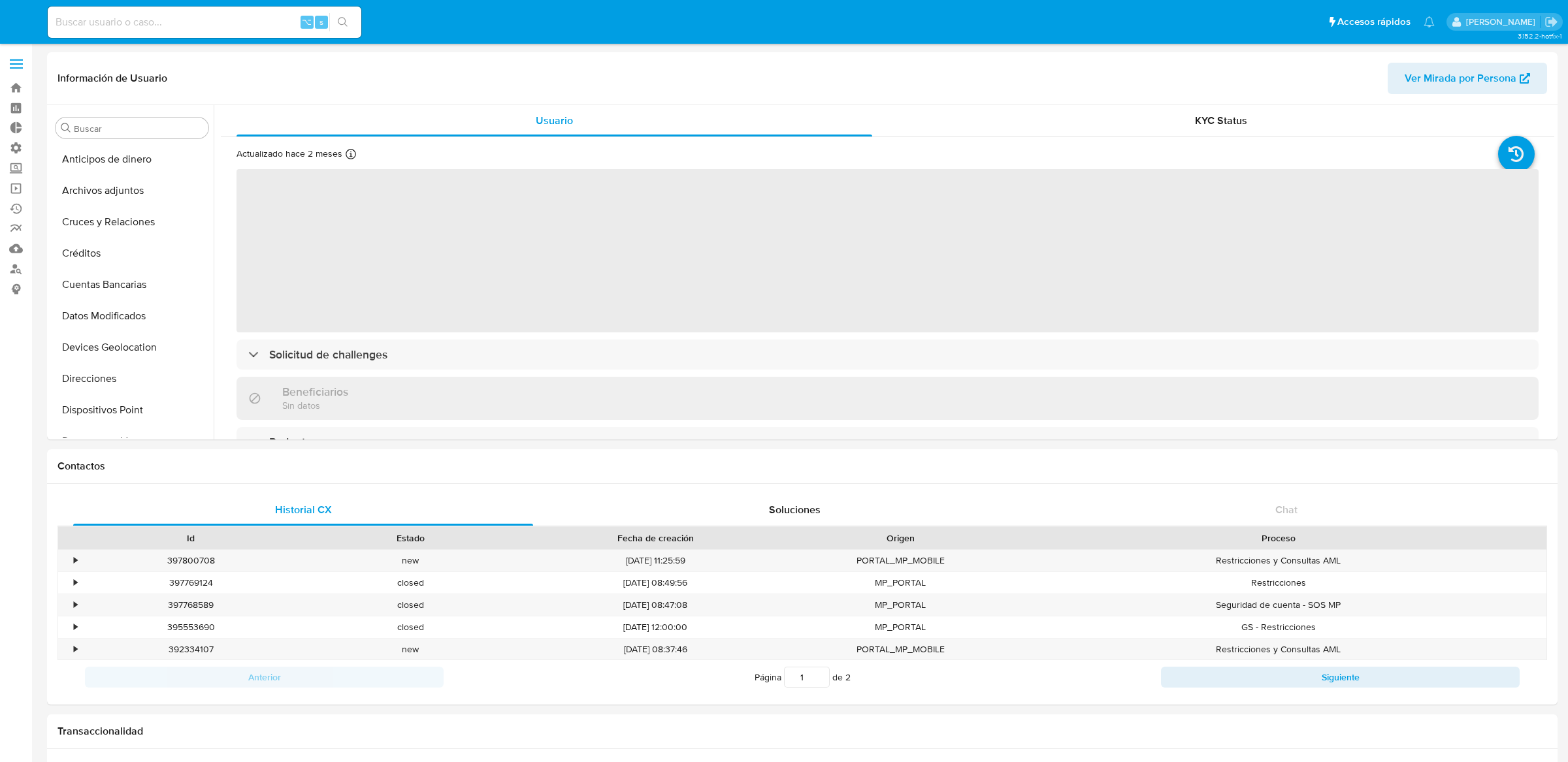
select select "10"
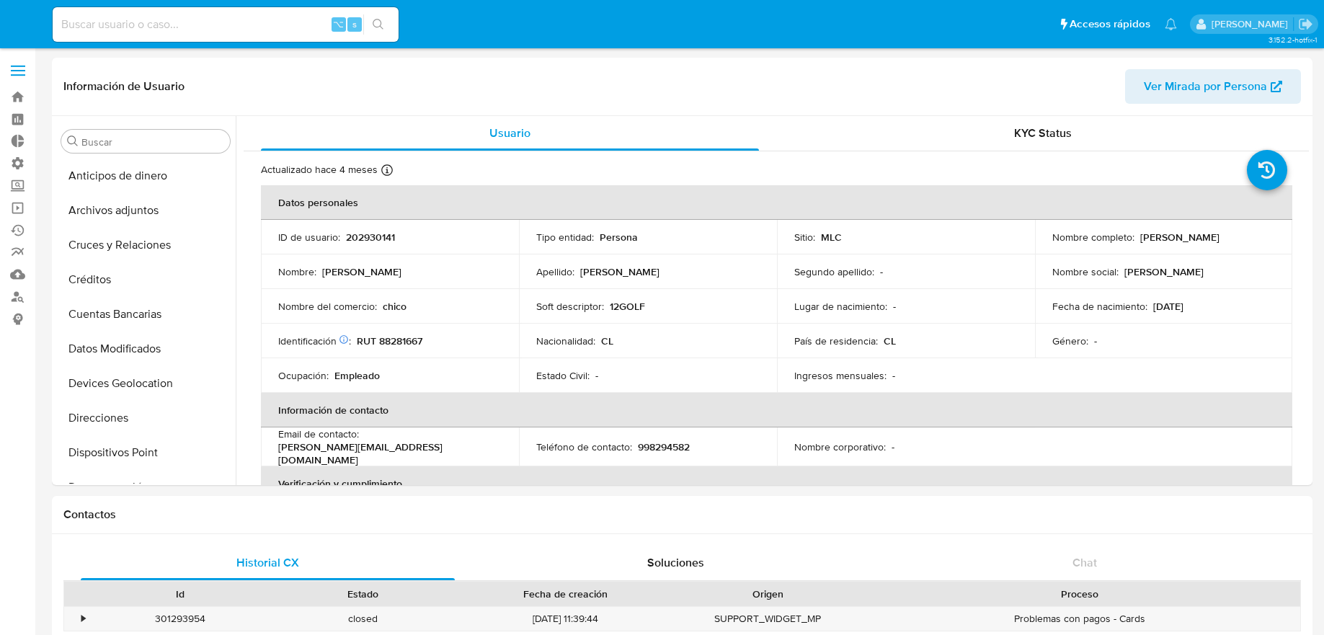
select select "10"
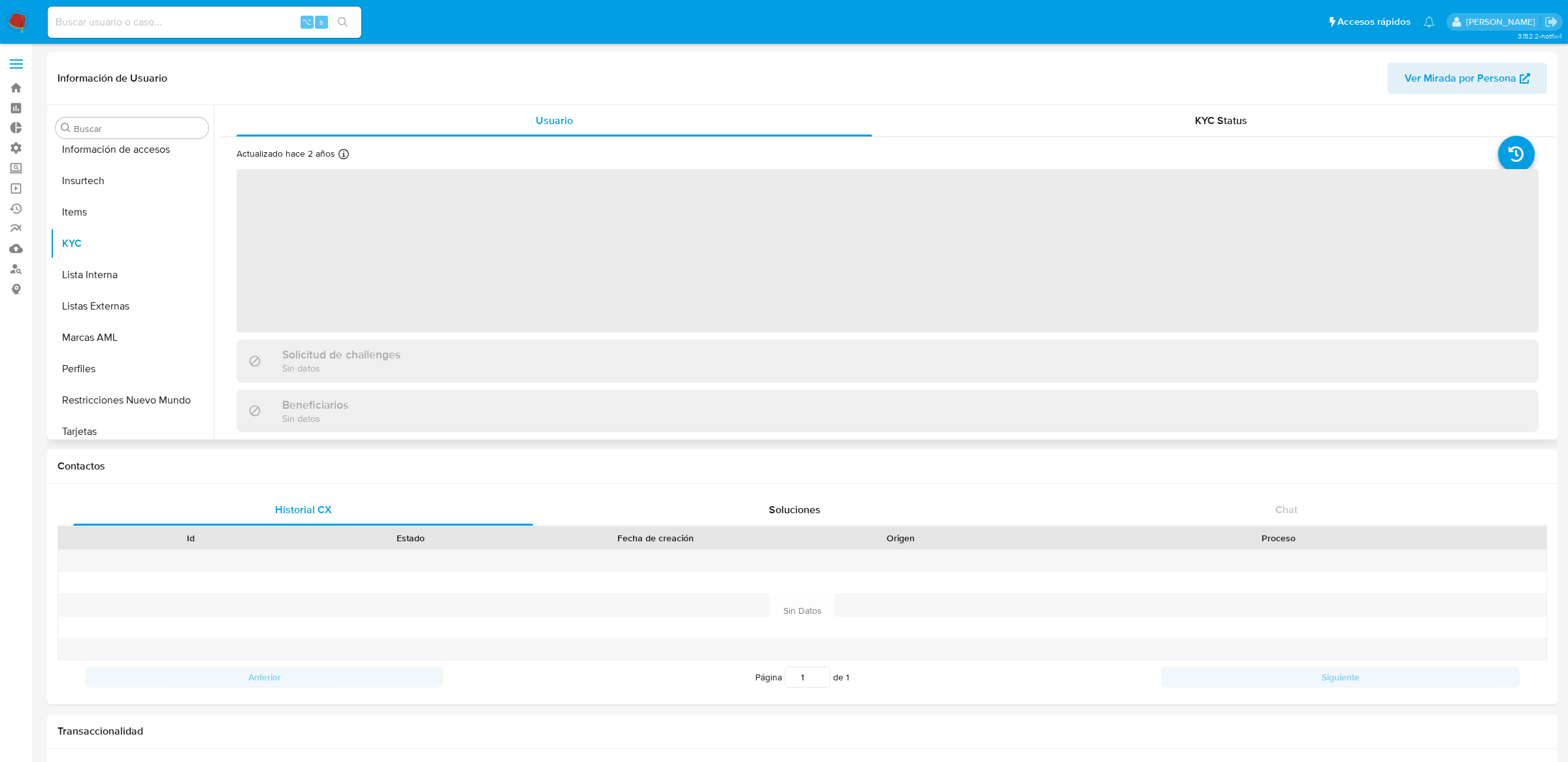
scroll to position [551, 0]
click at [256, 23] on input at bounding box center [205, 22] width 314 height 17
paste input "2462804727"
type input "2462804727"
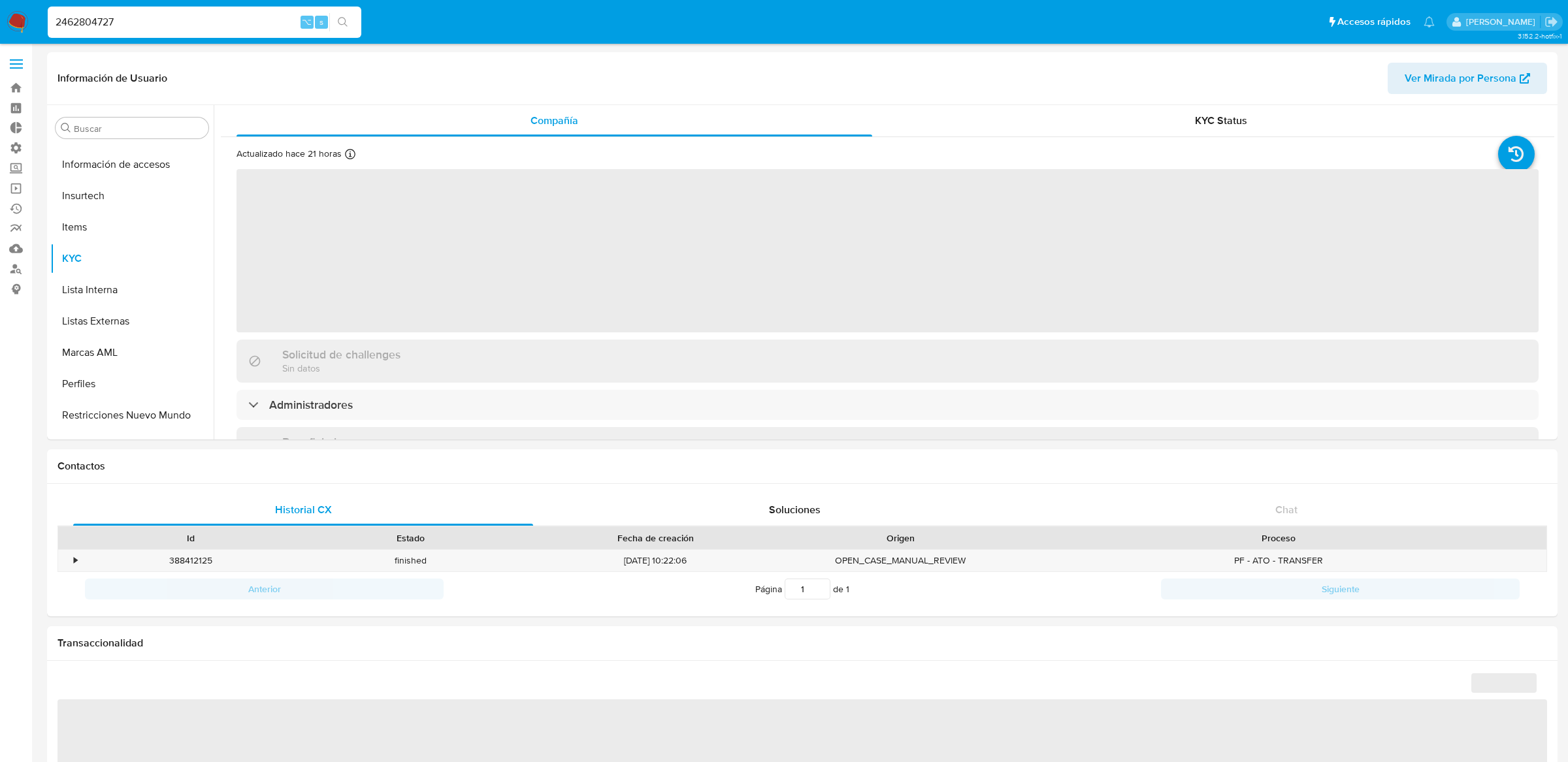
scroll to position [551, 0]
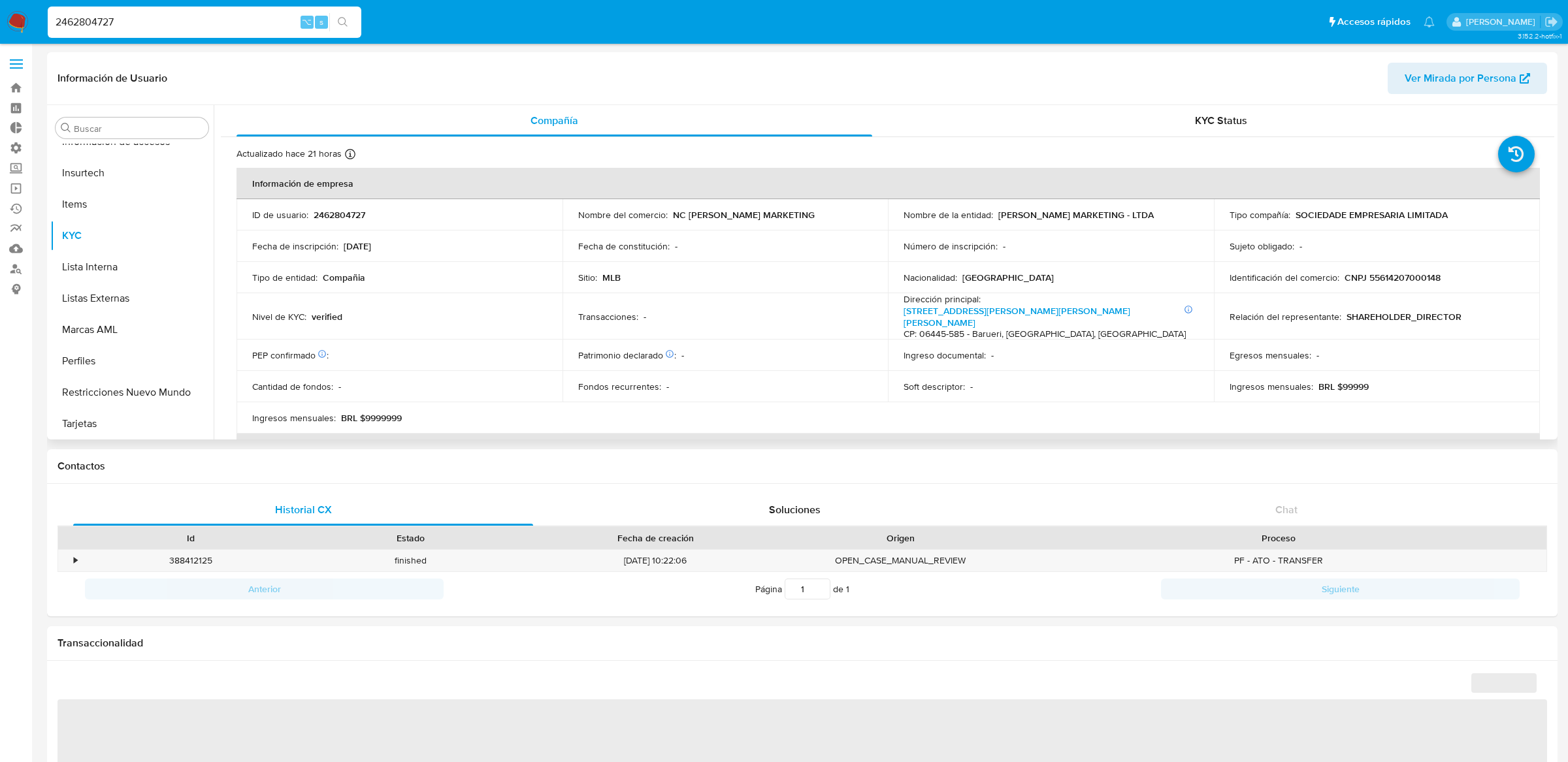
select select "10"
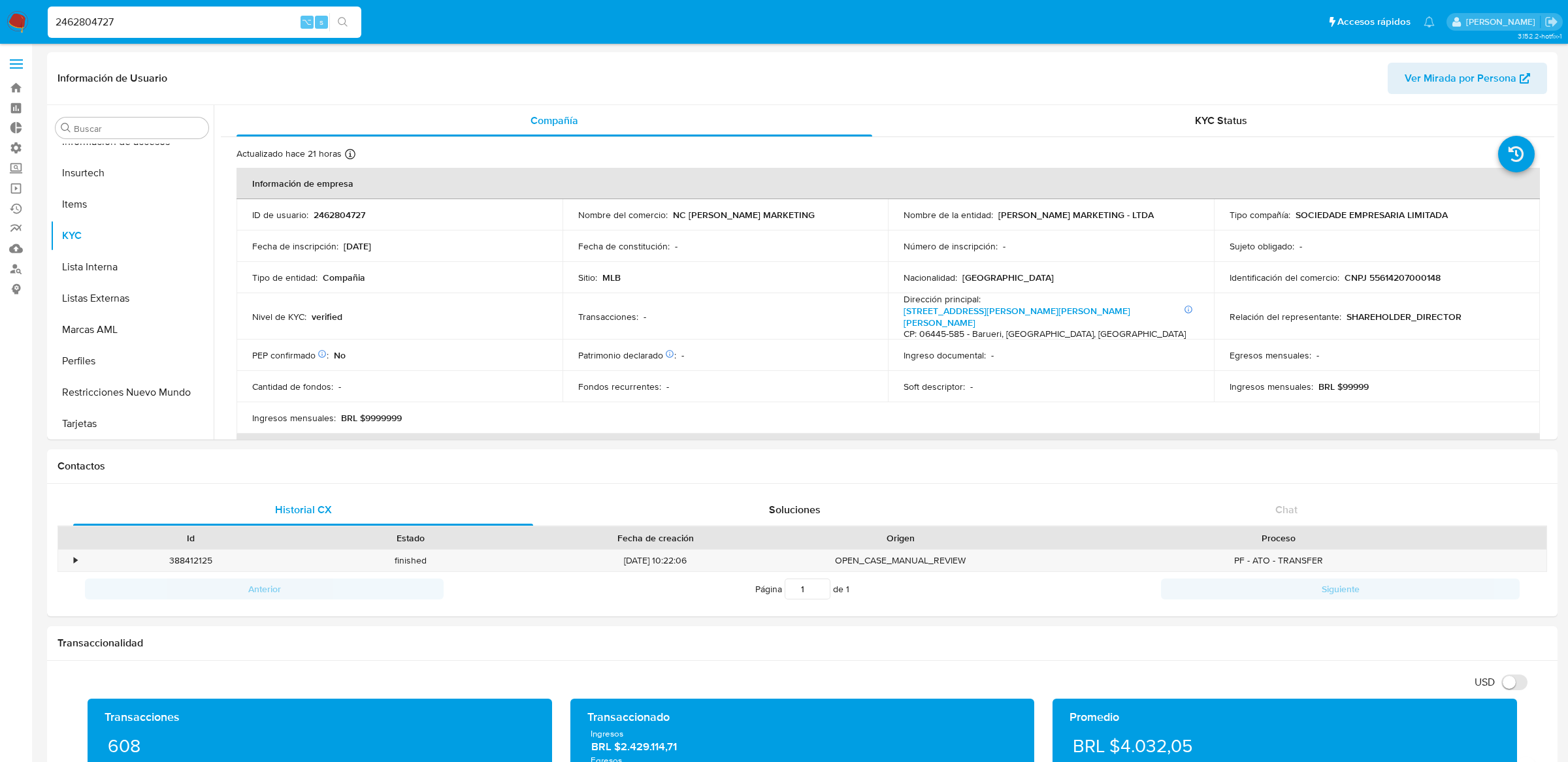
click at [177, 25] on input "2462804727" at bounding box center [205, 22] width 314 height 17
paste input "012341194"
type input "2012341194"
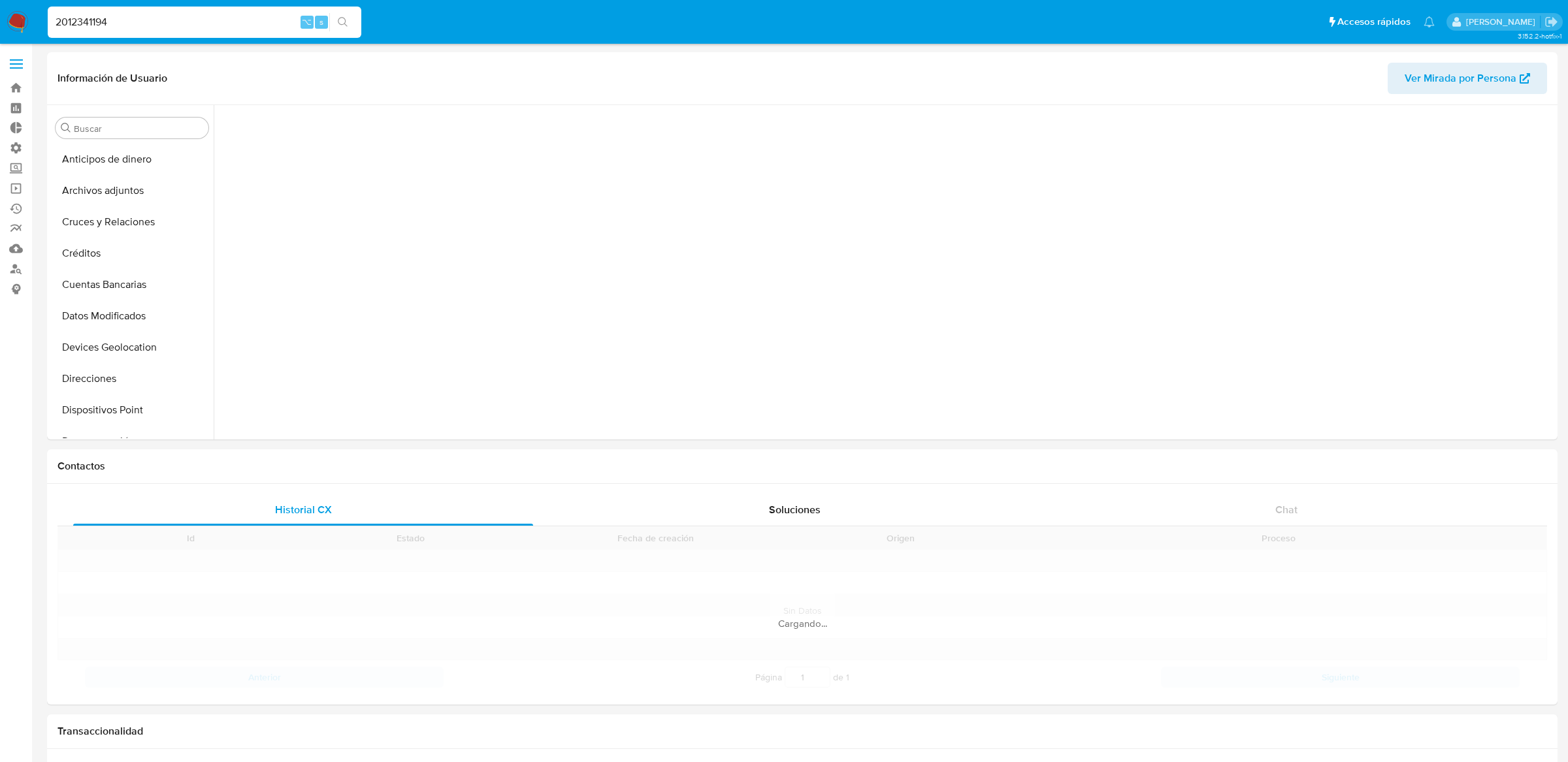
scroll to position [551, 0]
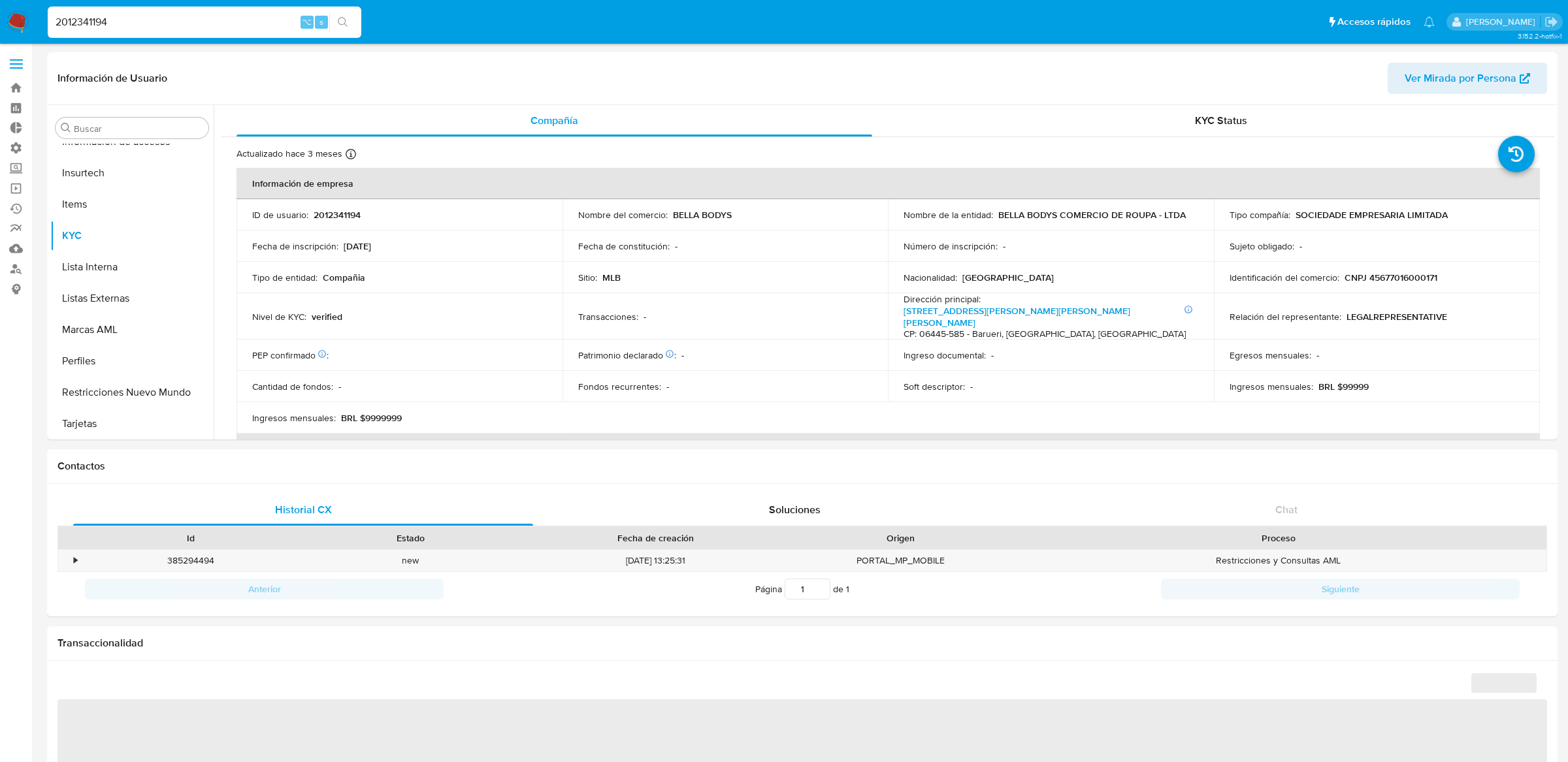
select select "10"
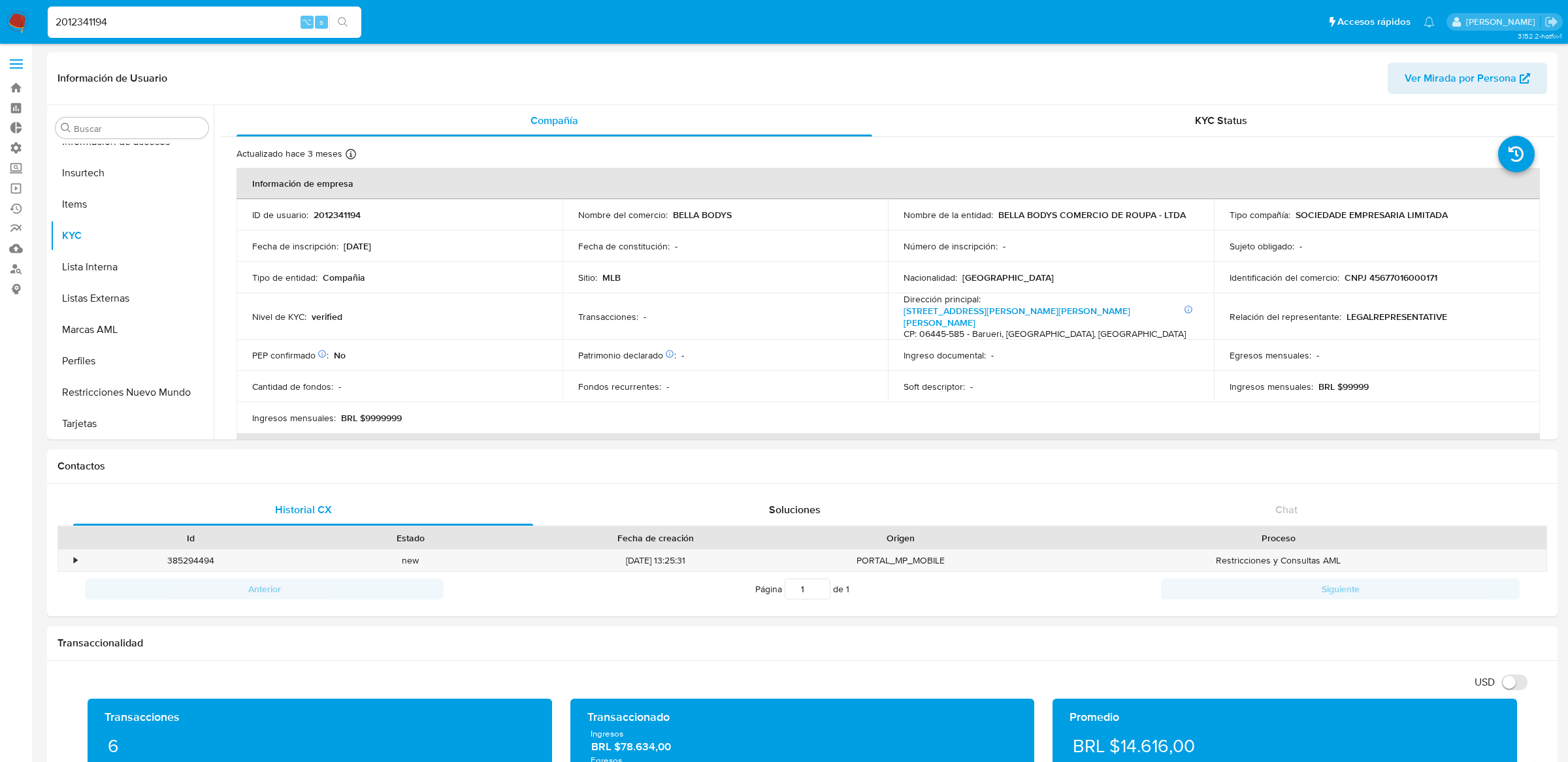
click at [190, 27] on input "2012341194" at bounding box center [205, 22] width 314 height 17
paste input "713199"
type input "2012713199"
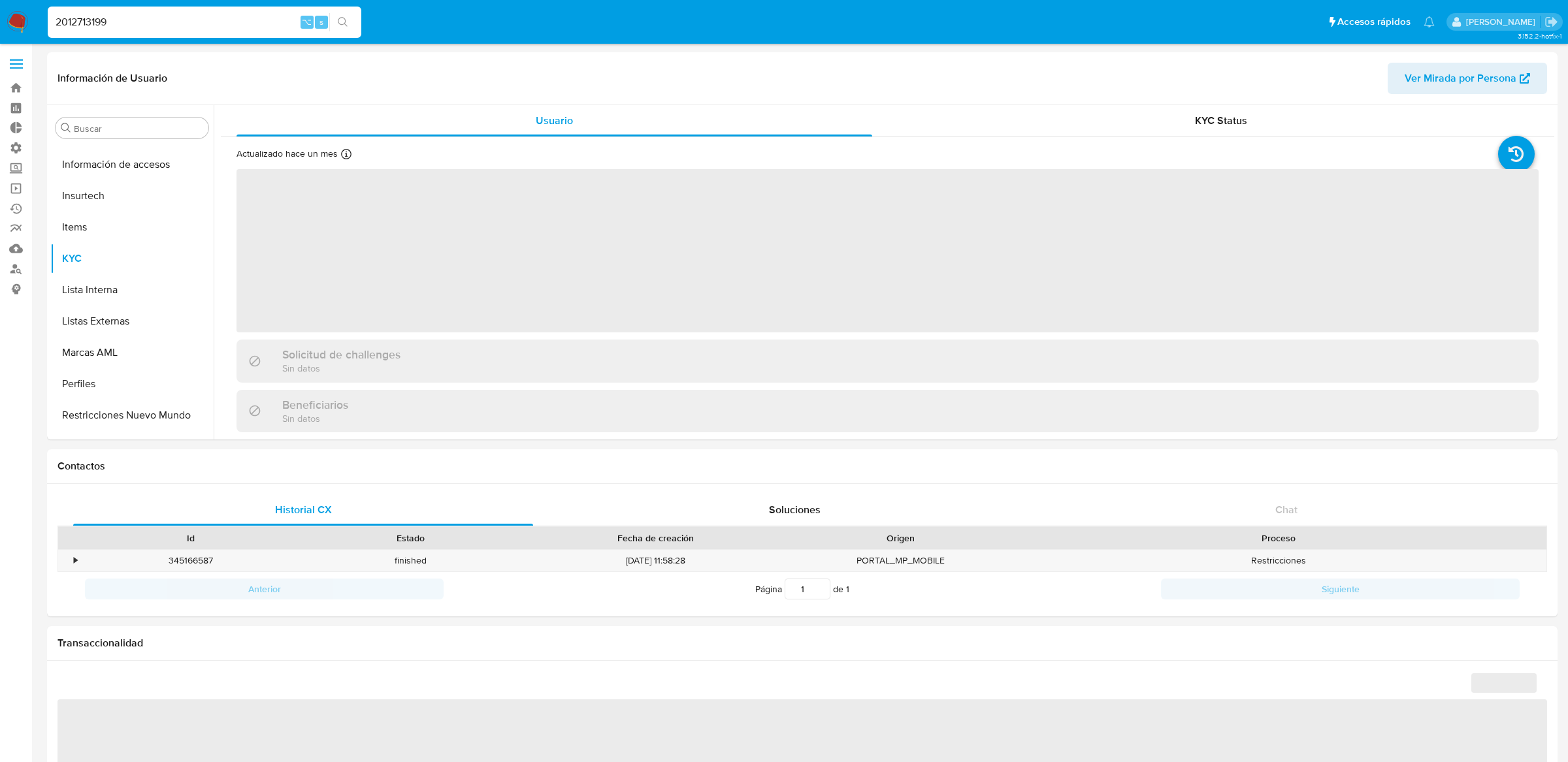
scroll to position [551, 0]
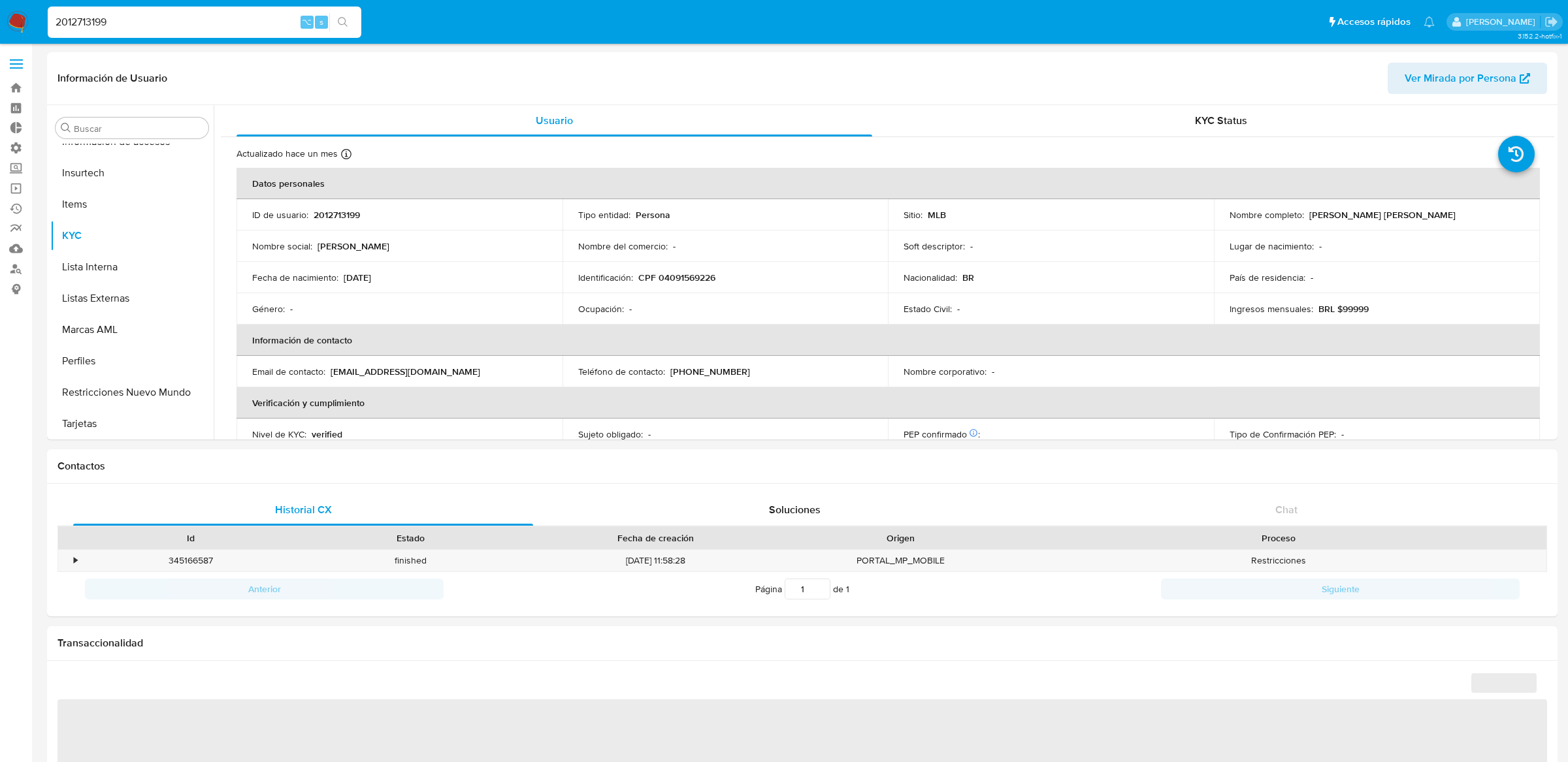
select select "10"
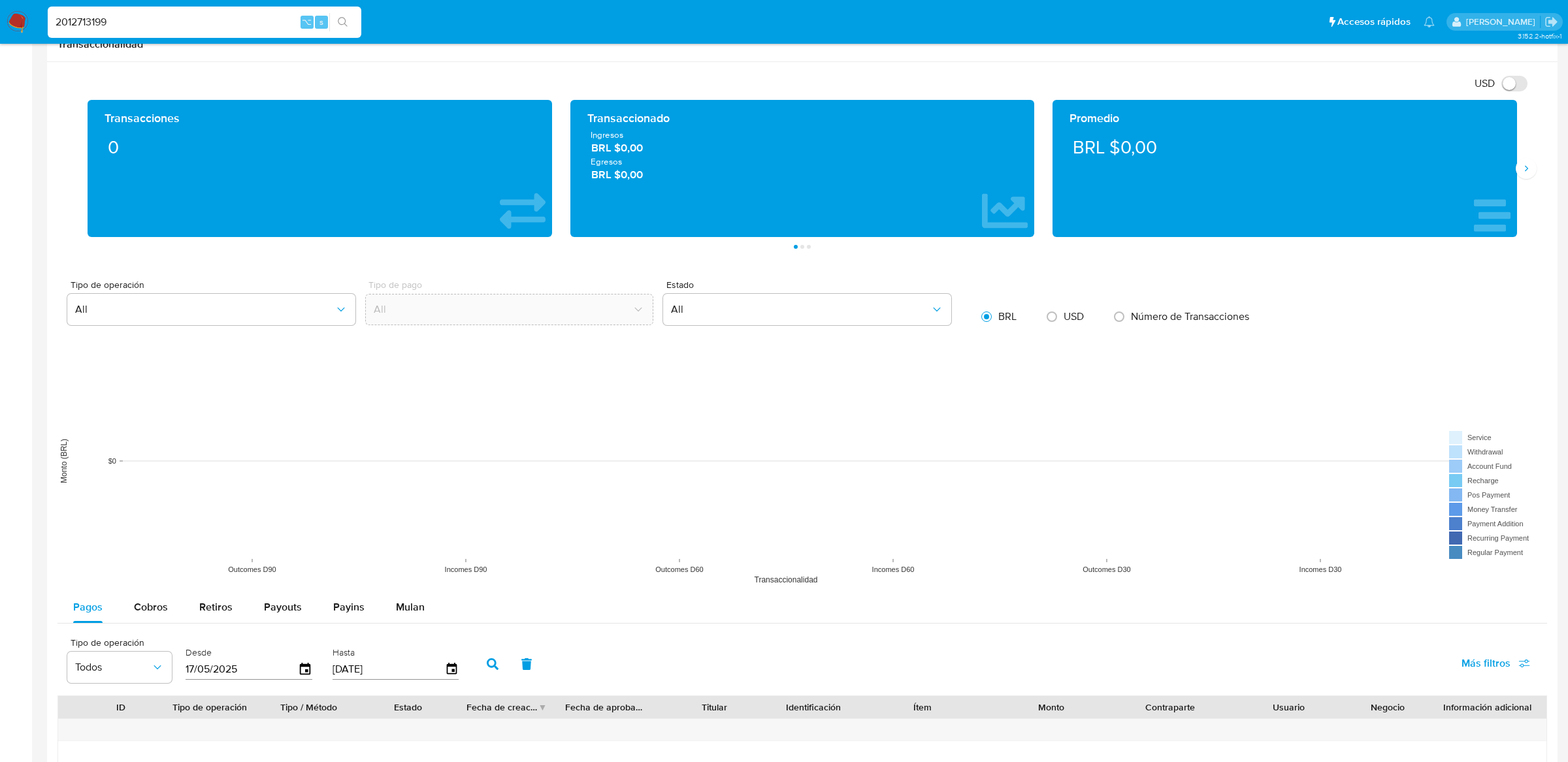
scroll to position [616, 0]
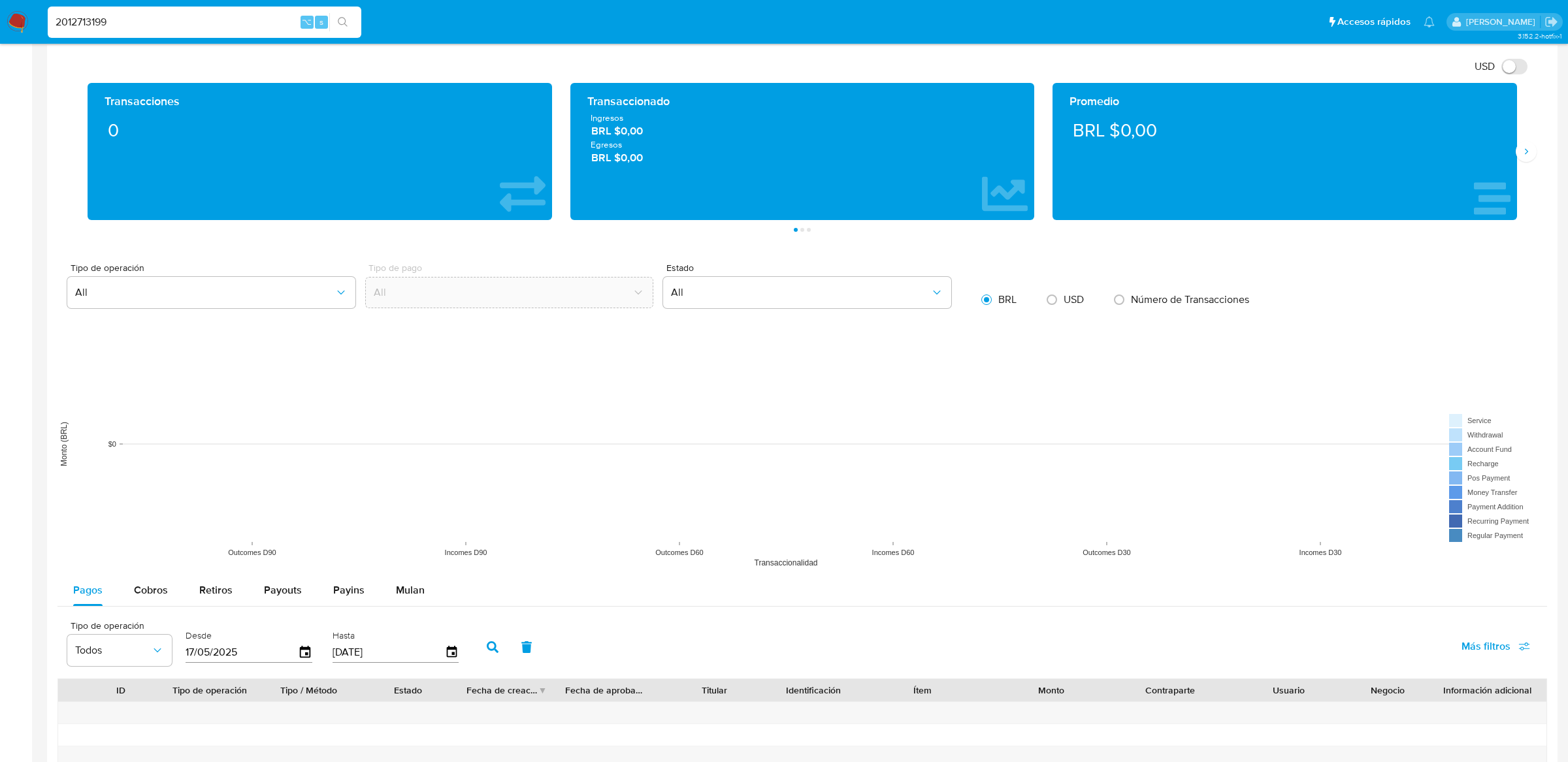
click at [396, 609] on div "Pagos Cobros Retiros Payouts Payins Mulan Tipo de operación Todos Desde 17/05/2…" at bounding box center [802, 767] width 1490 height 384
click at [402, 598] on span "Mulan" at bounding box center [411, 590] width 29 height 15
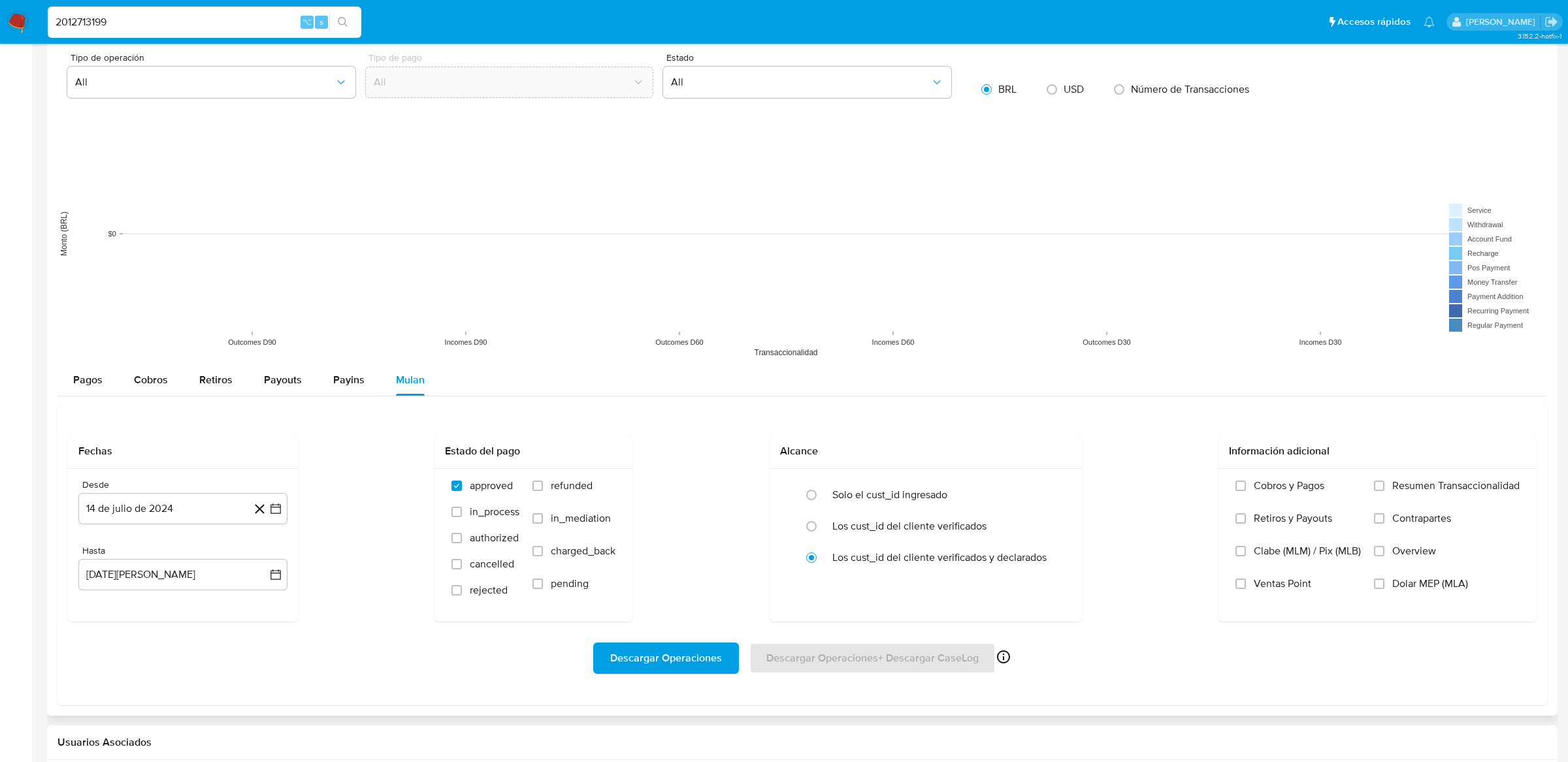
scroll to position [846, 0]
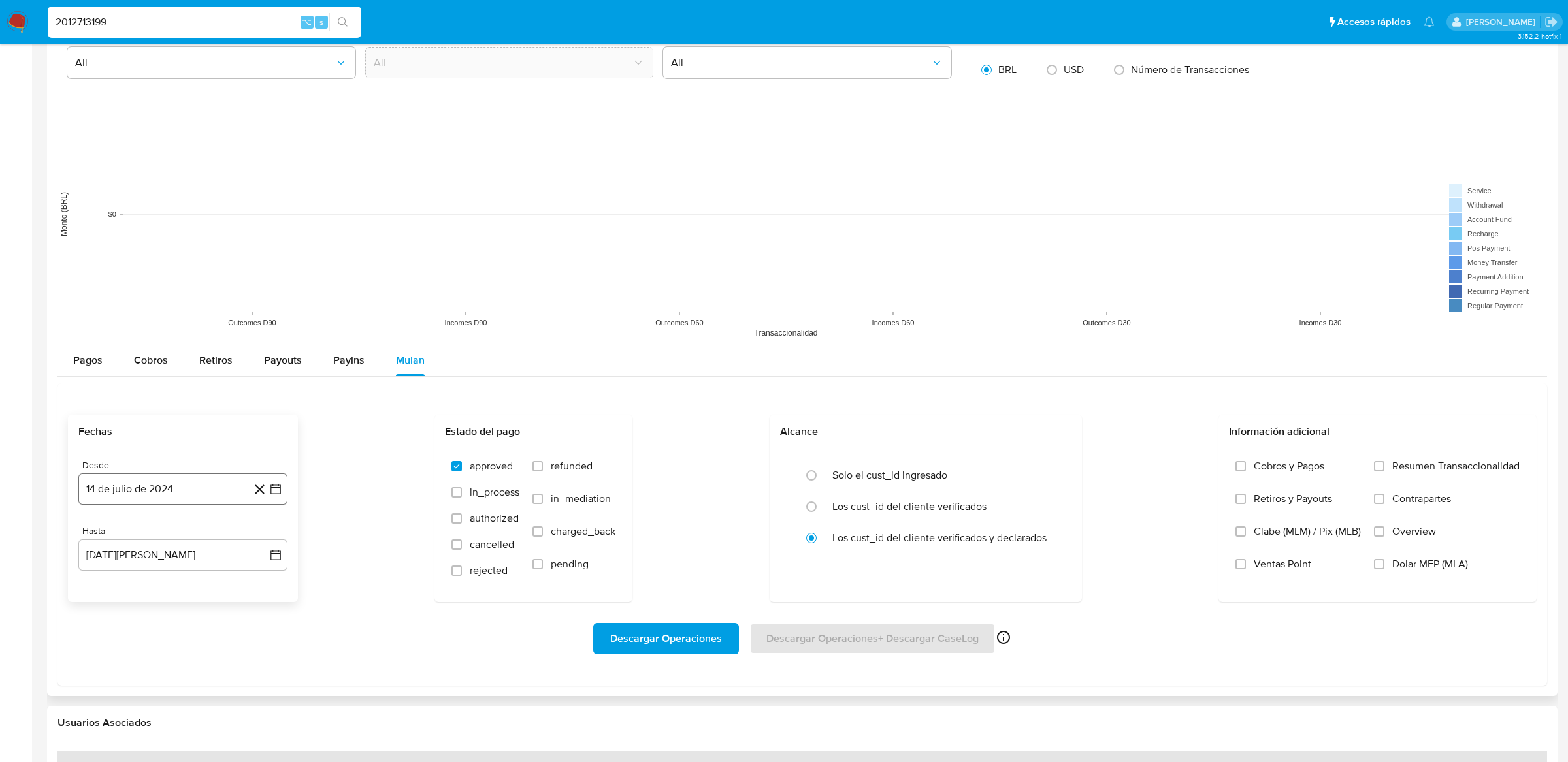
click at [280, 486] on icon "button" at bounding box center [276, 489] width 13 height 13
click at [107, 538] on icon "Mes anterior" at bounding box center [102, 535] width 15 height 15
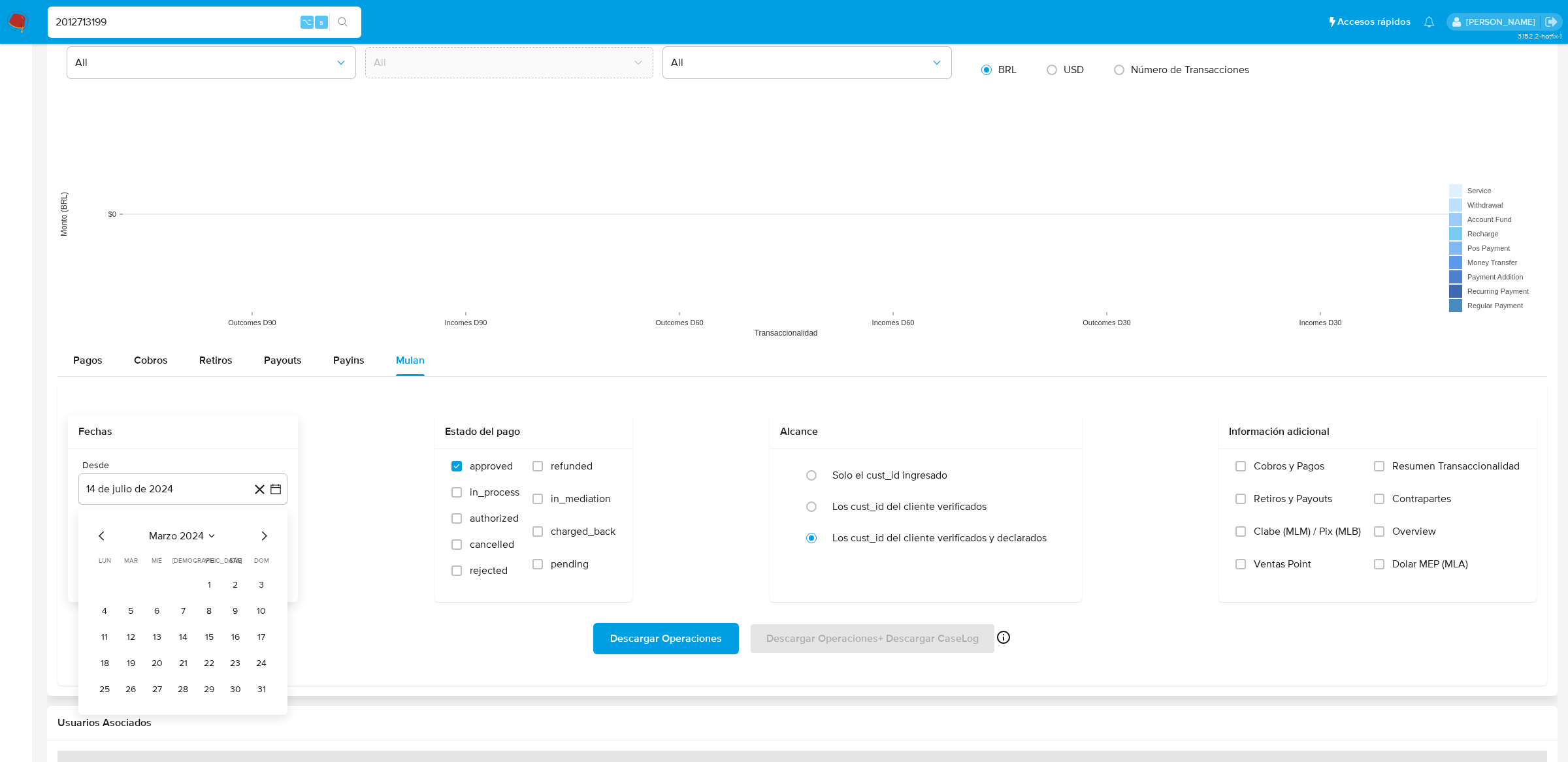
click at [107, 538] on icon "Mes anterior" at bounding box center [102, 535] width 15 height 15
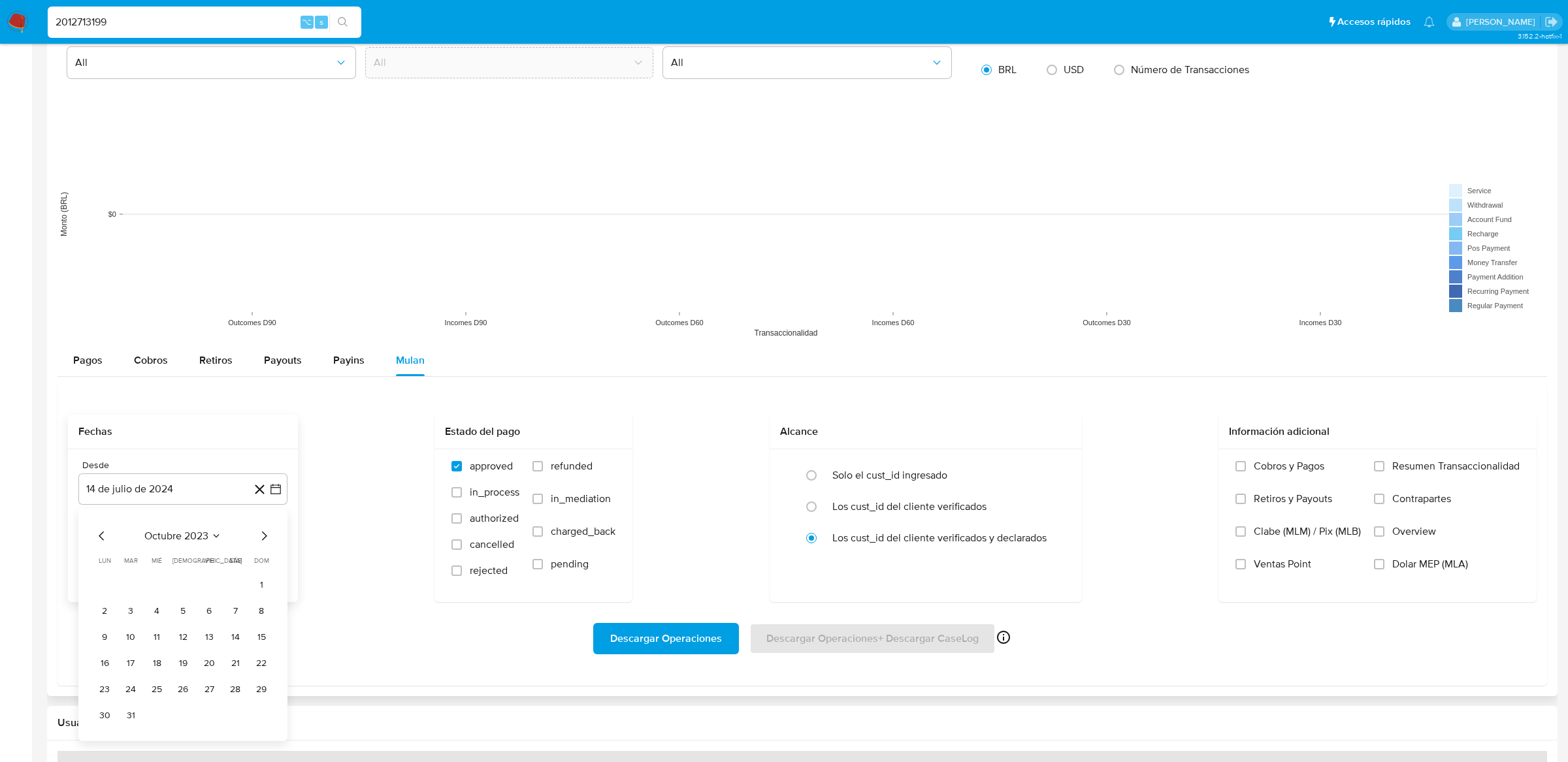
click at [107, 538] on icon "Mes anterior" at bounding box center [102, 535] width 15 height 15
click at [296, 509] on div "Desde 14 de julio de 2024 agosto 2023 agosto 2023 lun lunes mar martes mié miér…" at bounding box center [183, 526] width 230 height 153
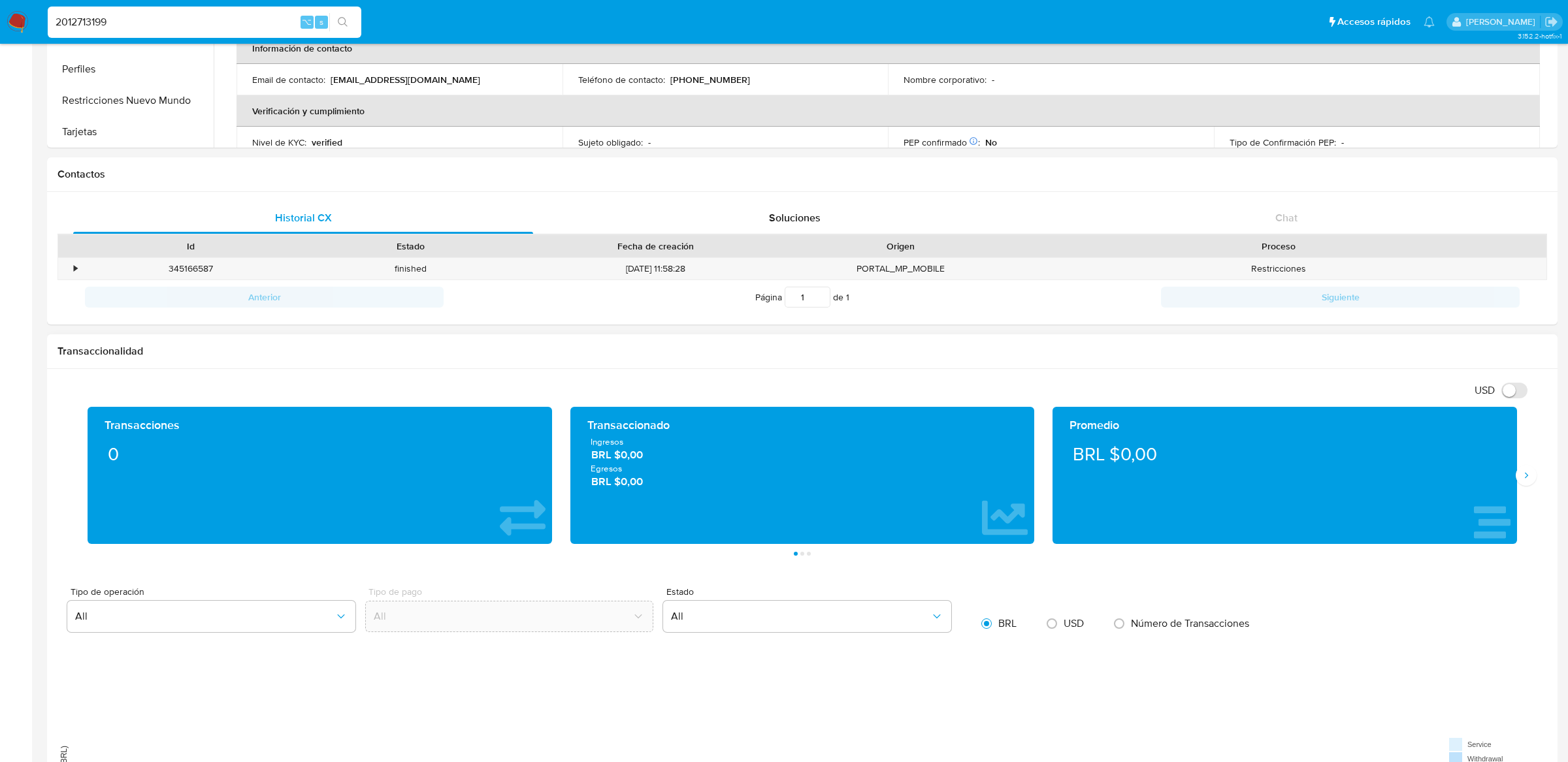
scroll to position [0, 0]
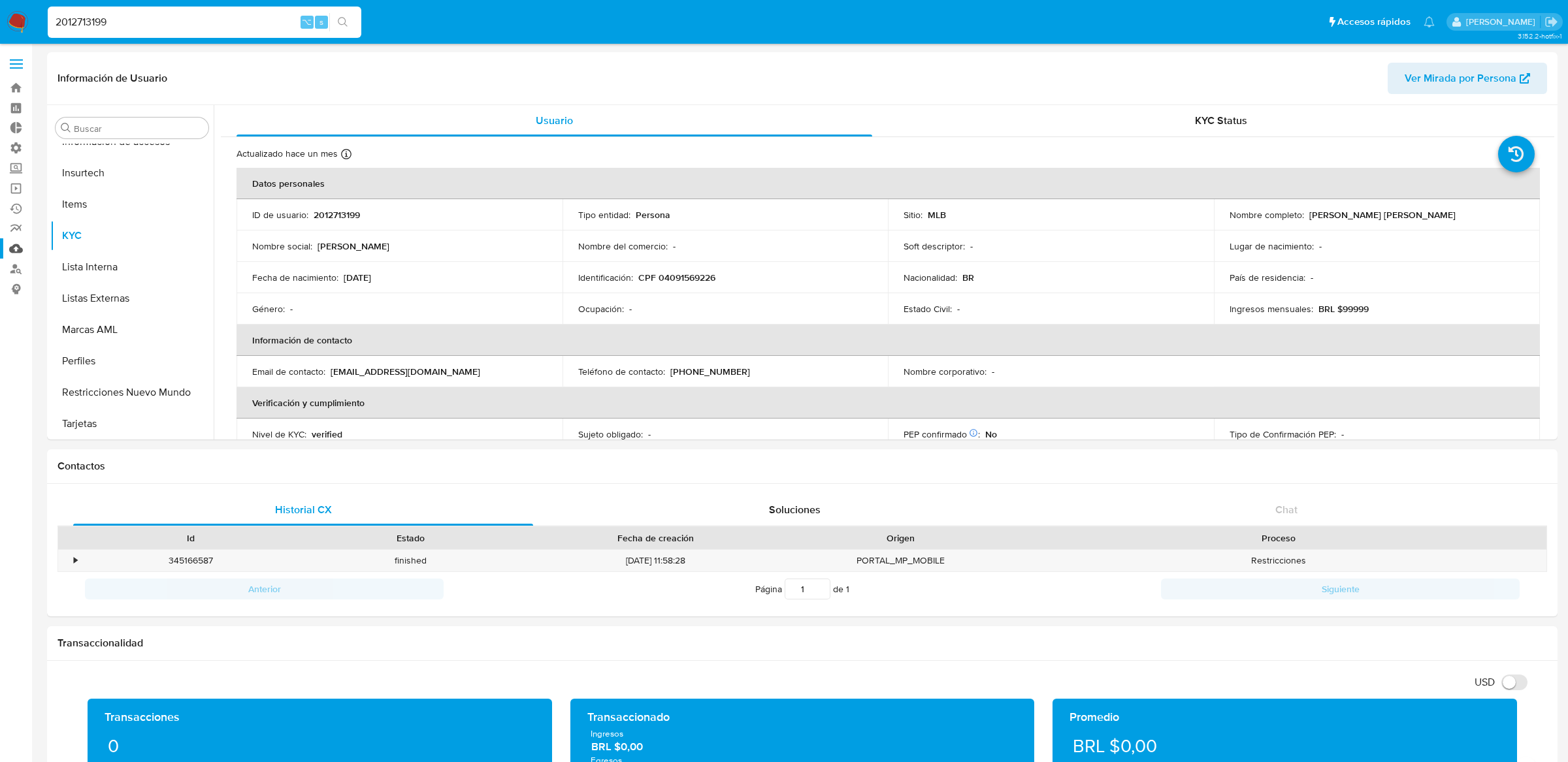
click at [15, 245] on link "Mulan" at bounding box center [78, 248] width 156 height 20
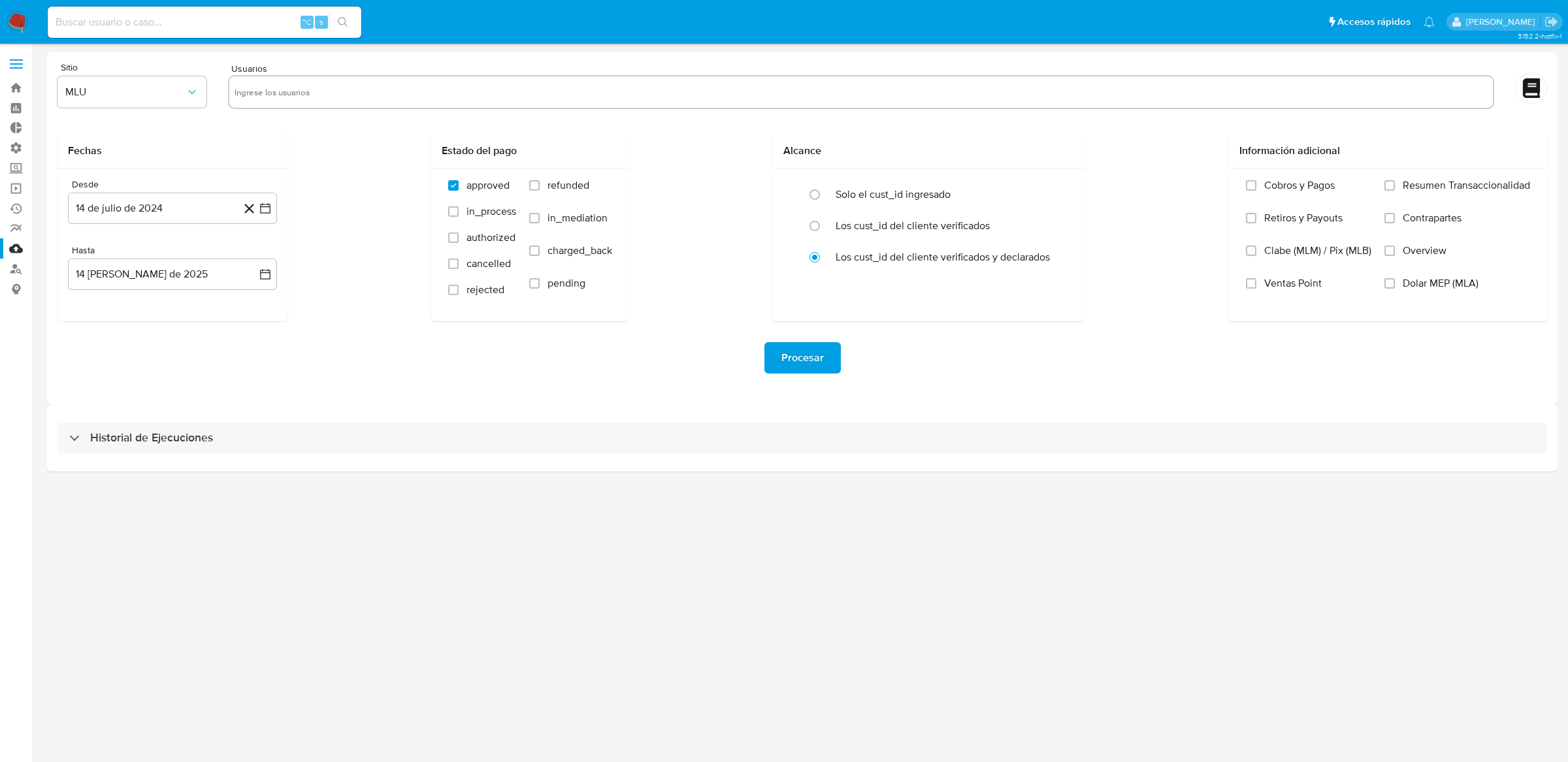
click at [793, 364] on span "Procesar" at bounding box center [802, 358] width 43 height 29
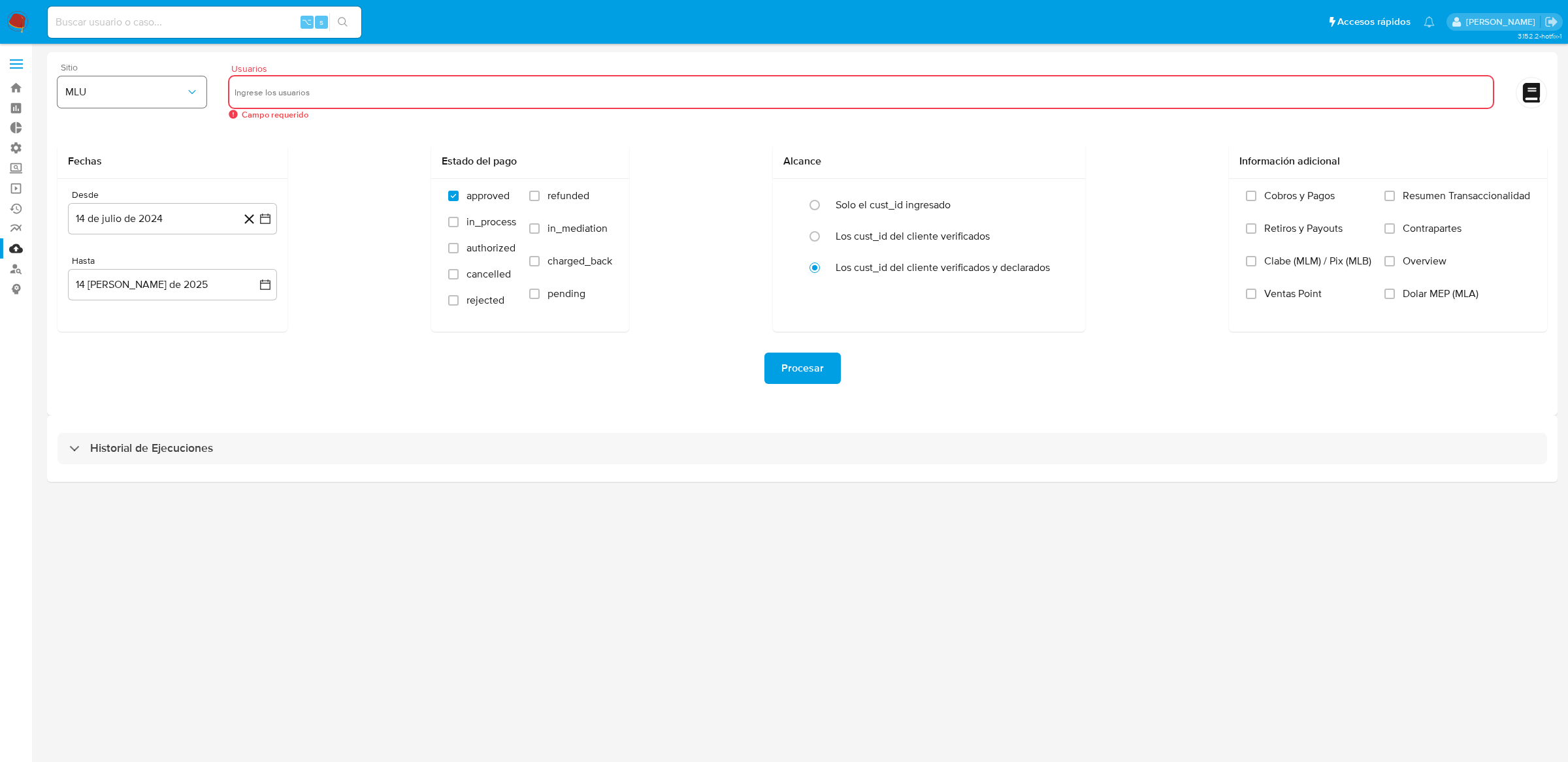
click at [168, 89] on span "MLU" at bounding box center [125, 92] width 121 height 13
click at [168, 95] on span "MLU" at bounding box center [125, 92] width 121 height 13
click at [119, 318] on div "MLC" at bounding box center [128, 315] width 125 height 32
click at [352, 89] on input "text" at bounding box center [861, 92] width 1253 height 21
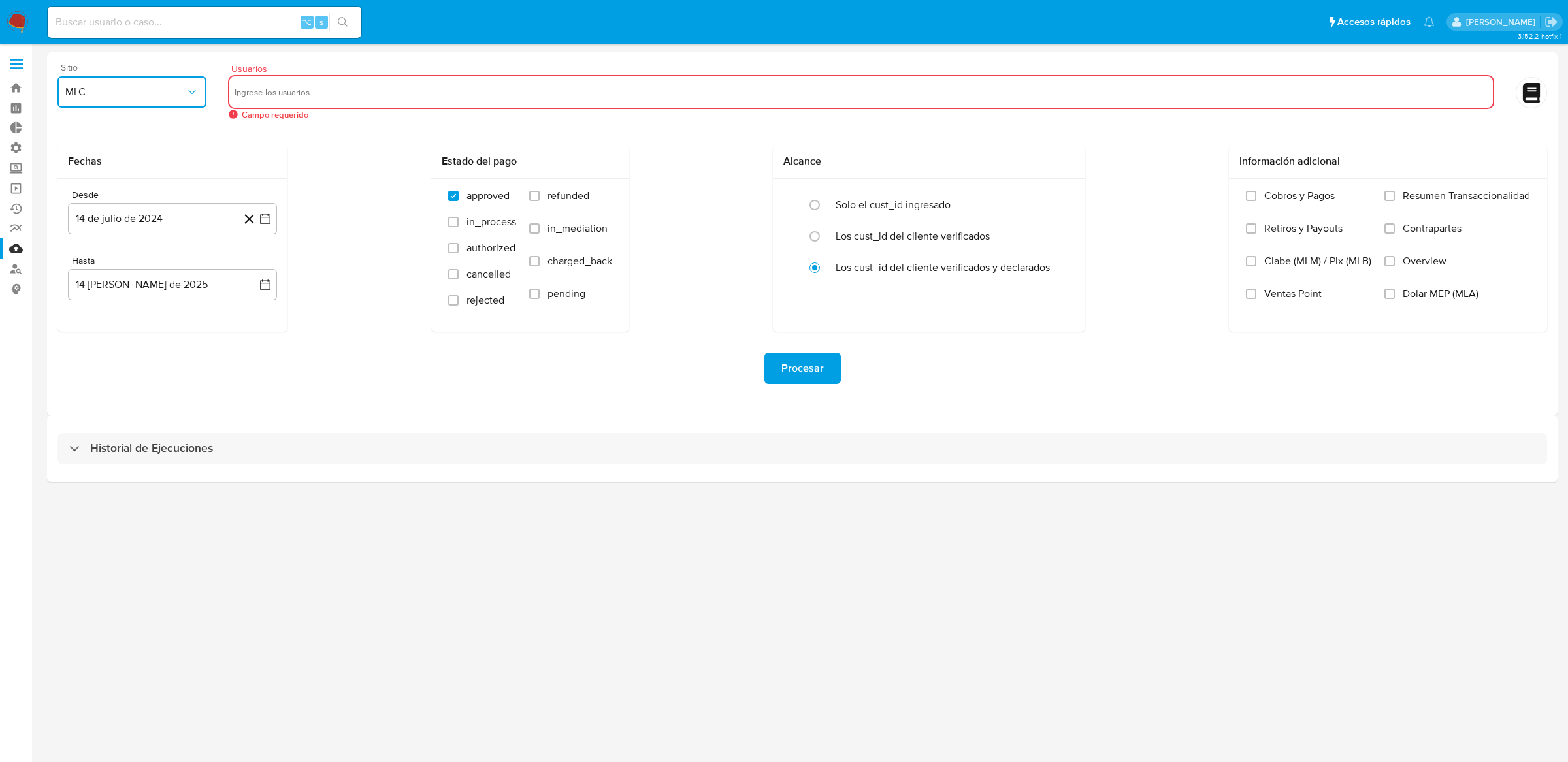
type input "622926267"
paste input "622926267"
type input "622926267"
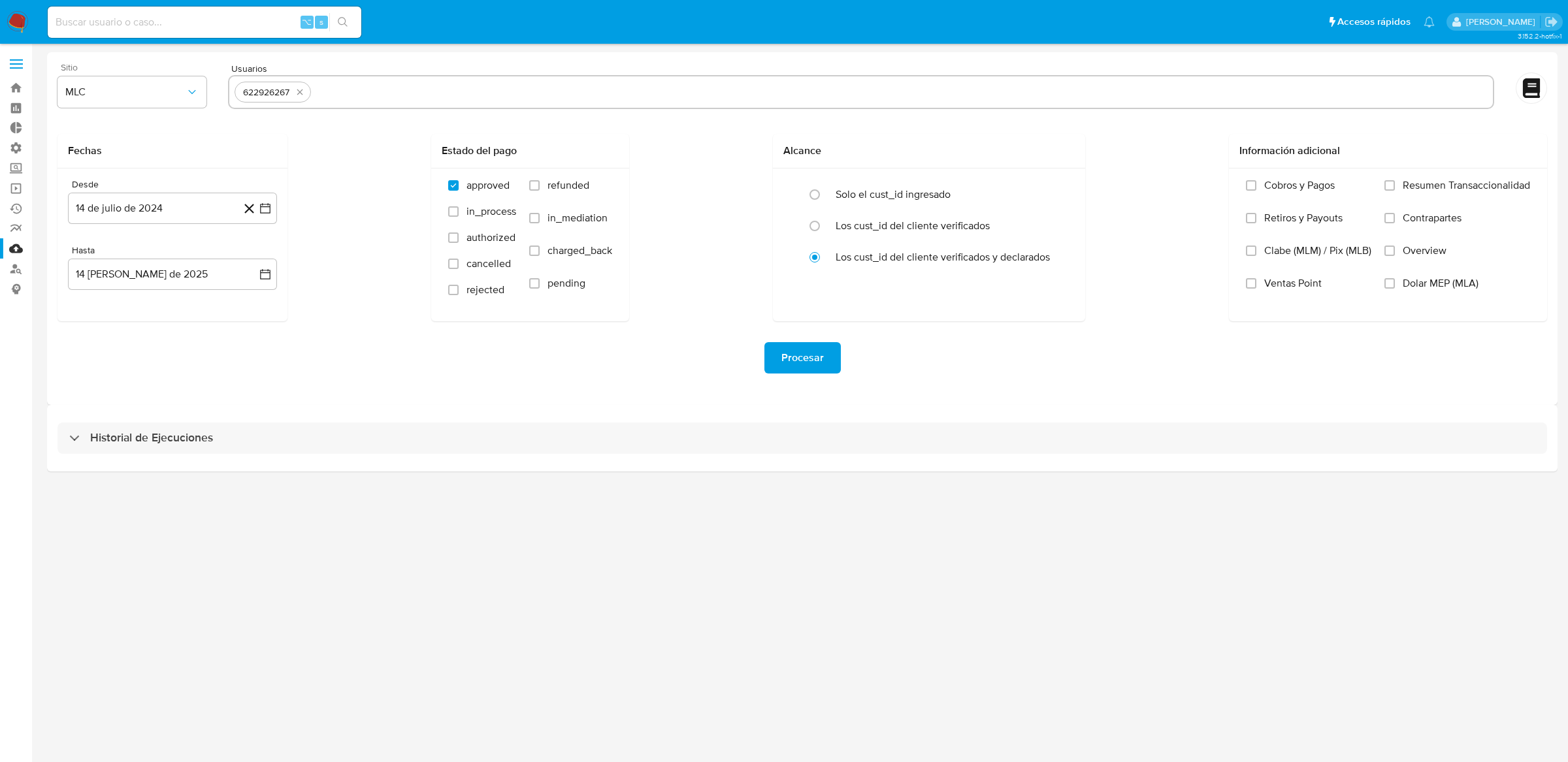
click at [363, 167] on div "Fechas Desde 14 de [PERSON_NAME] de 2024 [DATE] Hasta 14 [PERSON_NAME] de 2025 …" at bounding box center [802, 227] width 1490 height 188
click at [273, 207] on button "14 de julio de 2024" at bounding box center [172, 208] width 209 height 32
click at [92, 262] on icon "Mes anterior" at bounding box center [91, 255] width 15 height 15
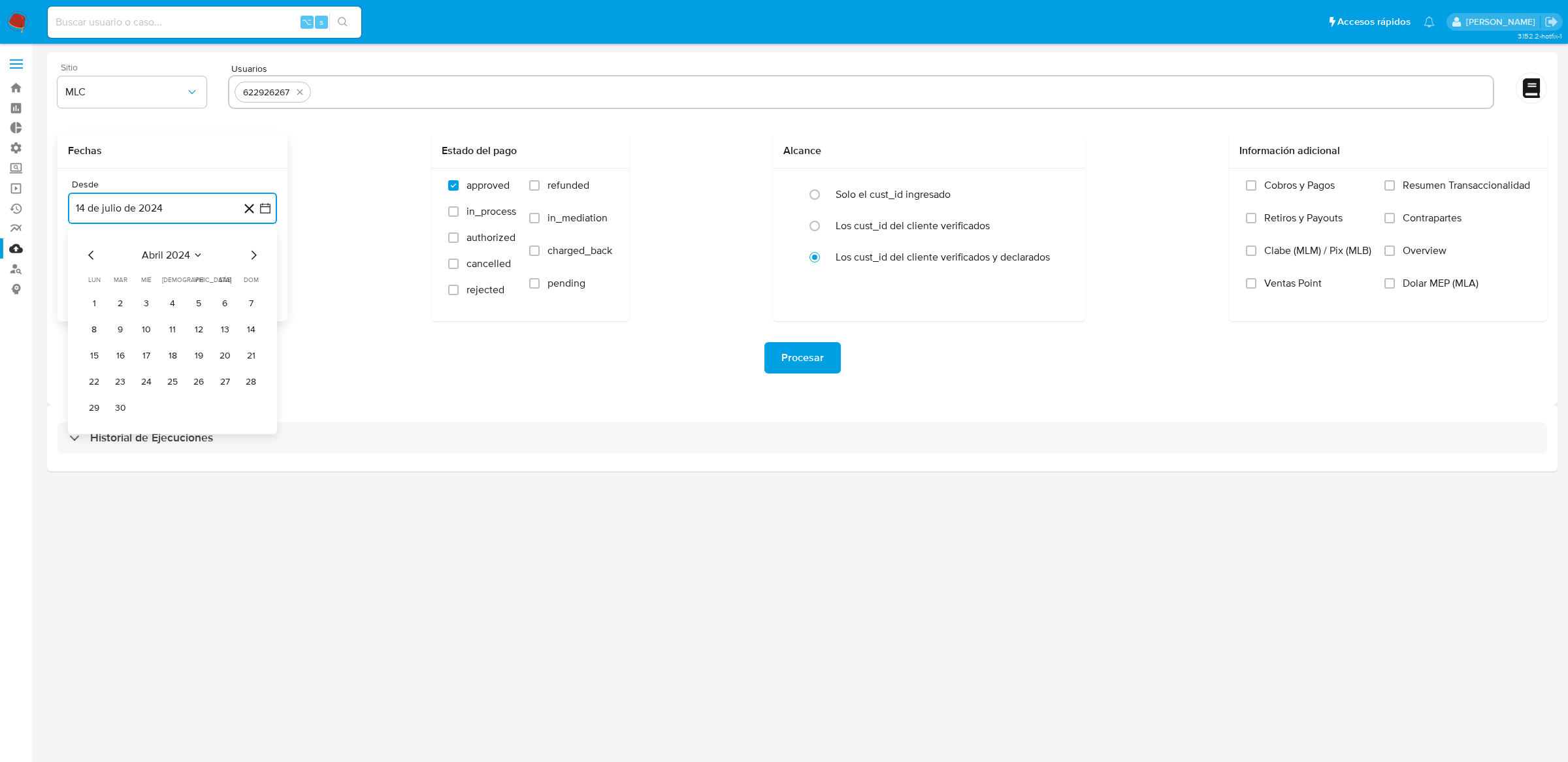
click at [92, 262] on icon "Mes anterior" at bounding box center [91, 255] width 15 height 15
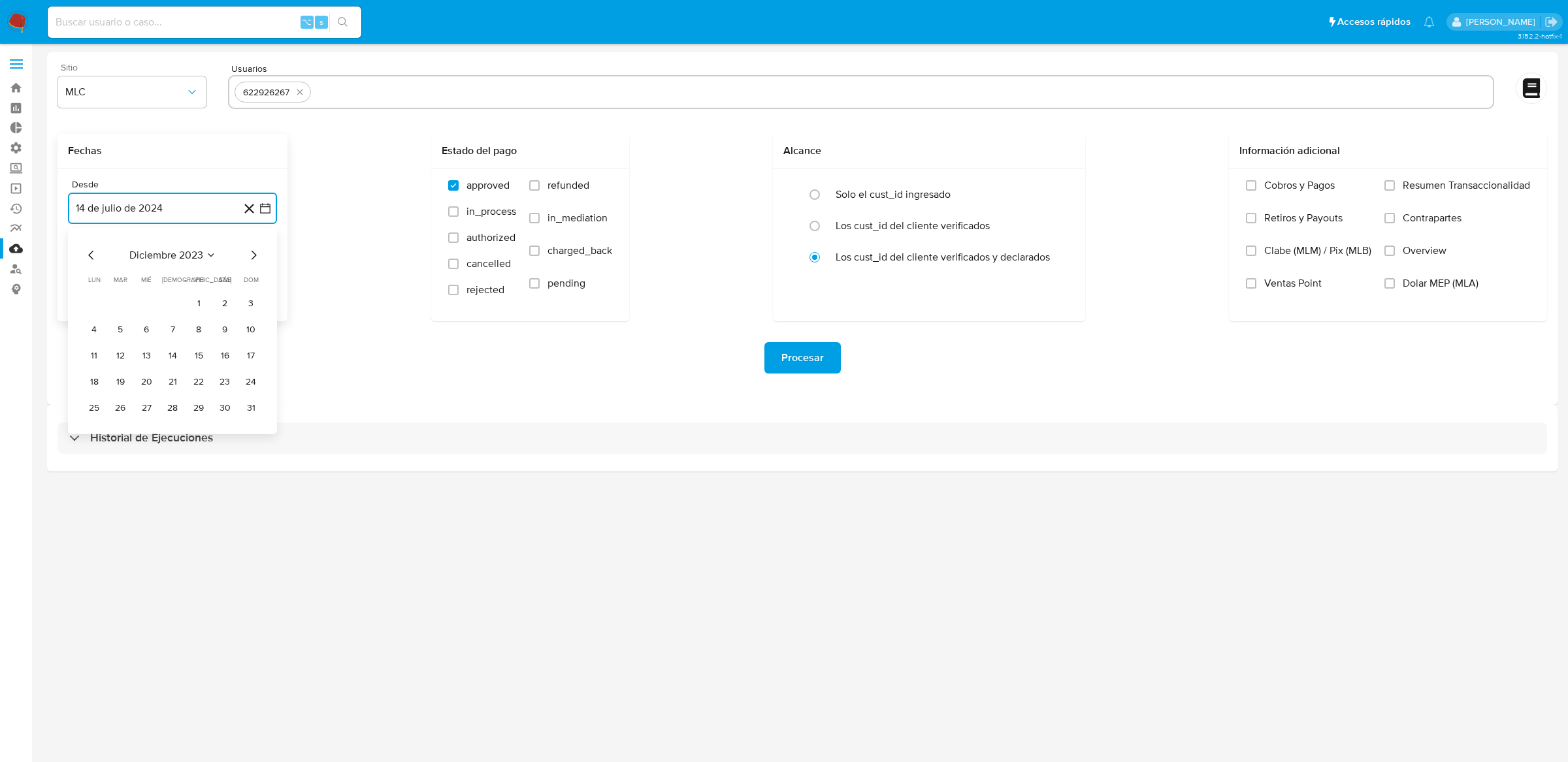
click at [92, 262] on icon "Mes anterior" at bounding box center [91, 255] width 15 height 15
click at [92, 361] on button "14" at bounding box center [93, 355] width 21 height 21
click at [260, 272] on icon "button" at bounding box center [266, 275] width 11 height 11
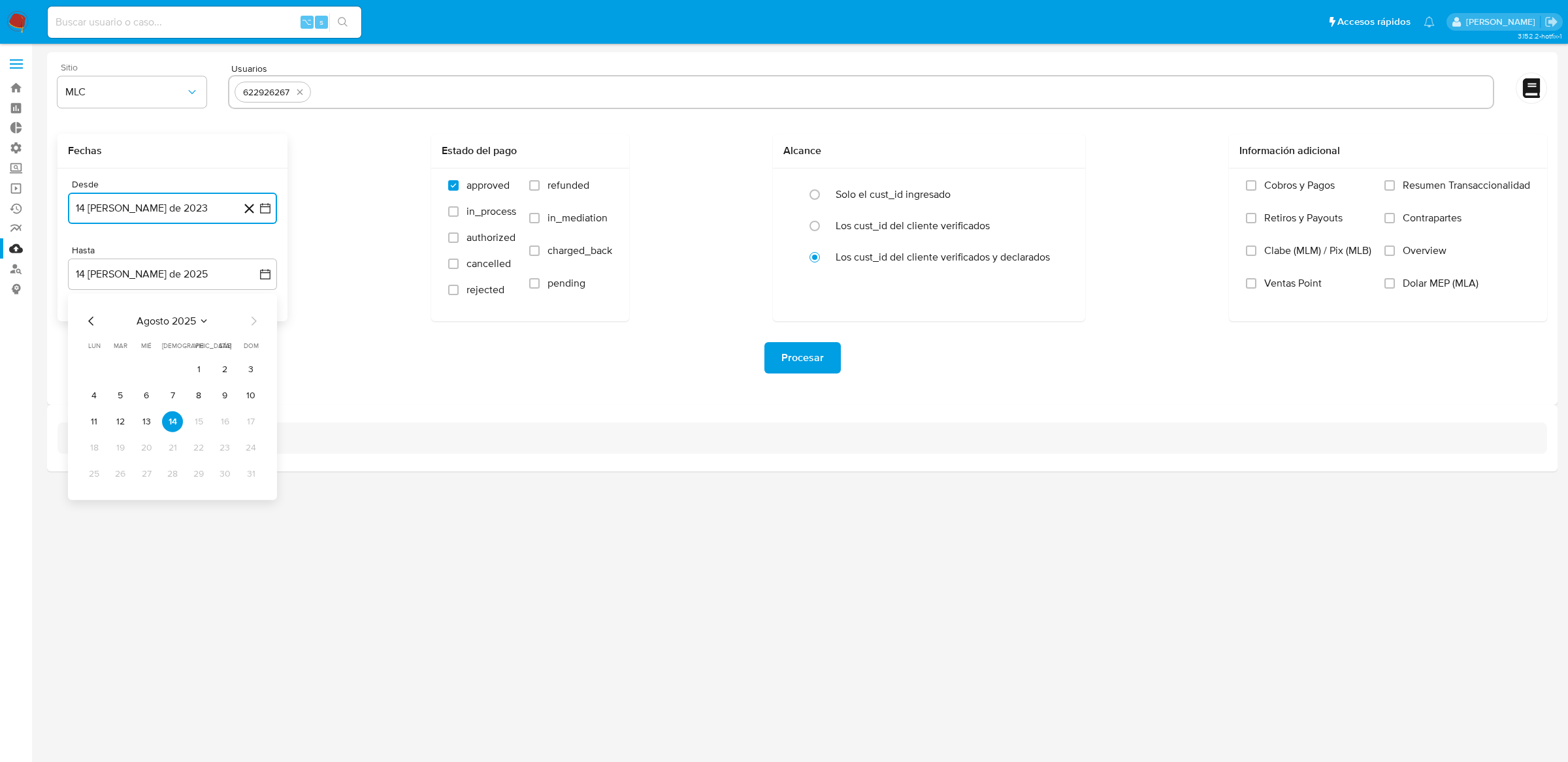
click at [85, 323] on icon "Mes anterior" at bounding box center [91, 321] width 15 height 15
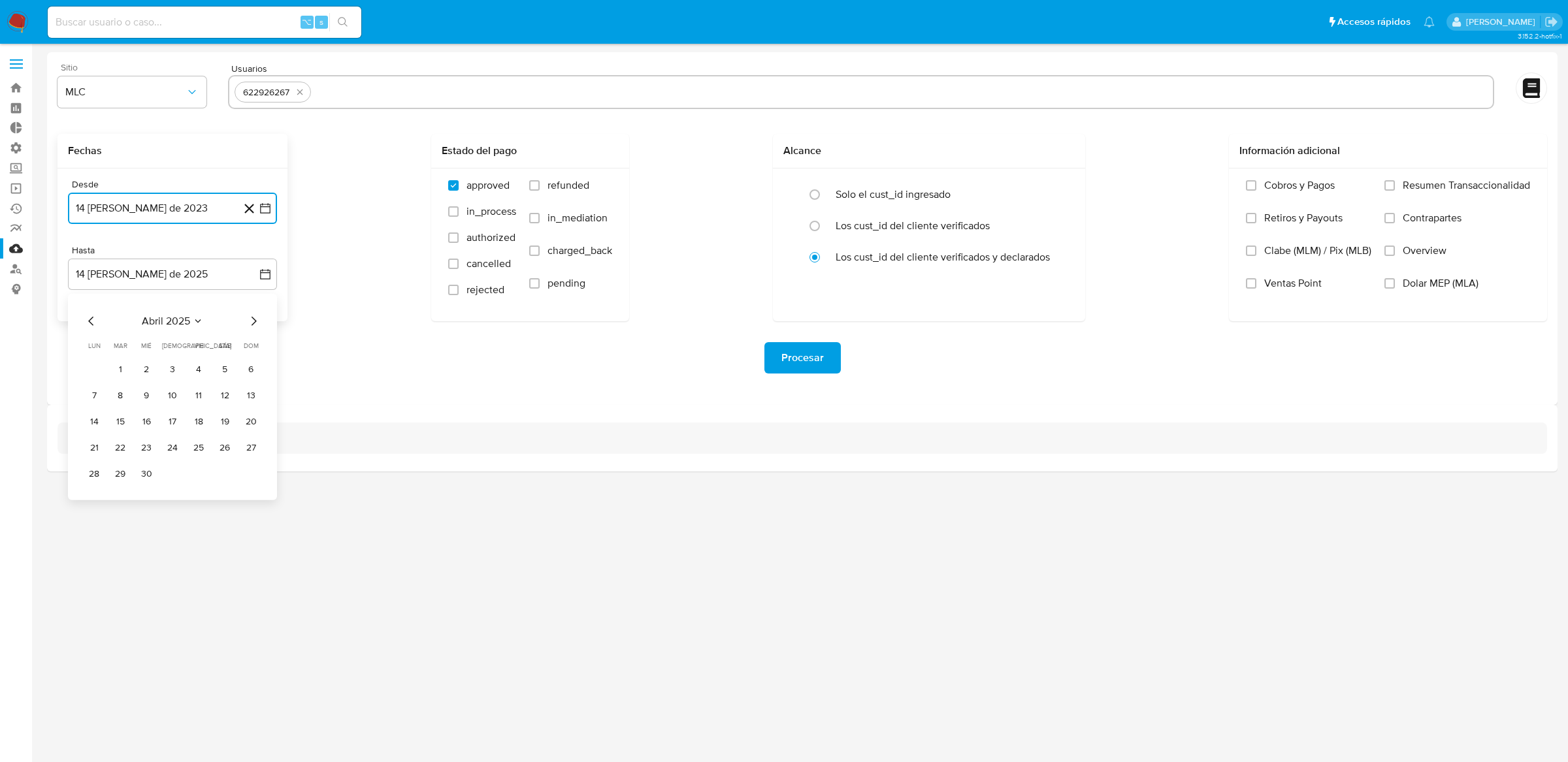
click at [85, 323] on icon "Mes anterior" at bounding box center [91, 321] width 15 height 15
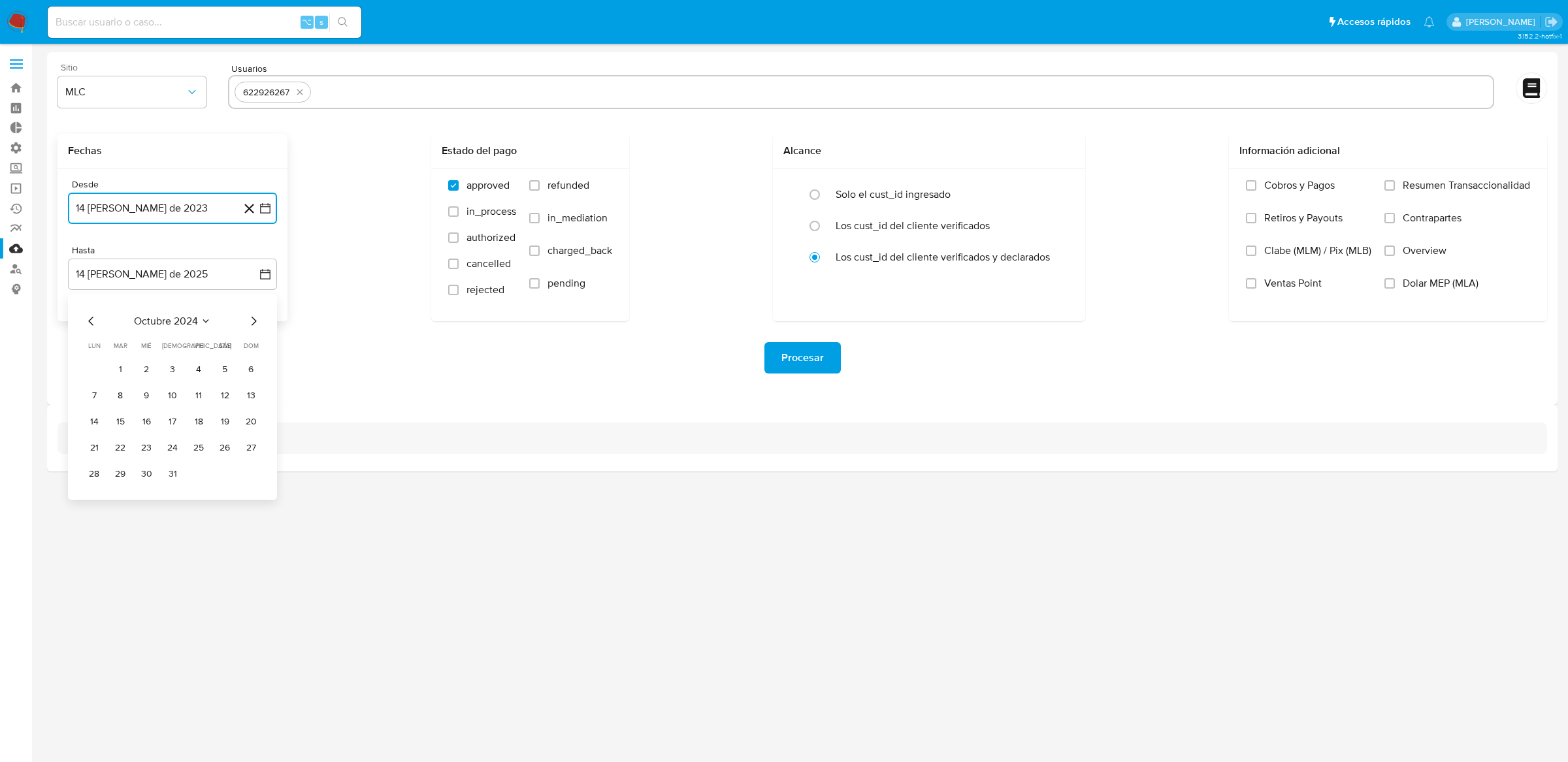
click at [85, 323] on icon "Mes anterior" at bounding box center [91, 321] width 15 height 15
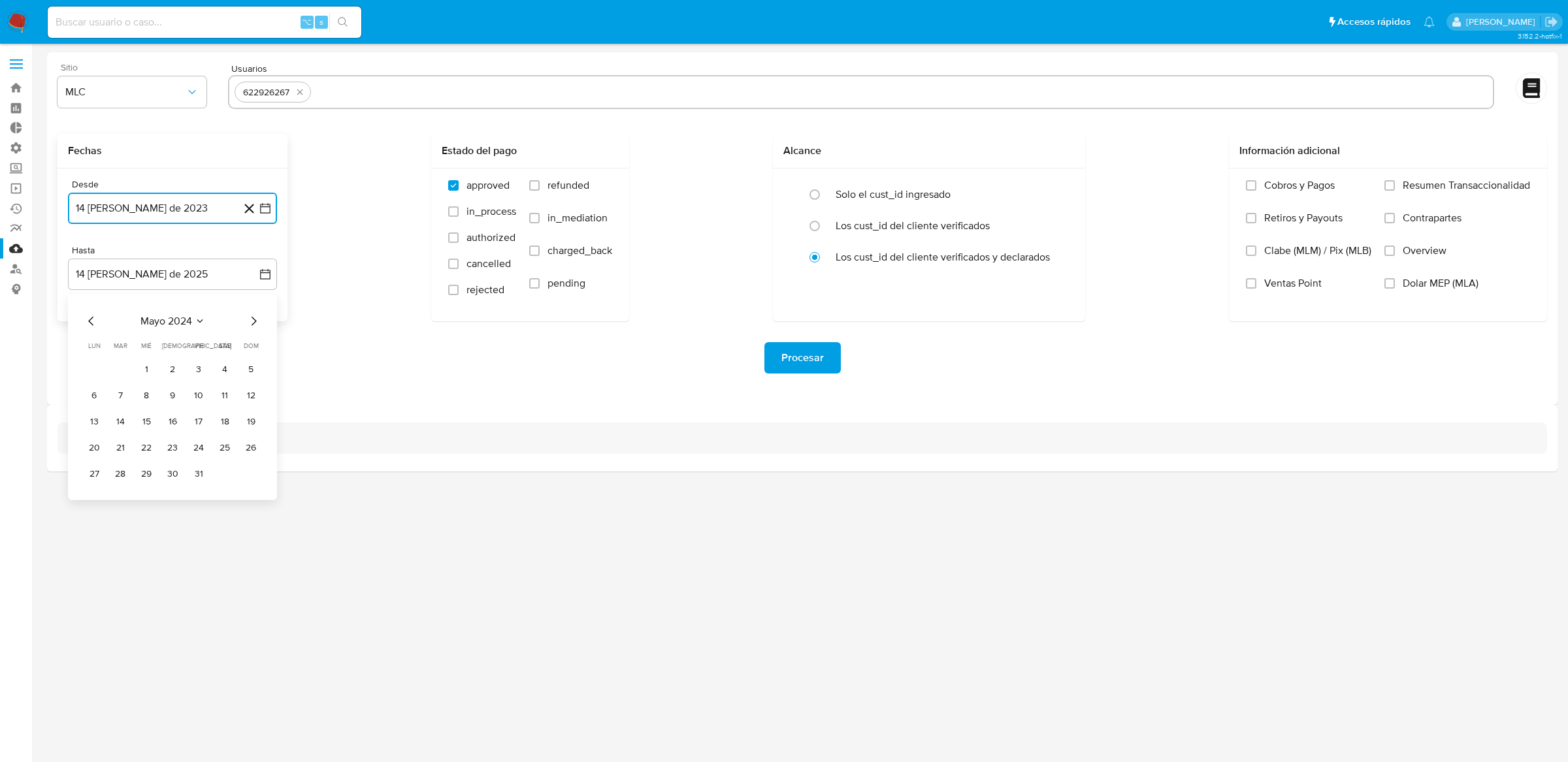
click at [85, 323] on icon "Mes anterior" at bounding box center [91, 321] width 15 height 15
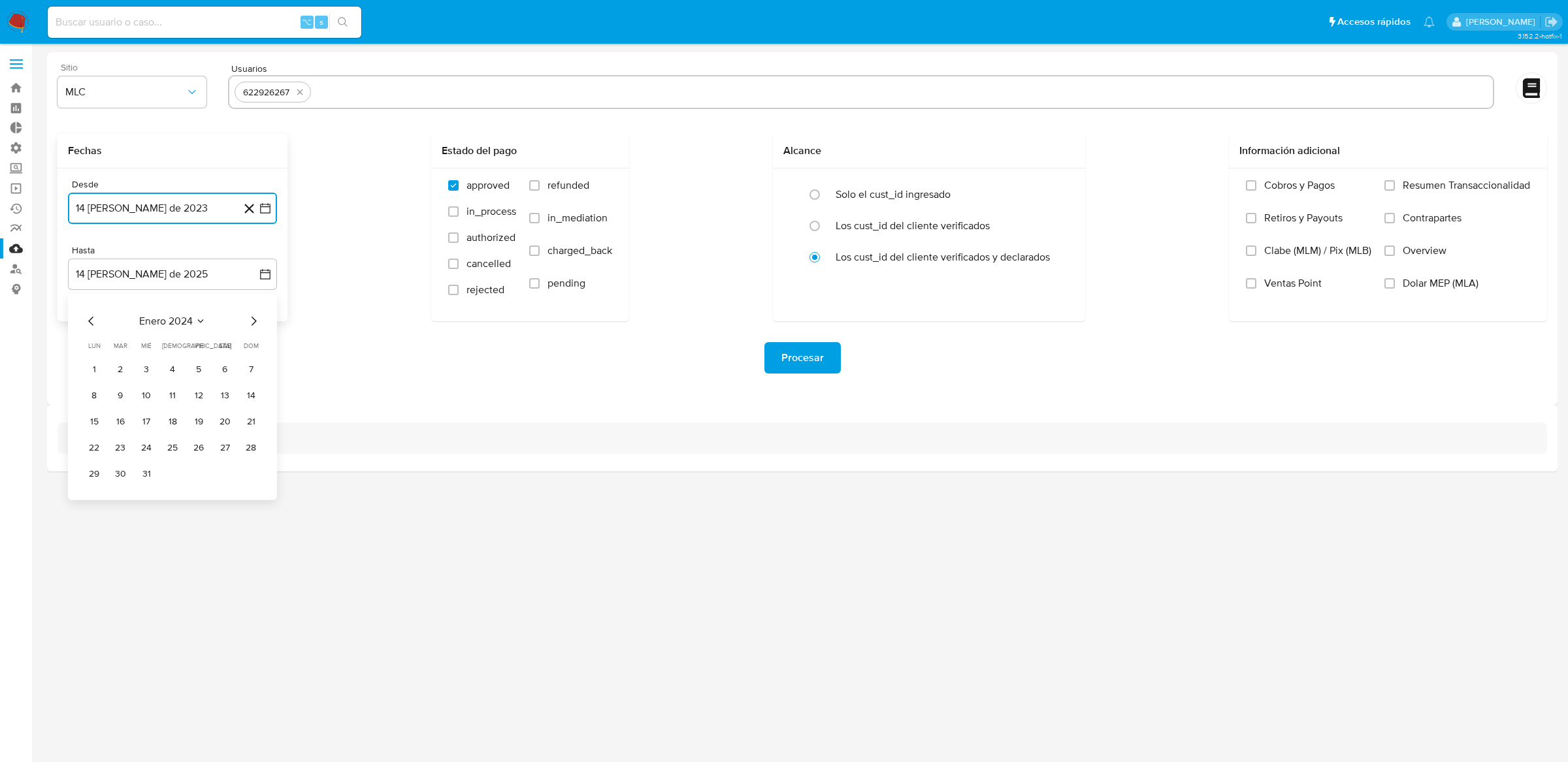
click at [85, 323] on icon "Mes anterior" at bounding box center [91, 321] width 15 height 15
click at [842, 195] on label "Solo el cust_id ingresado" at bounding box center [893, 195] width 115 height 13
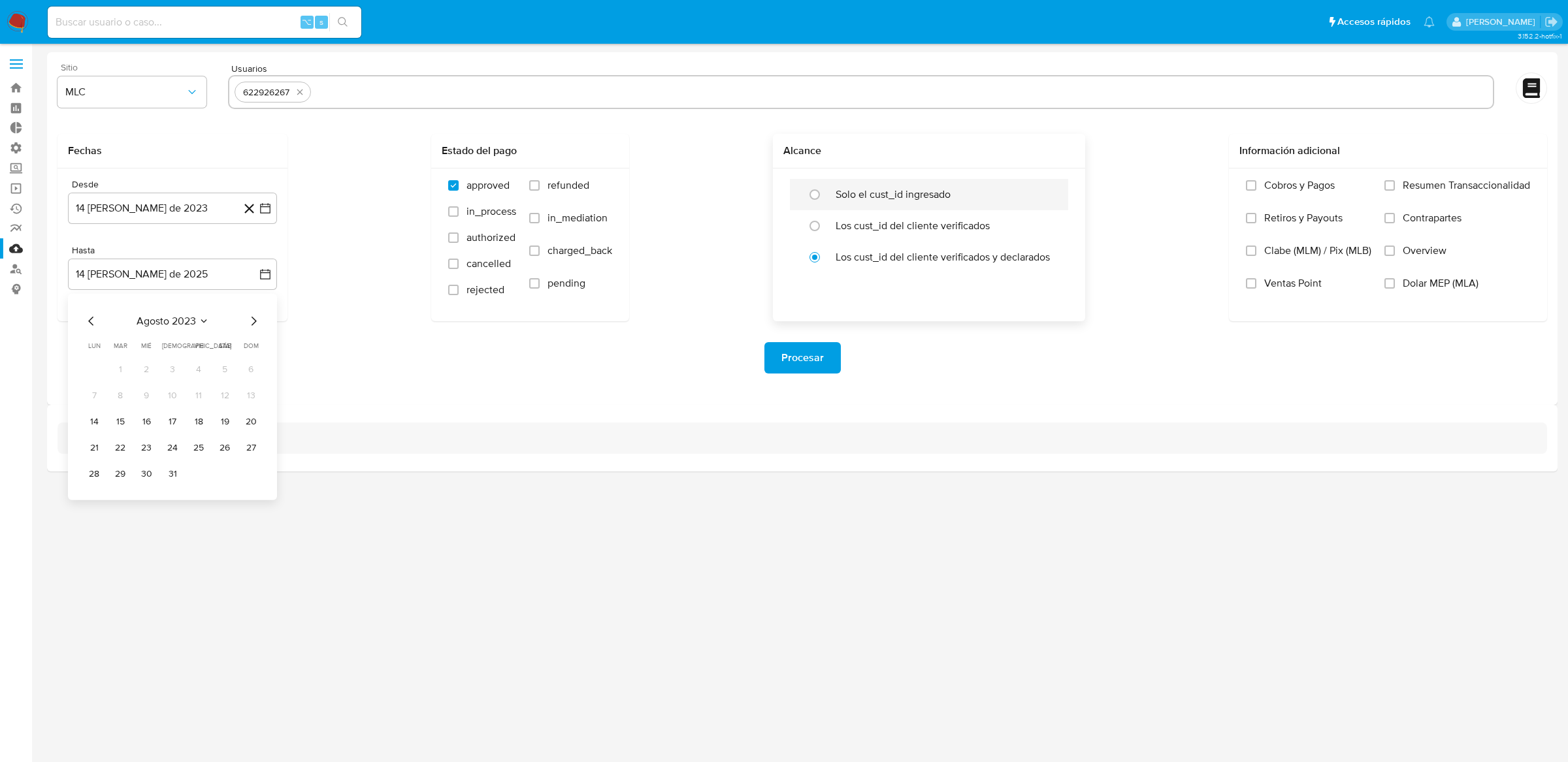
click at [826, 195] on input "radio" at bounding box center [815, 194] width 21 height 21
radio input "true"
click at [277, 281] on div "Desde 14 [PERSON_NAME] de 2023 [DATE] Hasta 14 [PERSON_NAME] de 2025 [DATE]" at bounding box center [172, 245] width 230 height 153
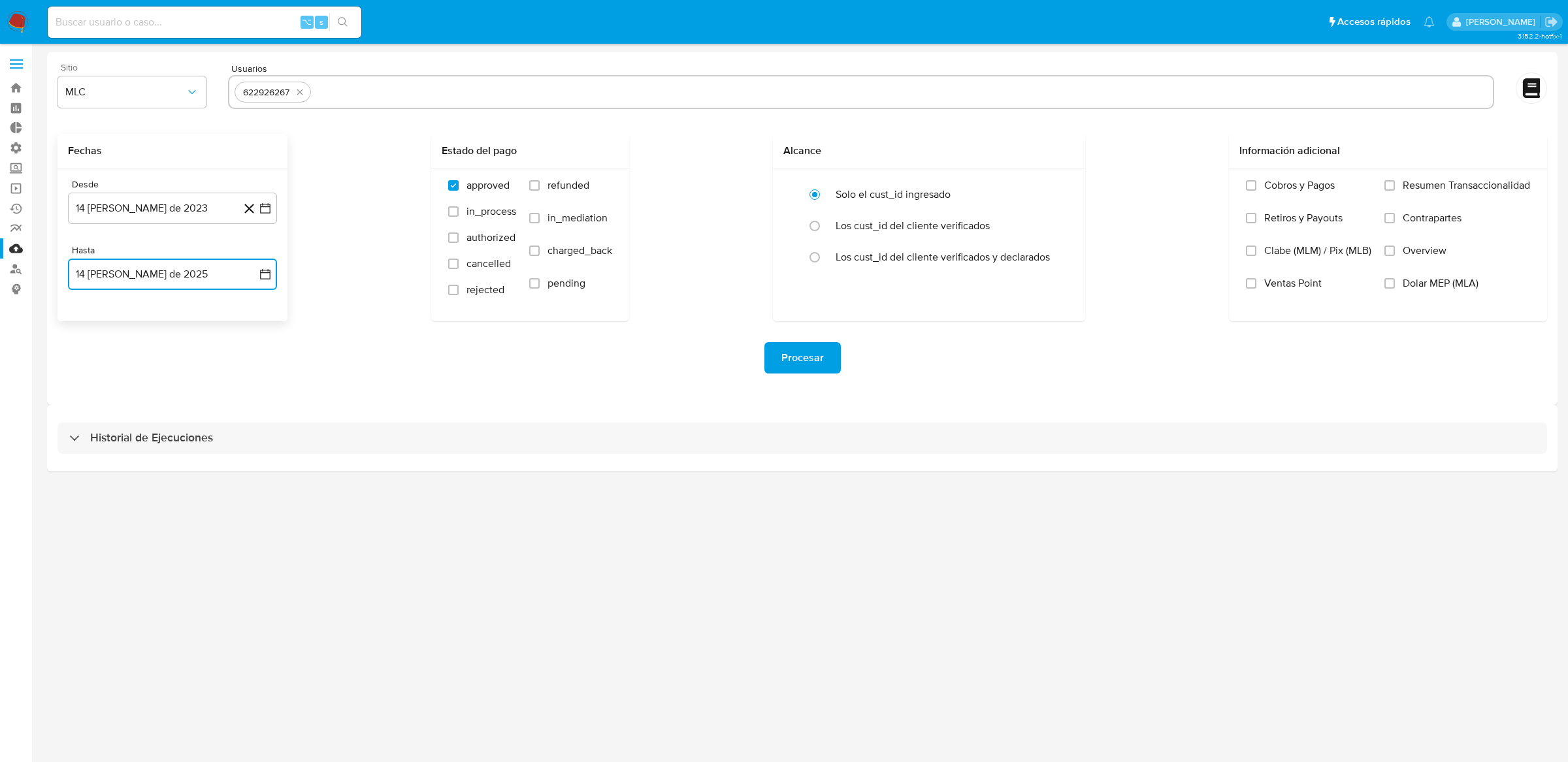
click at [269, 278] on icon "button" at bounding box center [266, 275] width 11 height 11
click at [95, 326] on icon "Mes anterior" at bounding box center [91, 321] width 15 height 15
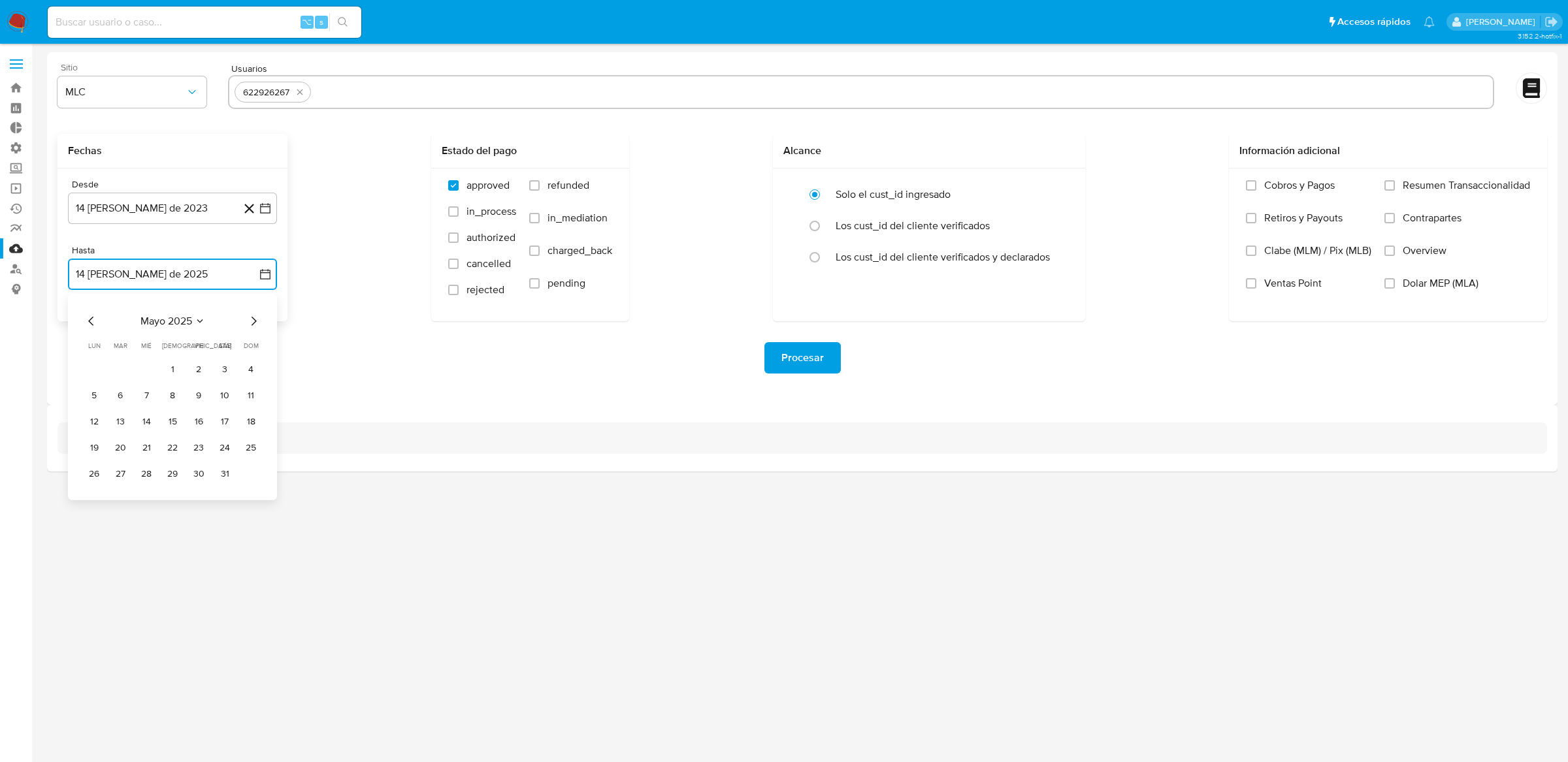
click at [95, 326] on icon "Mes anterior" at bounding box center [91, 321] width 15 height 15
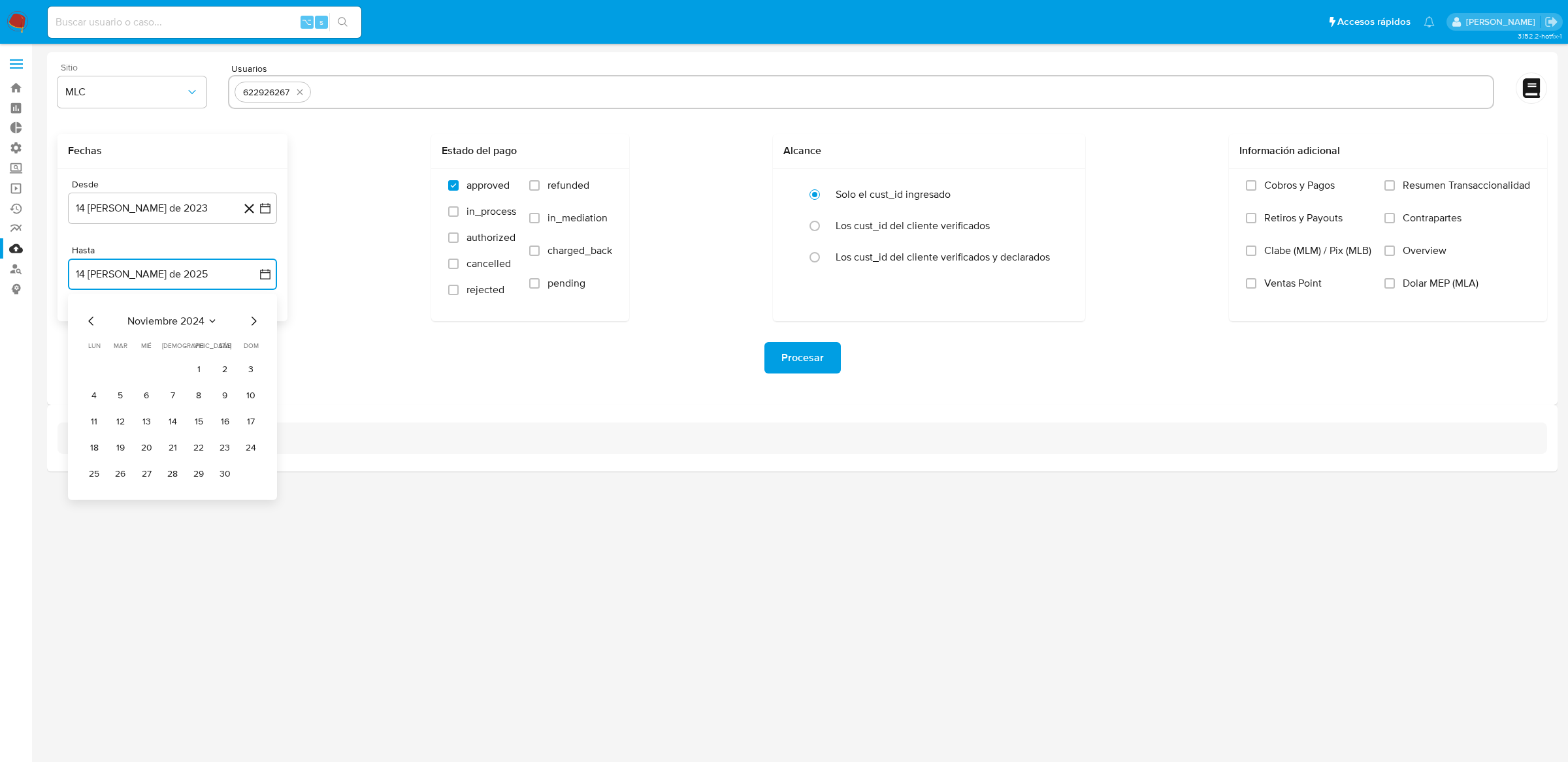
click at [95, 326] on icon "Mes anterior" at bounding box center [91, 321] width 15 height 15
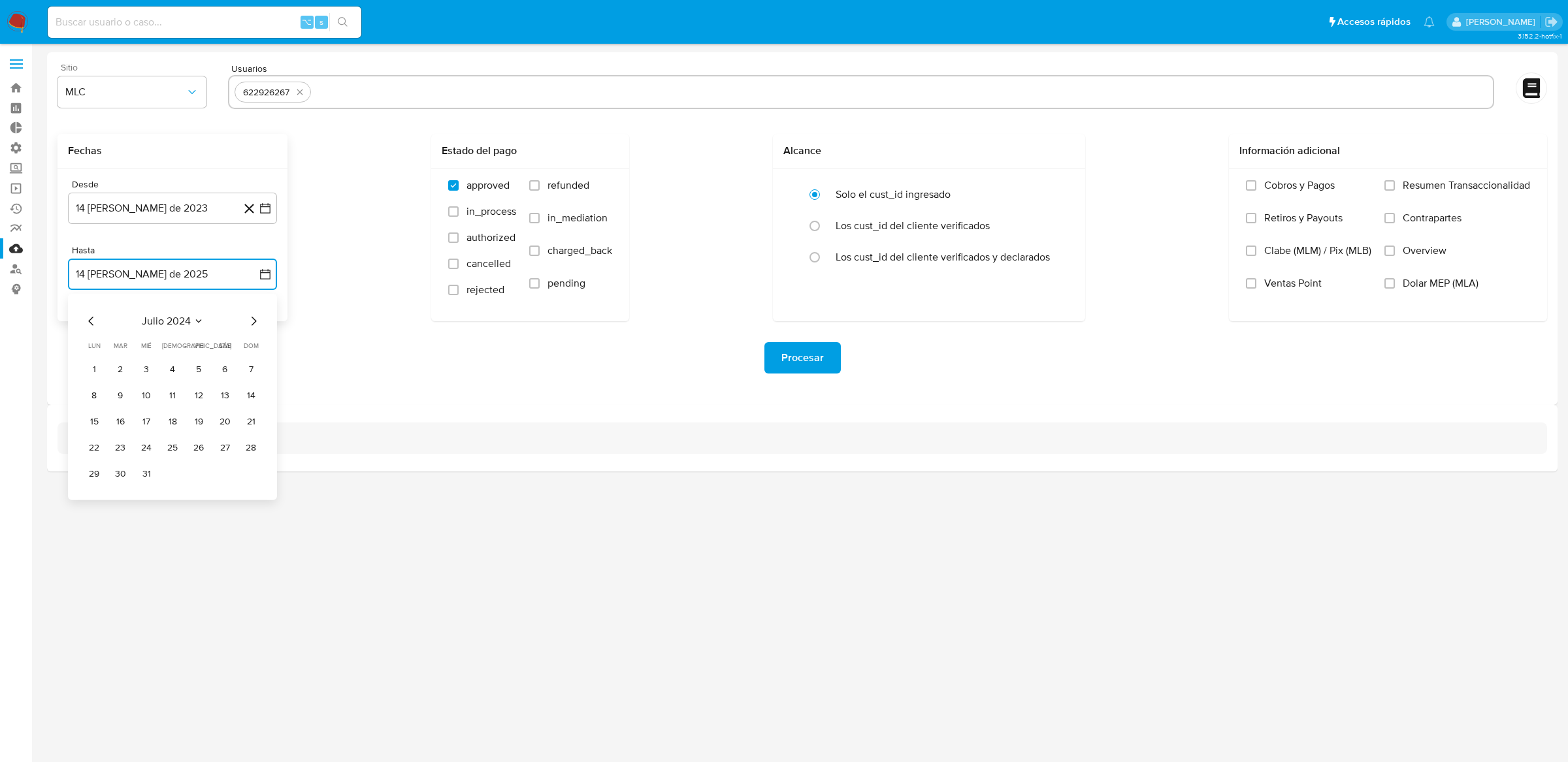
click at [95, 326] on icon "Mes anterior" at bounding box center [91, 321] width 15 height 15
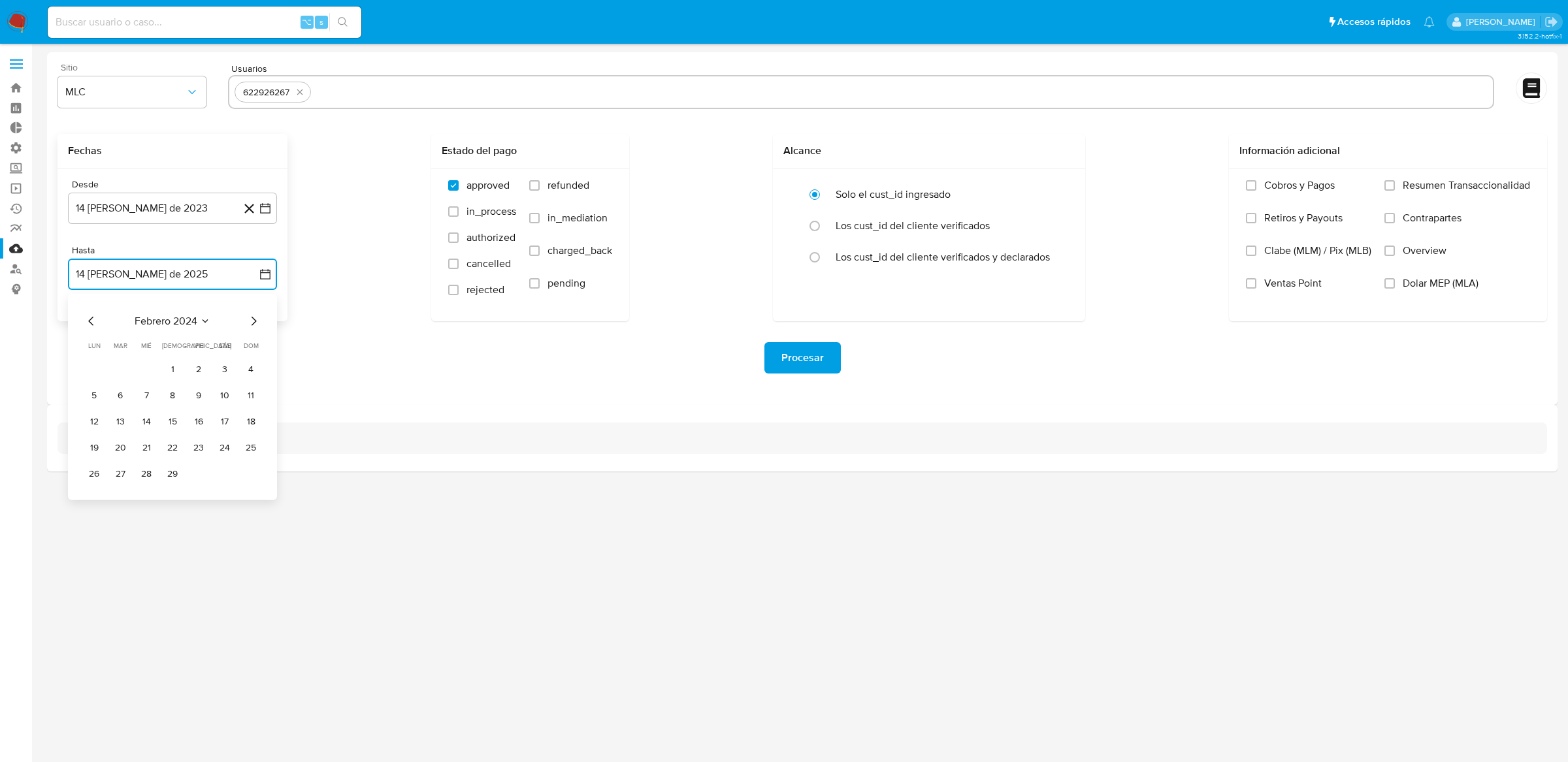
click at [95, 326] on icon "Mes anterior" at bounding box center [91, 321] width 15 height 15
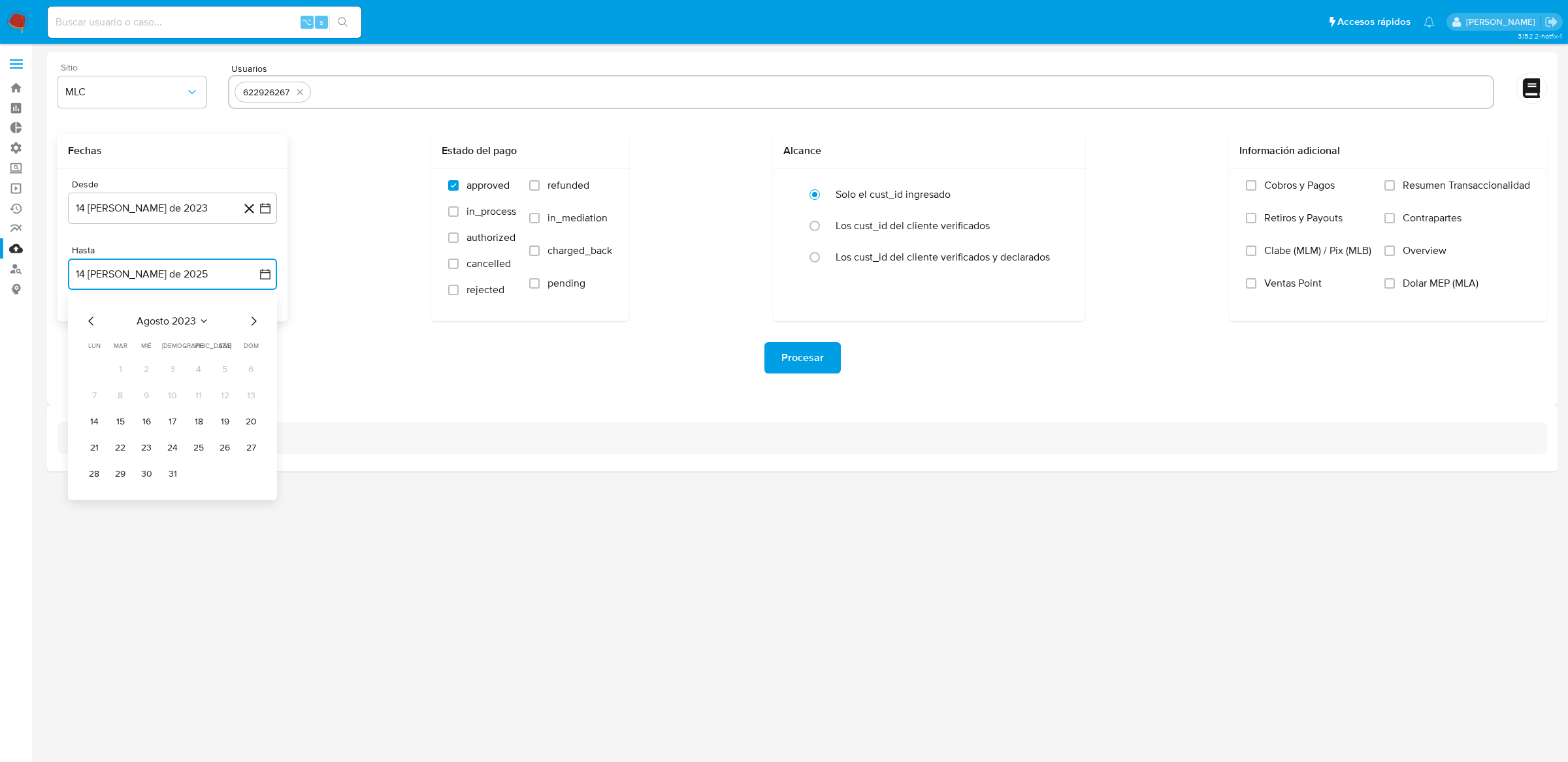
click at [95, 326] on icon "Mes anterior" at bounding box center [91, 321] width 15 height 15
click at [254, 324] on icon "Mes siguiente" at bounding box center [253, 321] width 15 height 15
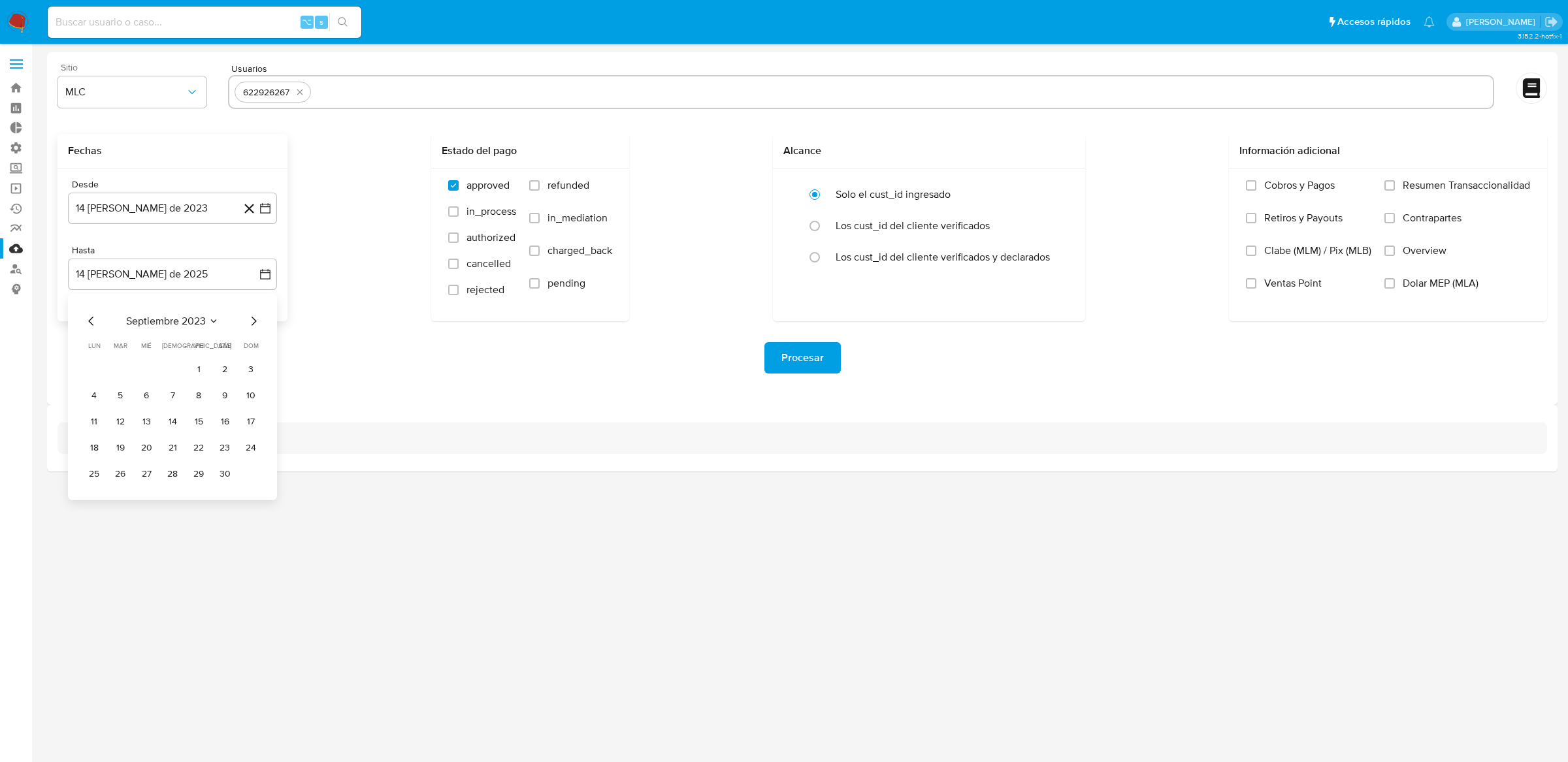
click at [78, 329] on div "septiembre 2023 septiembre 2023 lun lunes mar martes mié miércoles jue jueves v…" at bounding box center [172, 397] width 209 height 207
click at [82, 329] on div "septiembre 2023 septiembre 2023 lun lunes mar martes mié miércoles jue jueves v…" at bounding box center [172, 397] width 209 height 207
click at [83, 328] on icon "Mes anterior" at bounding box center [91, 321] width 15 height 15
click at [121, 423] on button "15" at bounding box center [120, 421] width 21 height 21
click at [823, 362] on span "Procesar" at bounding box center [802, 358] width 43 height 29
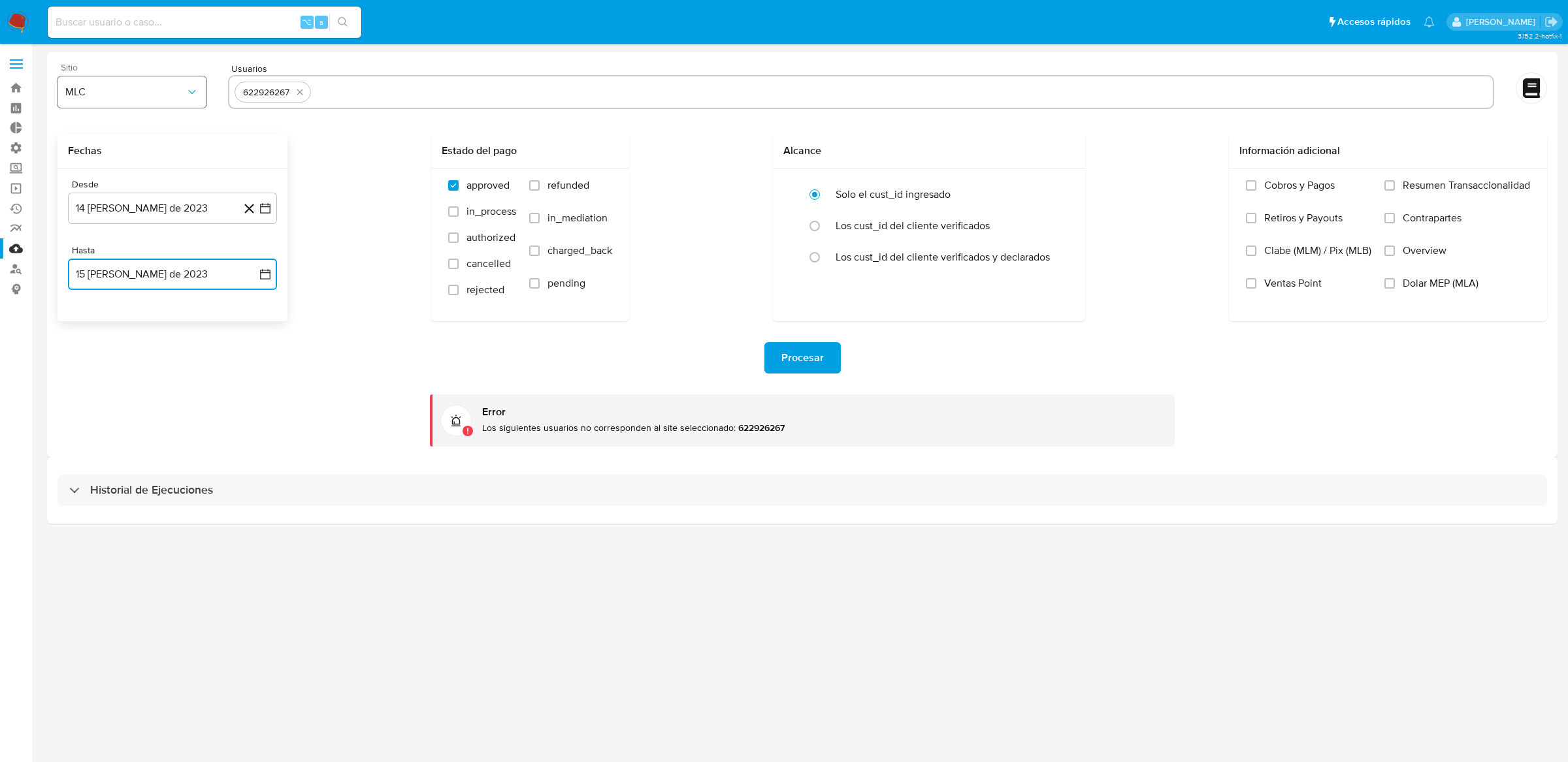
click at [108, 82] on button "MLC" at bounding box center [131, 92] width 149 height 32
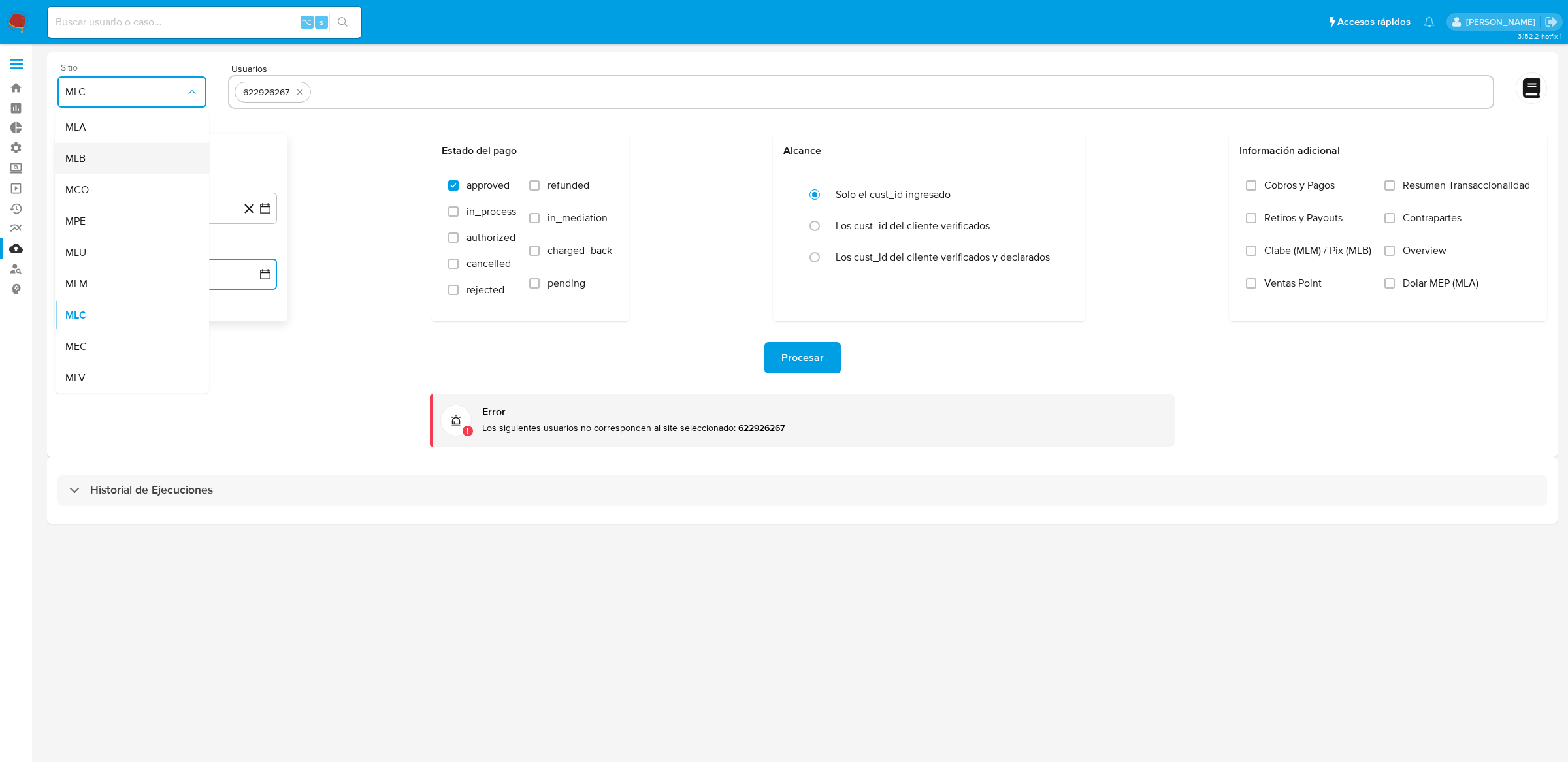
click at [111, 149] on div "MLB" at bounding box center [128, 159] width 125 height 32
click at [835, 360] on button "Procesar" at bounding box center [803, 358] width 76 height 32
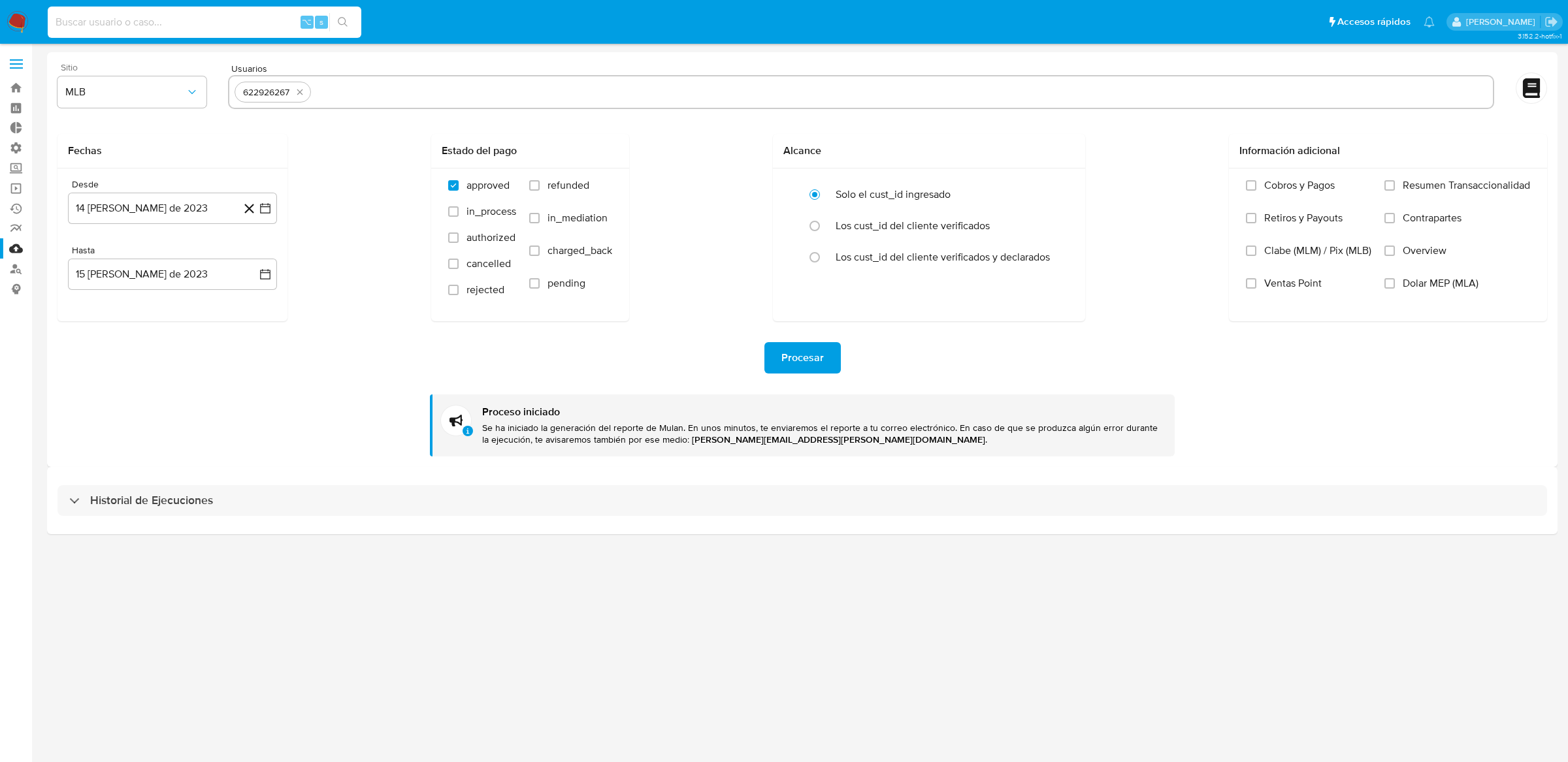
click at [273, 18] on input at bounding box center [205, 22] width 314 height 17
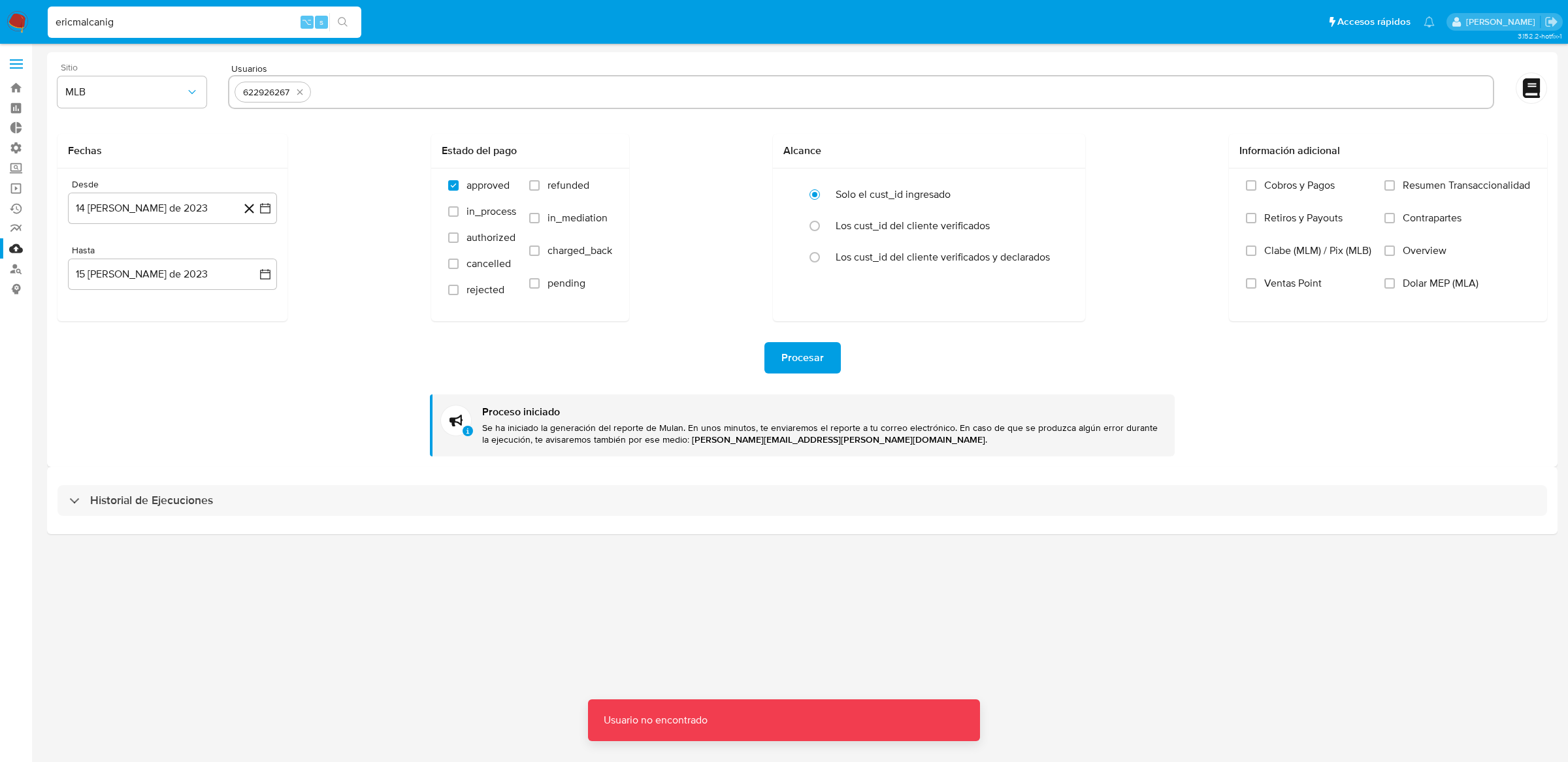
click at [254, 18] on input "ericmalcanig" at bounding box center [205, 22] width 314 height 17
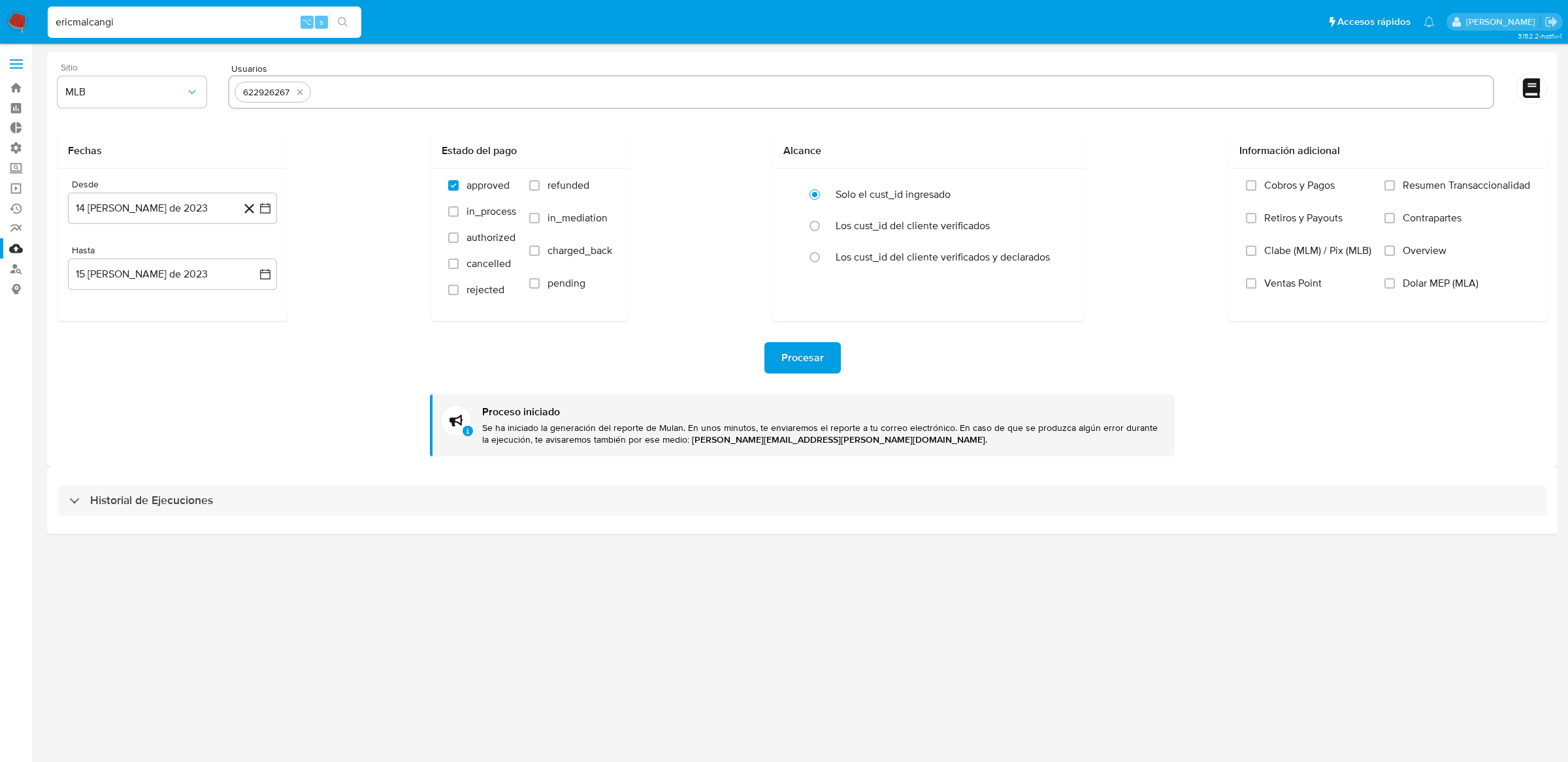
type input "ericmalcangi"
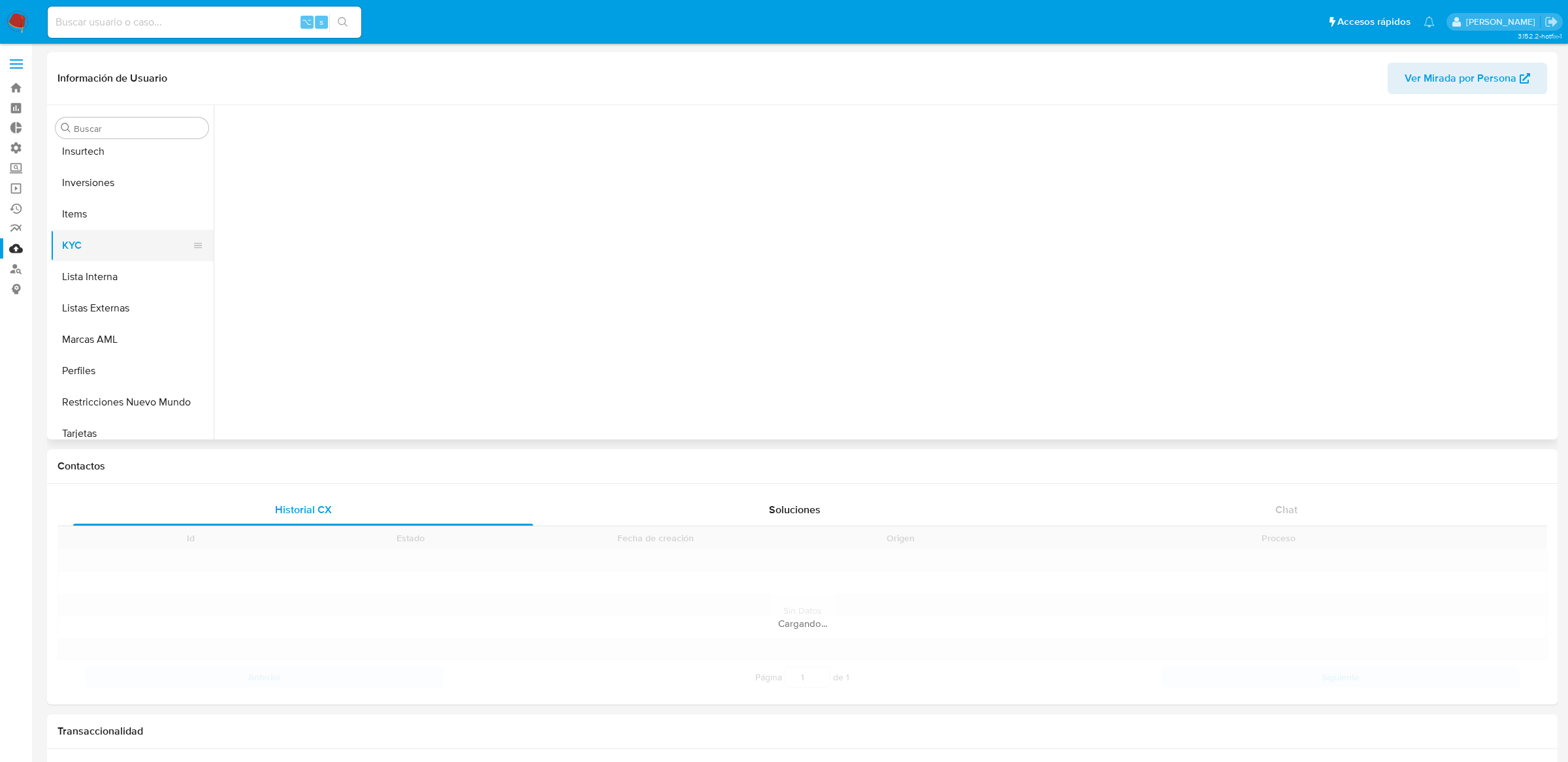
scroll to position [583, 0]
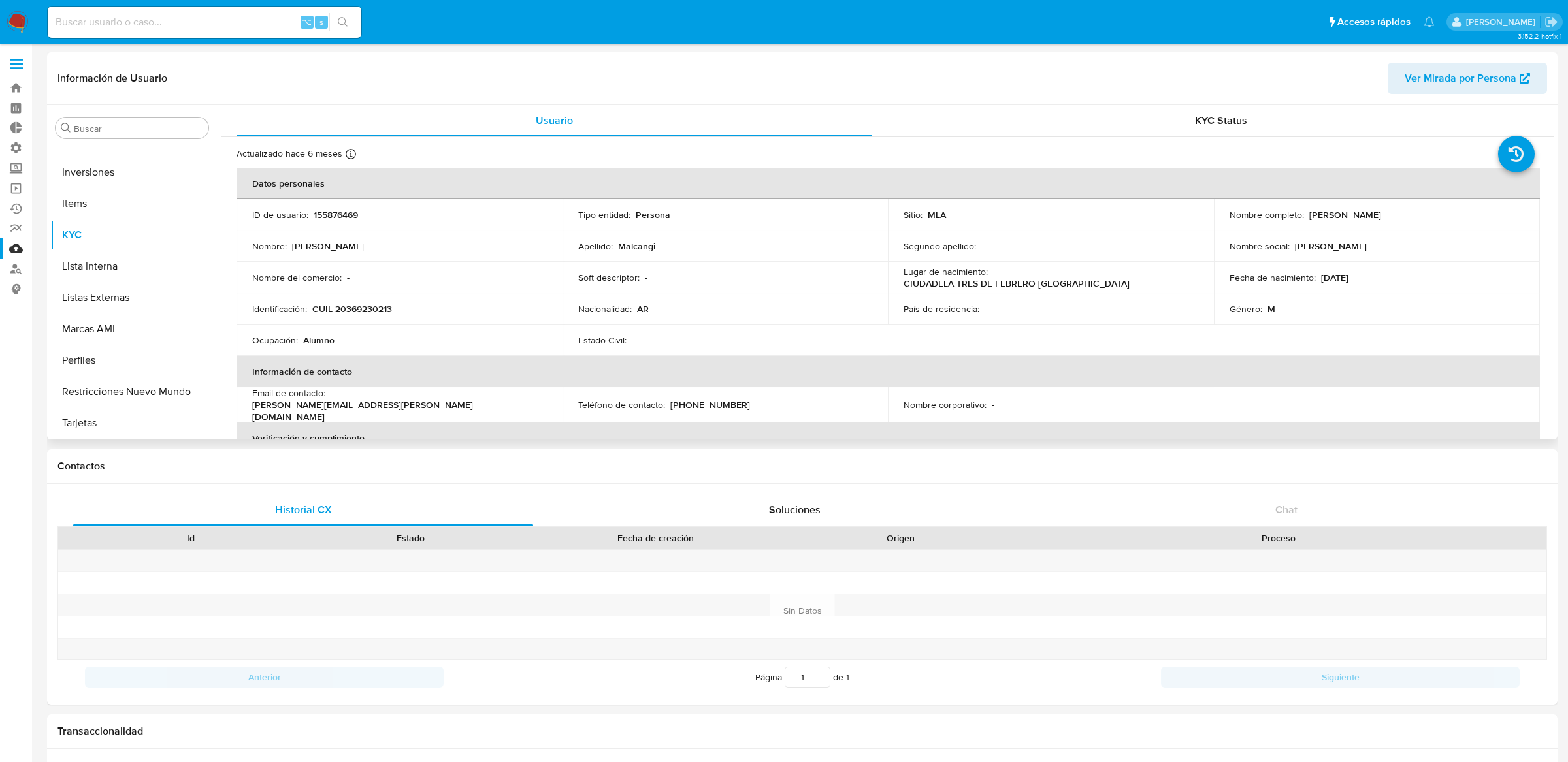
select select "10"
click at [336, 204] on td "ID de usuario : 155876469" at bounding box center [400, 215] width 326 height 32
click at [343, 217] on p "155876469" at bounding box center [335, 215] width 44 height 12
copy p "155876469"
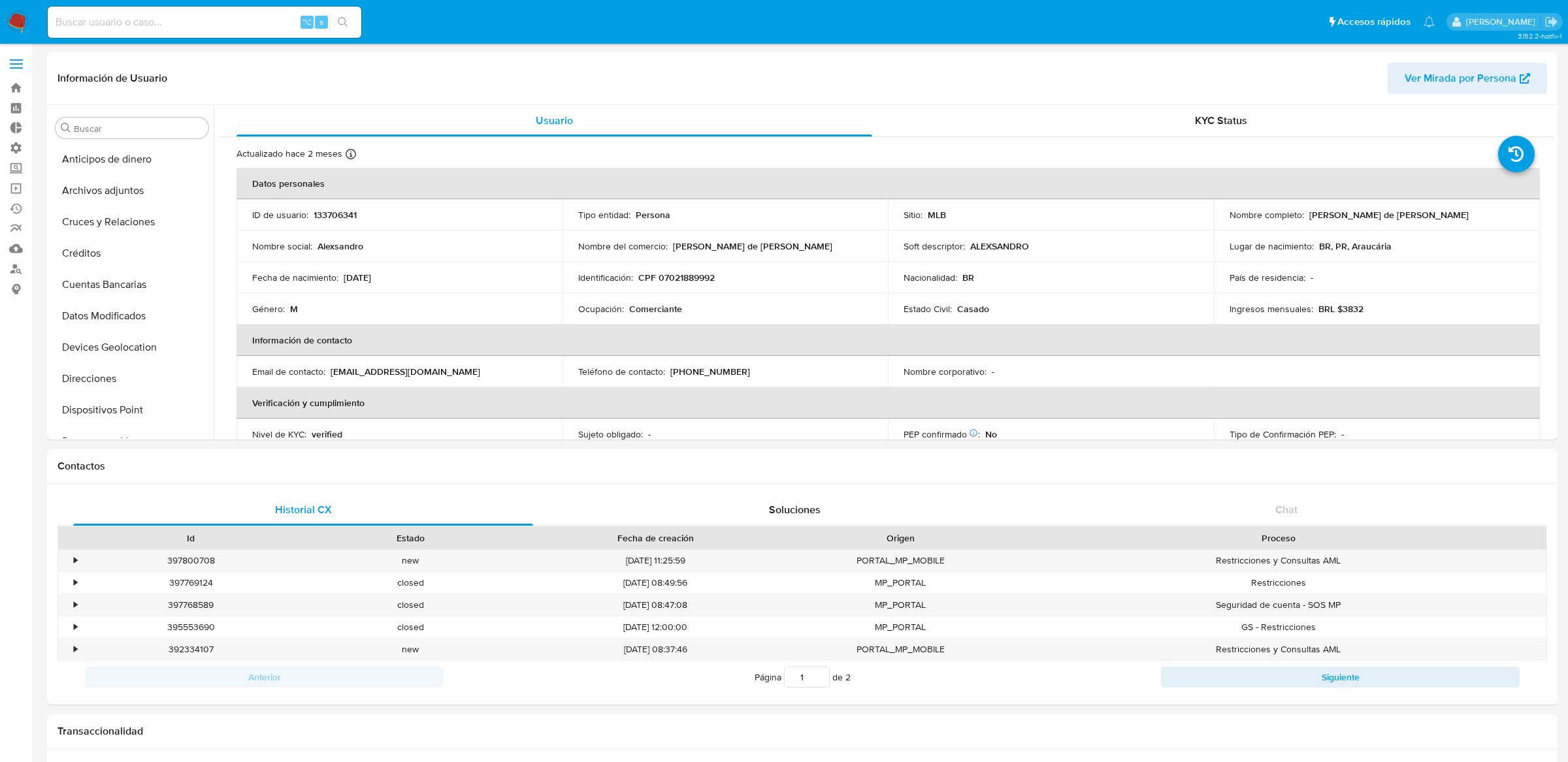
select select "10"
